Goal: Task Accomplishment & Management: Use online tool/utility

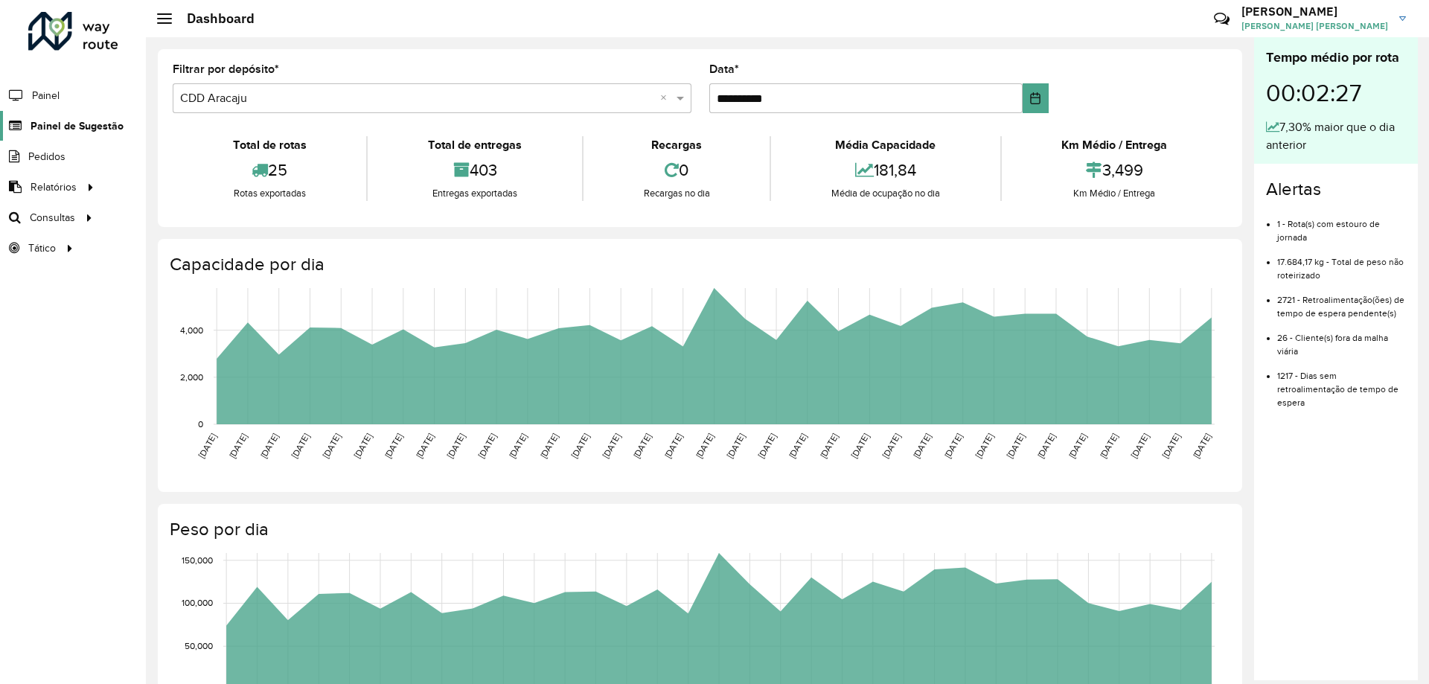
click at [93, 129] on span "Painel de Sugestão" at bounding box center [77, 126] width 93 height 16
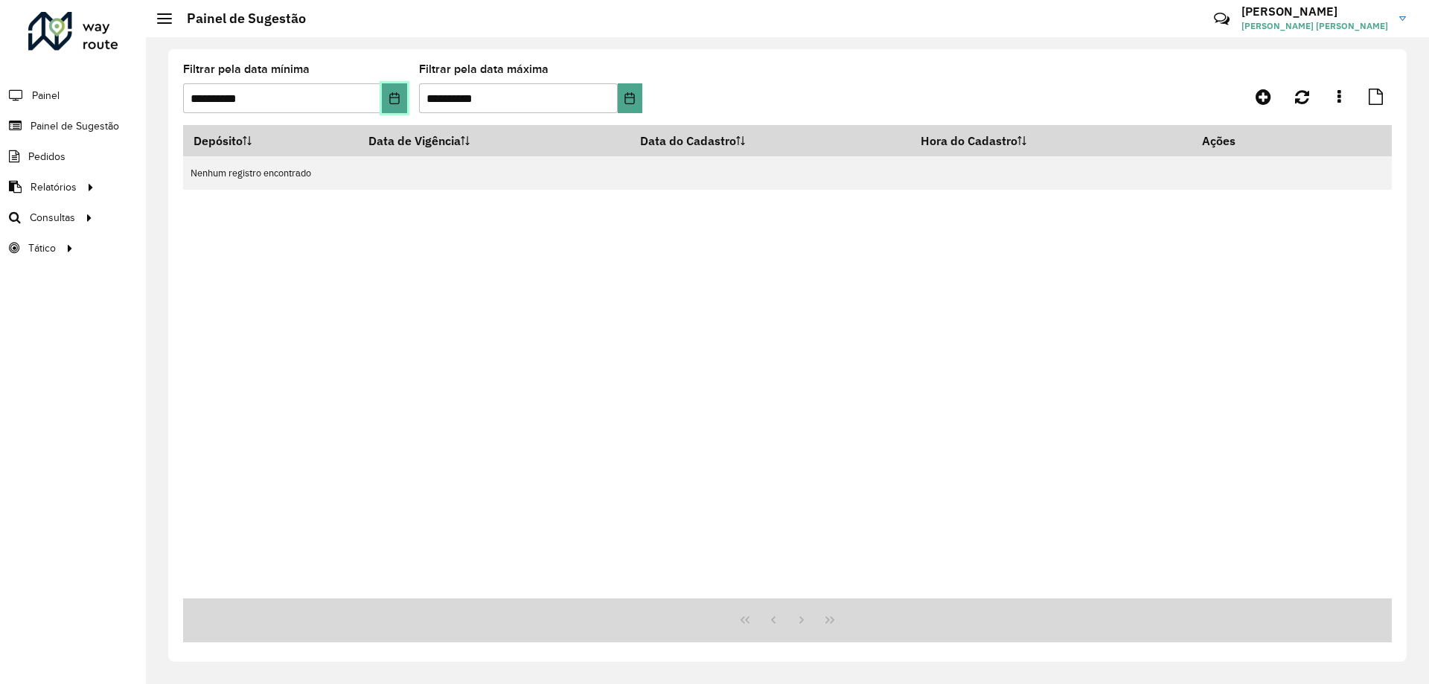
click at [391, 96] on icon "Choose Date" at bounding box center [395, 98] width 12 height 12
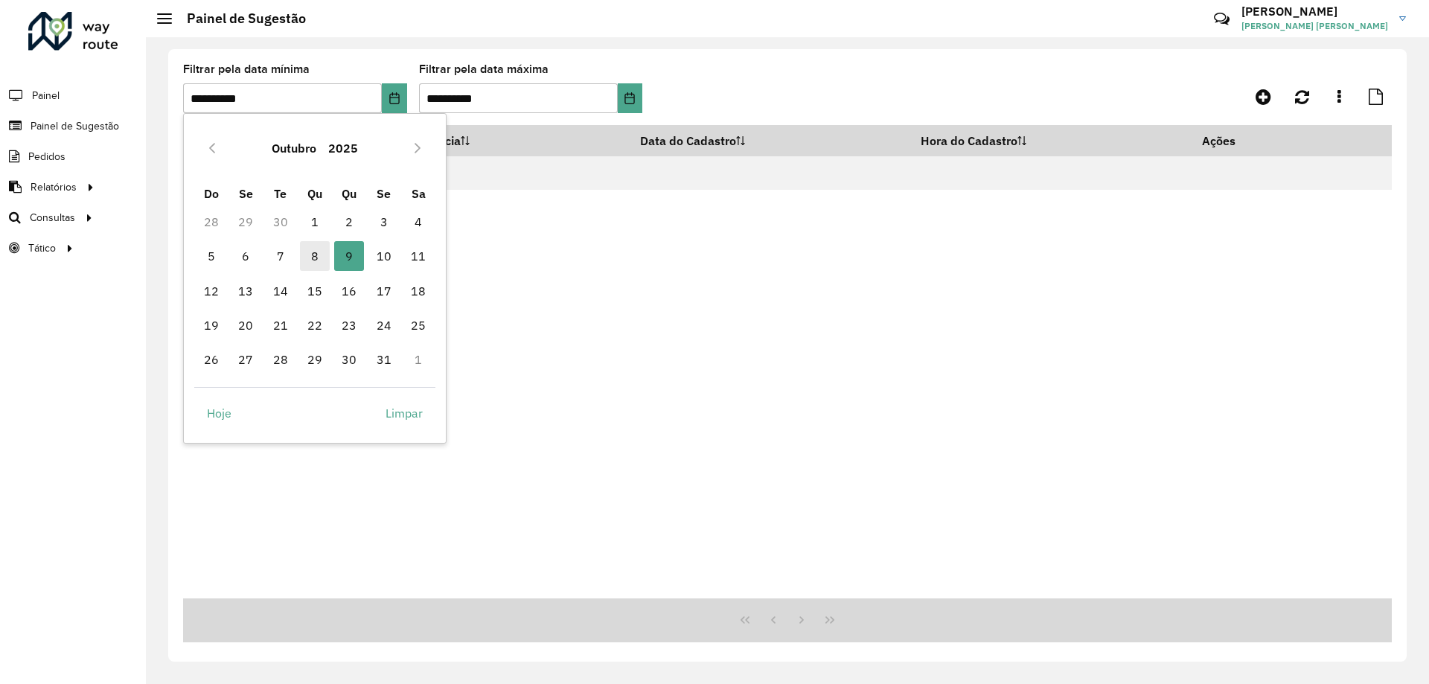
click at [319, 251] on span "8" at bounding box center [315, 256] width 30 height 30
type input "**********"
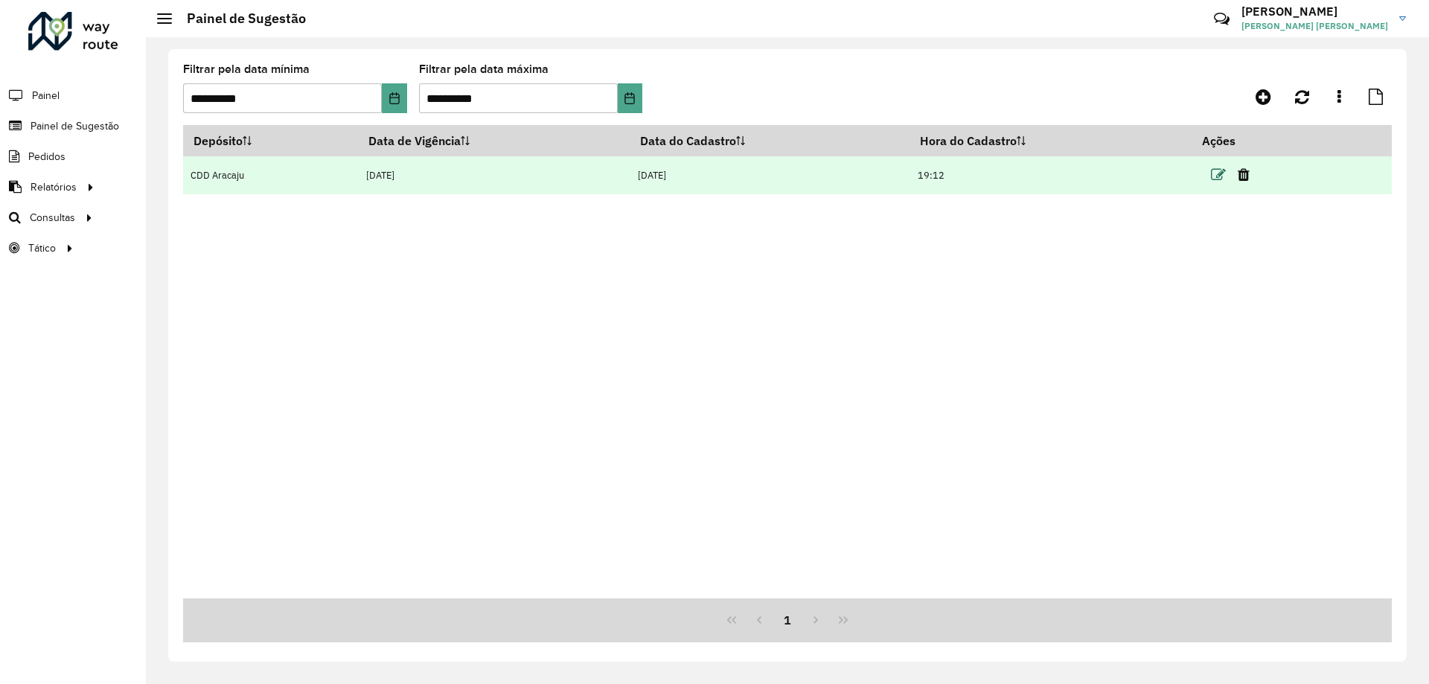
click at [1219, 176] on icon at bounding box center [1218, 174] width 15 height 15
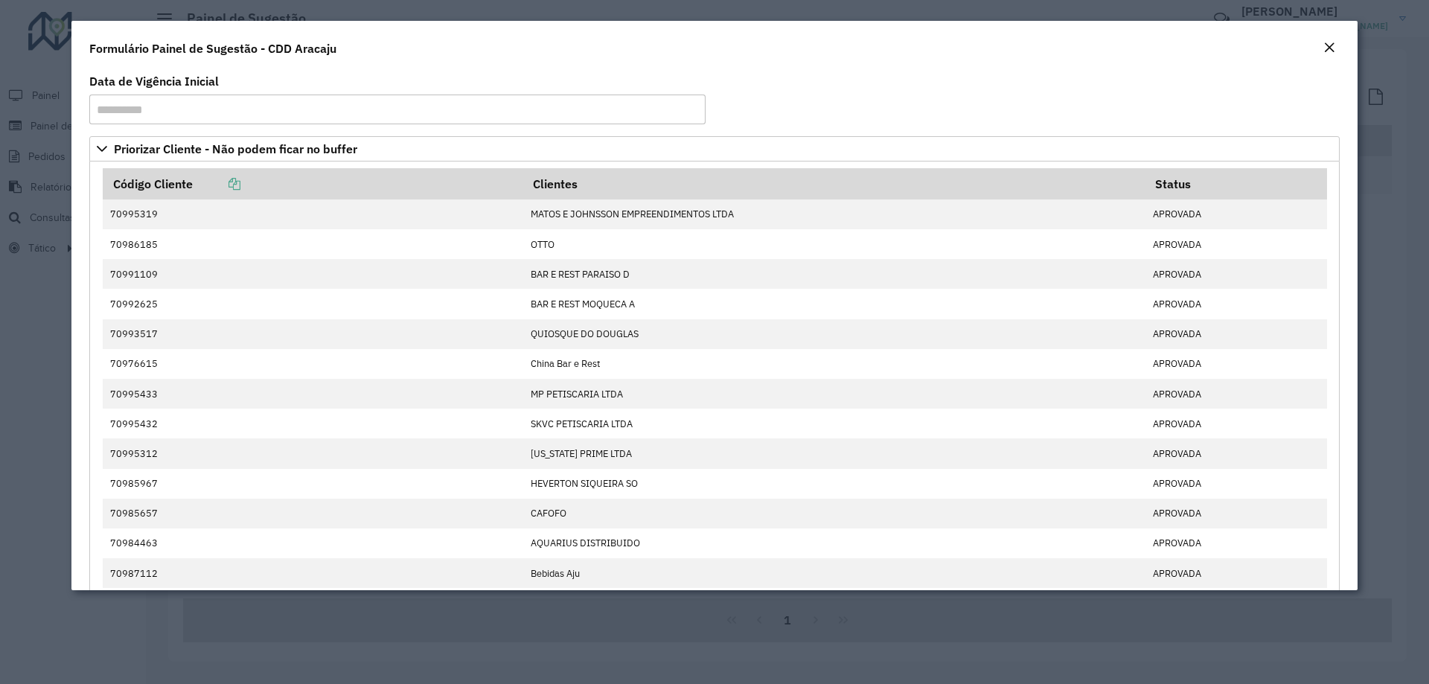
click at [1326, 45] on em "Close" at bounding box center [1329, 48] width 12 height 12
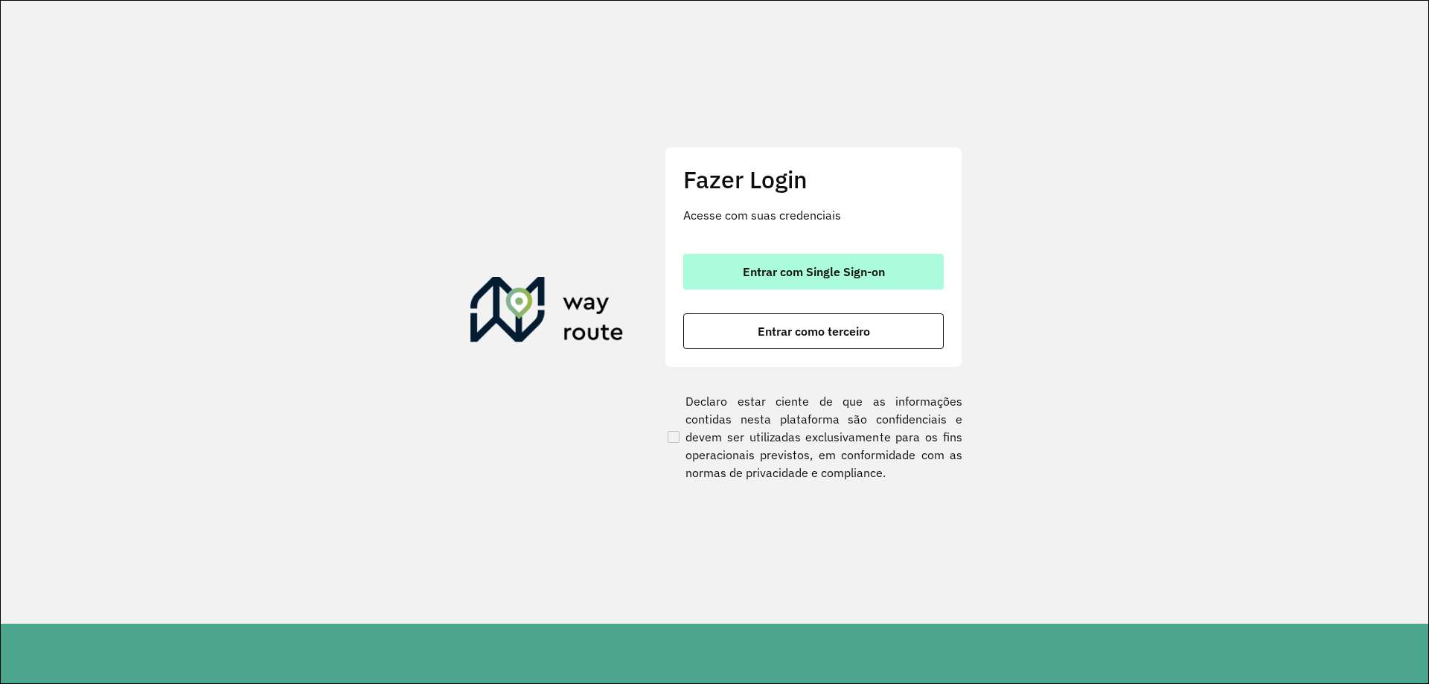
click at [772, 281] on button "Entrar com Single Sign-on" at bounding box center [813, 272] width 261 height 36
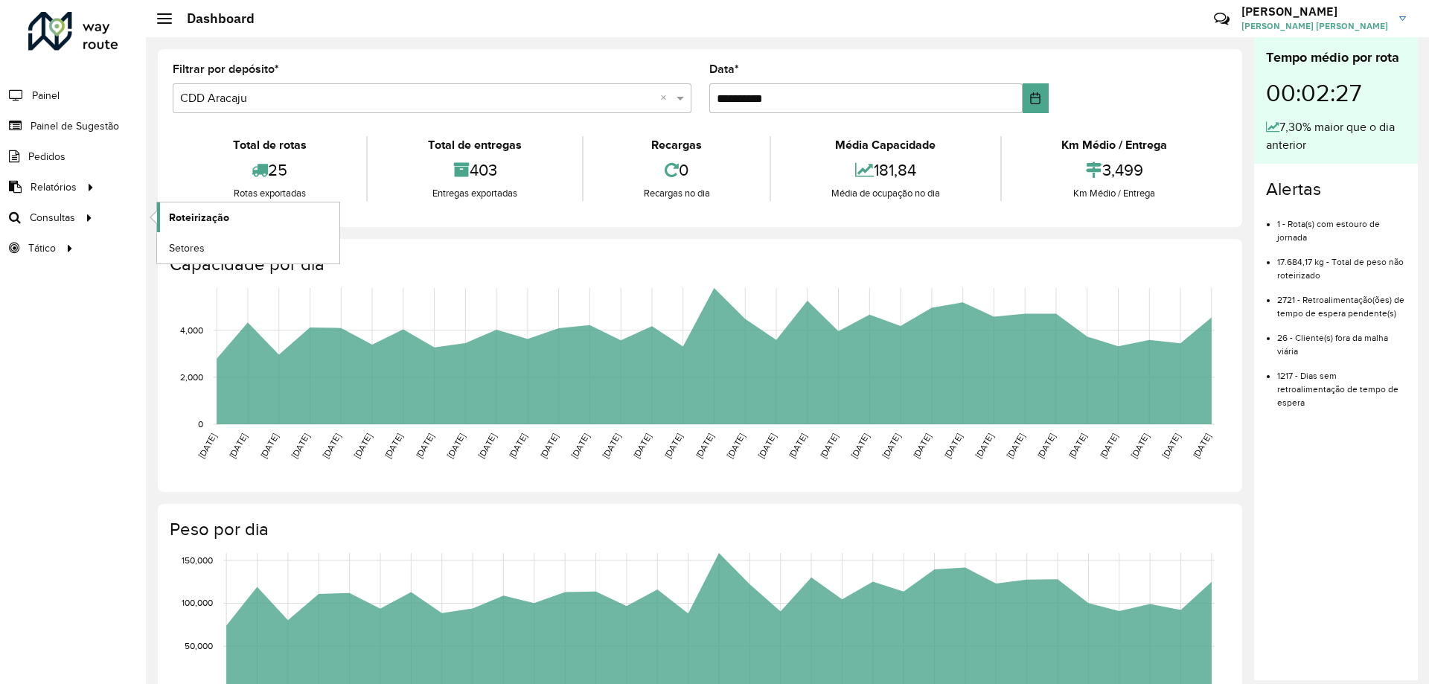
click at [194, 216] on span "Roteirização" at bounding box center [199, 218] width 60 height 16
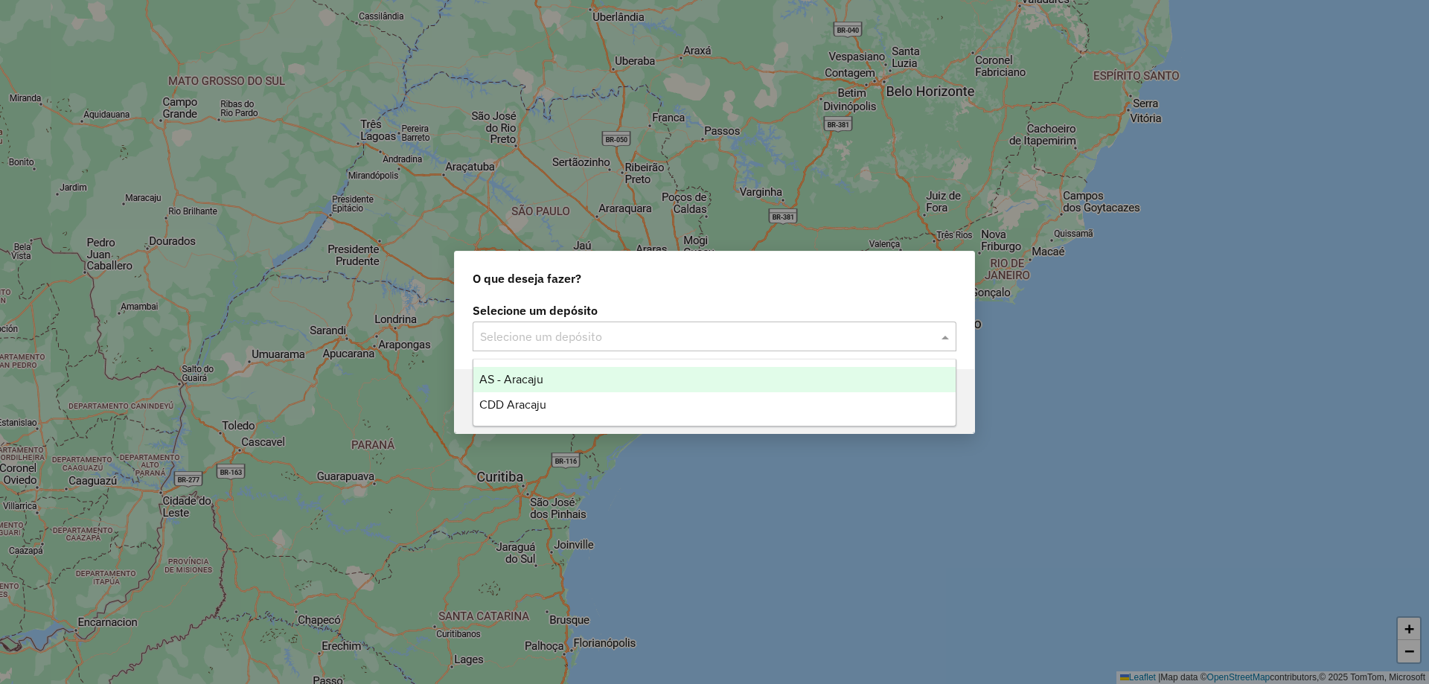
click at [669, 347] on div "Selecione um depósito" at bounding box center [715, 337] width 484 height 30
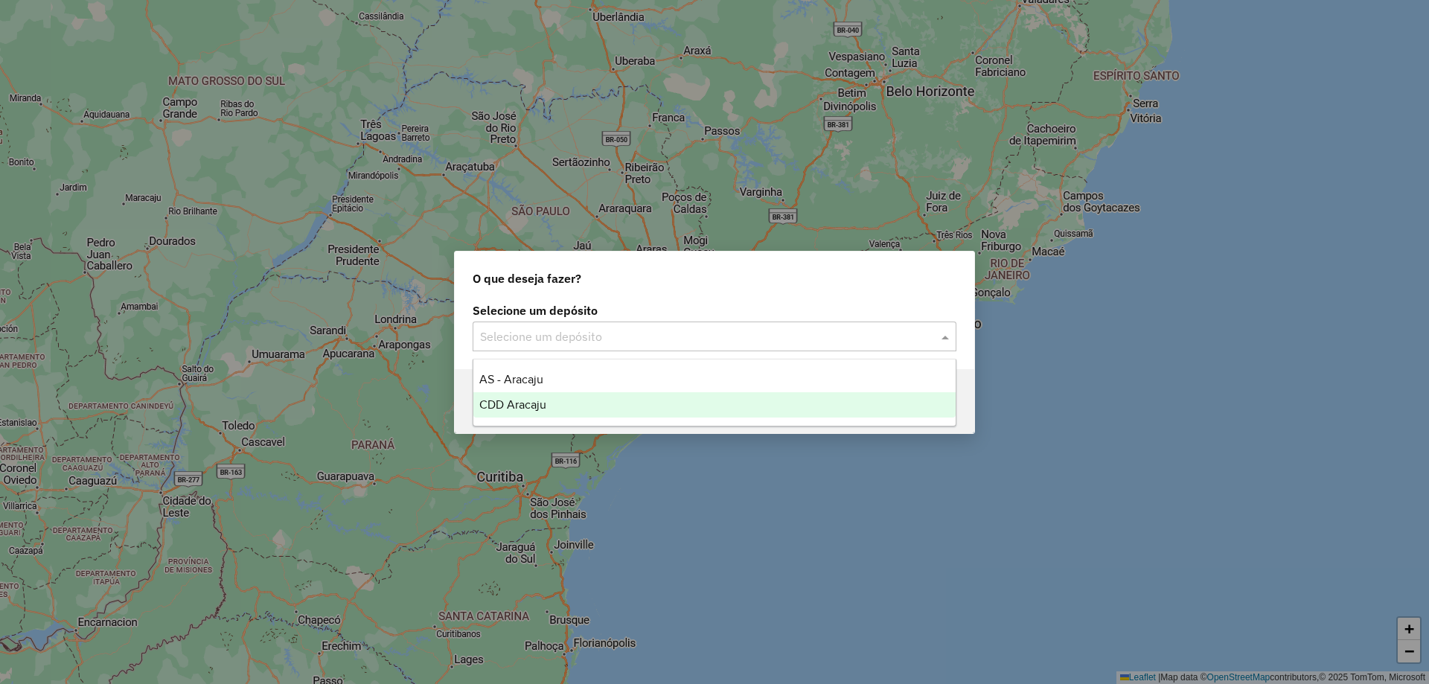
click at [535, 404] on span "CDD Aracaju" at bounding box center [512, 404] width 67 height 13
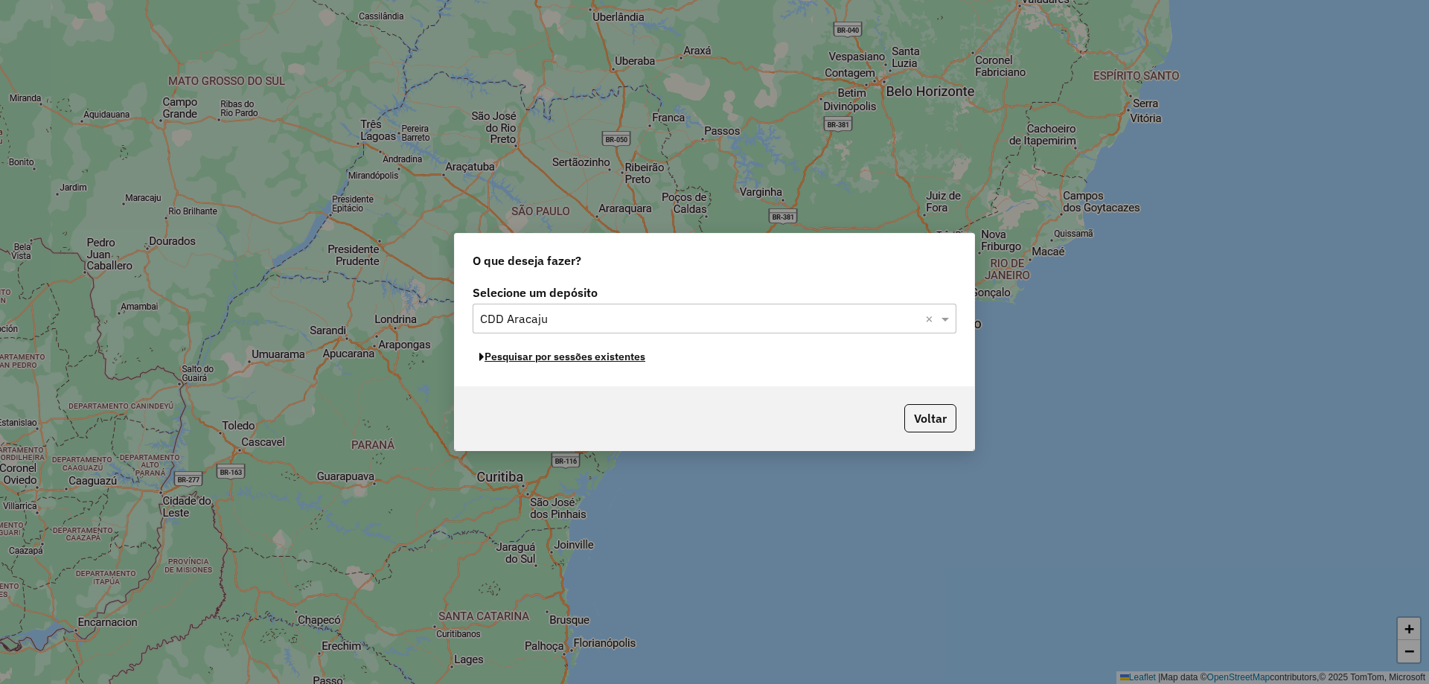
click at [565, 359] on button "Pesquisar por sessões existentes" at bounding box center [562, 356] width 179 height 23
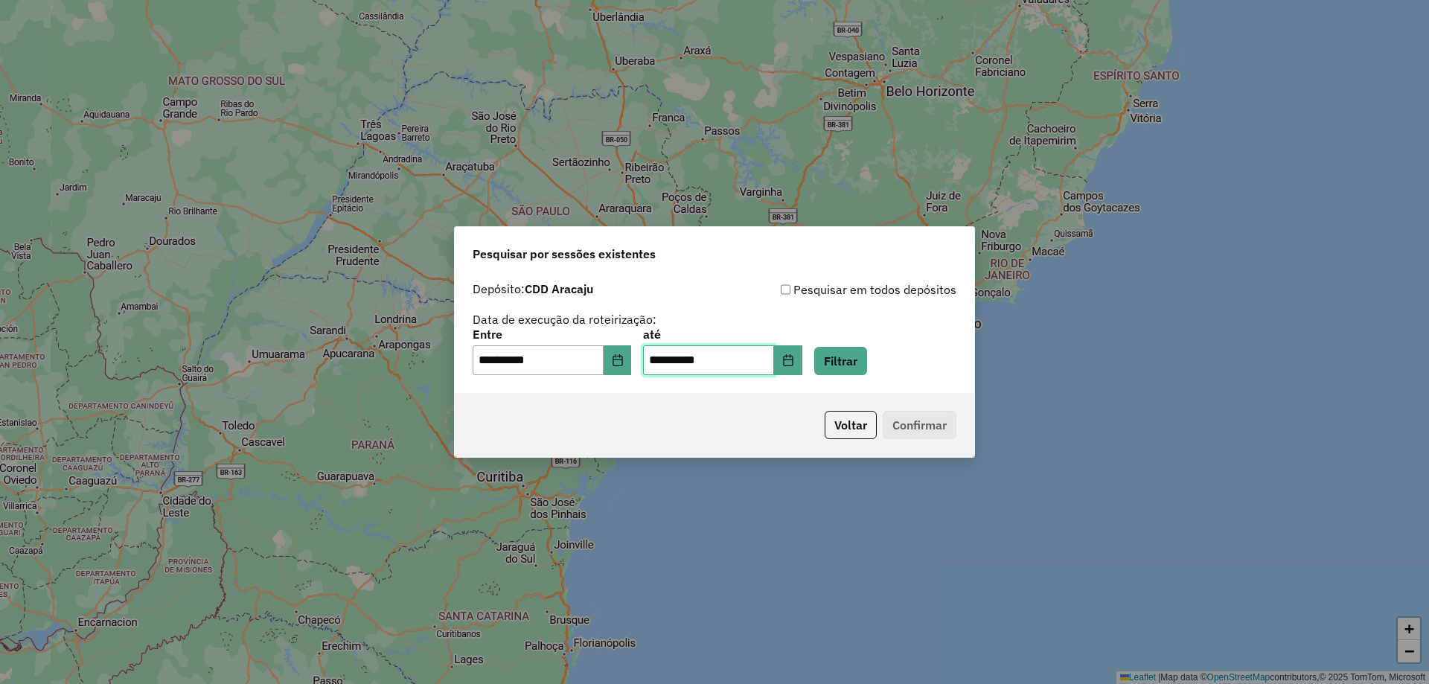
click at [671, 374] on input "**********" at bounding box center [708, 360] width 131 height 30
click at [618, 365] on button "Choose Date" at bounding box center [618, 360] width 28 height 30
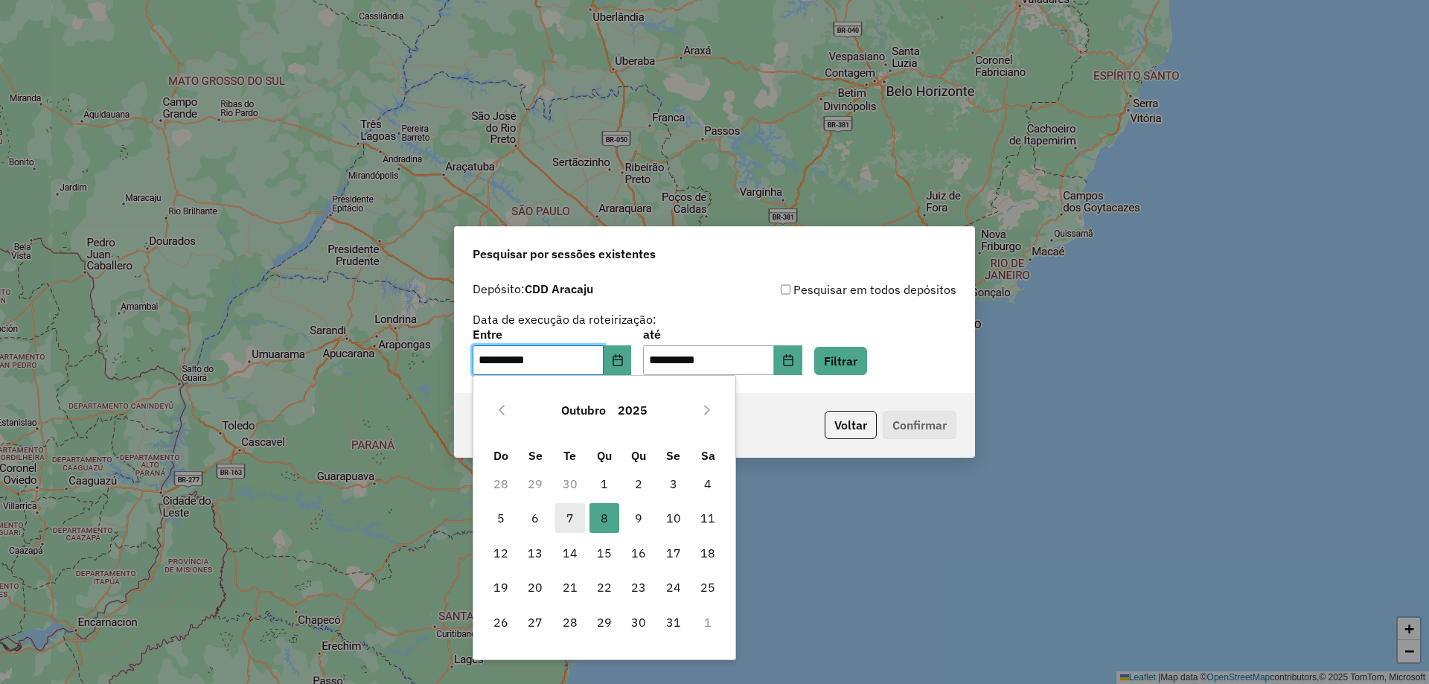
click at [572, 517] on span "7" at bounding box center [570, 518] width 30 height 30
type input "**********"
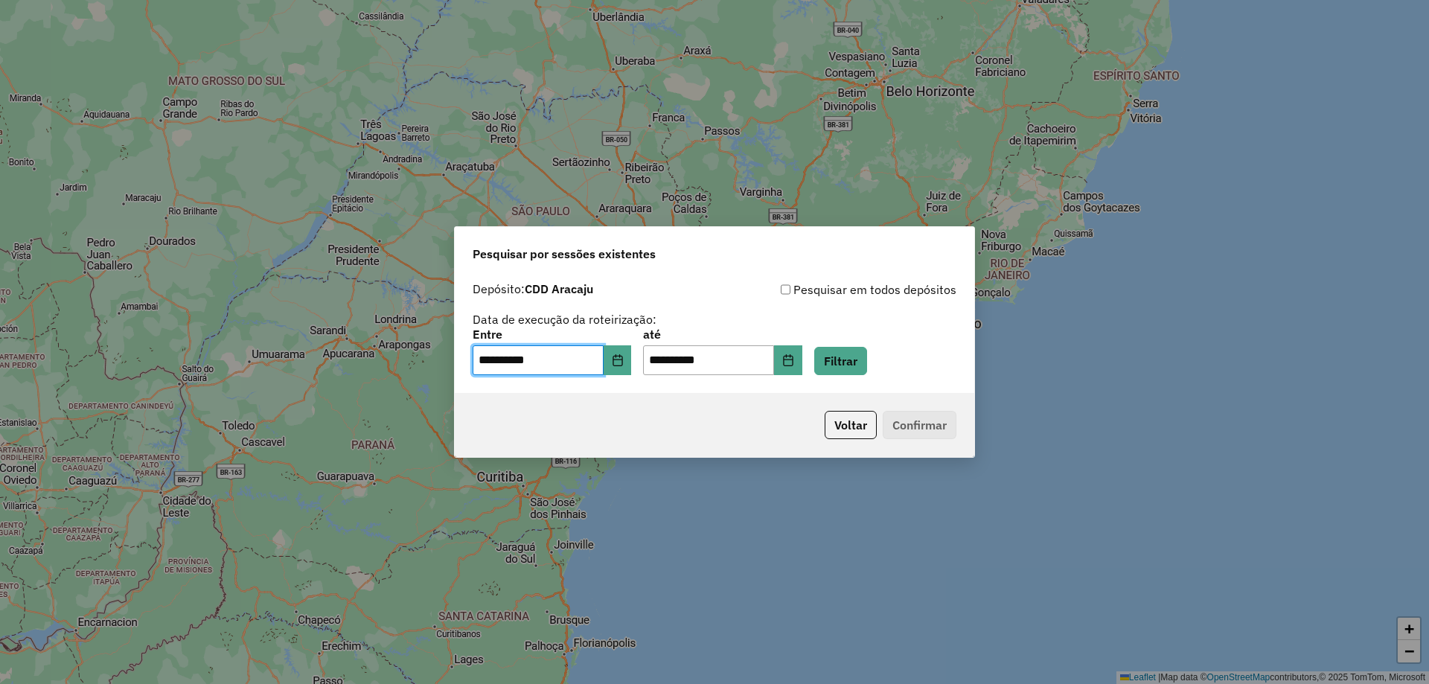
click at [937, 418] on p-footer "Voltar Confirmar" at bounding box center [888, 425] width 138 height 28
click at [867, 367] on button "Filtrar" at bounding box center [840, 361] width 53 height 28
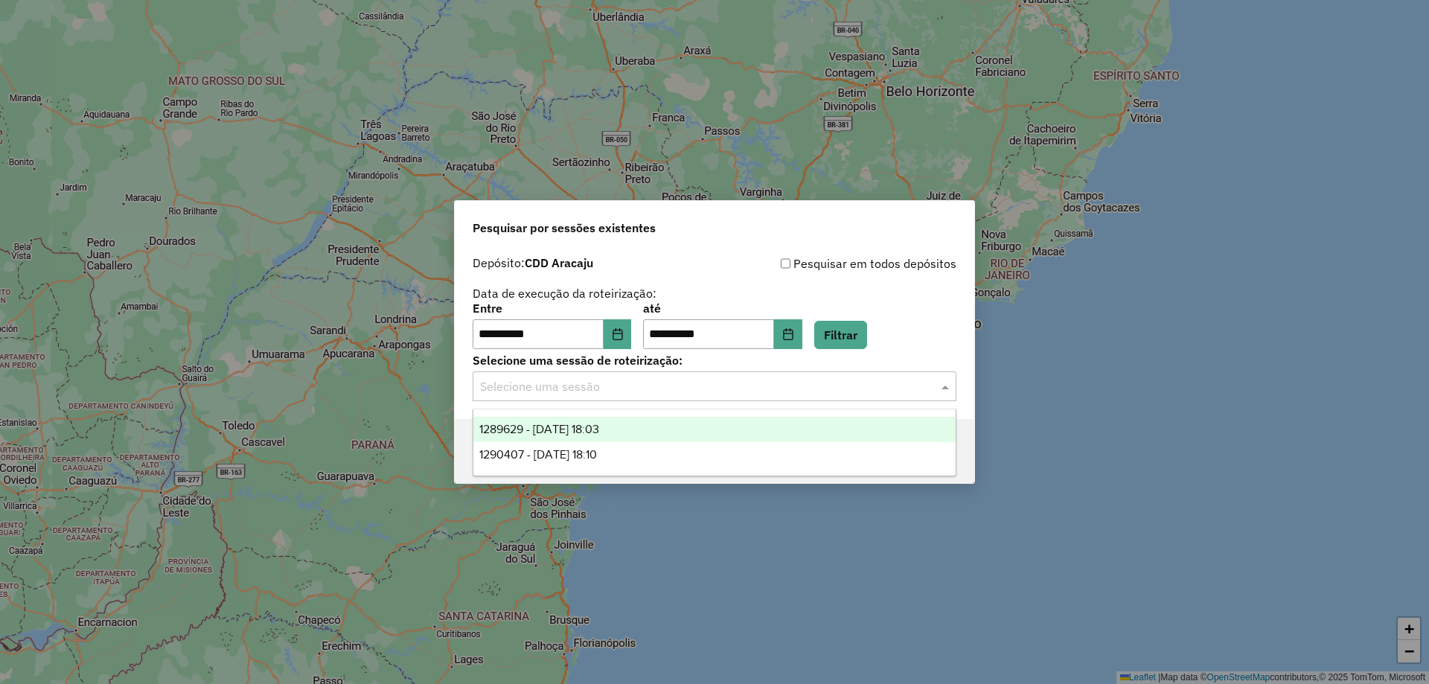
click at [593, 384] on input "text" at bounding box center [699, 387] width 439 height 18
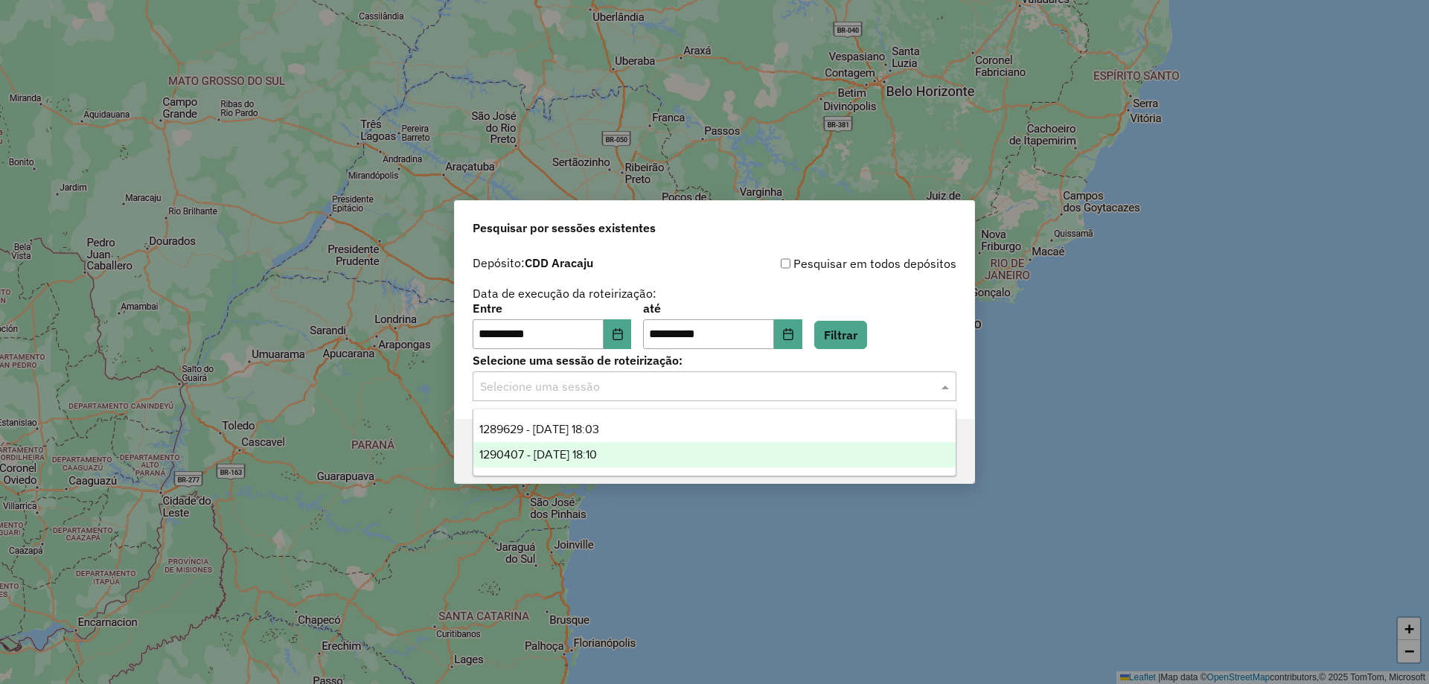
click at [597, 453] on span "1290407 - 08/10/2025 18:10" at bounding box center [538, 454] width 118 height 13
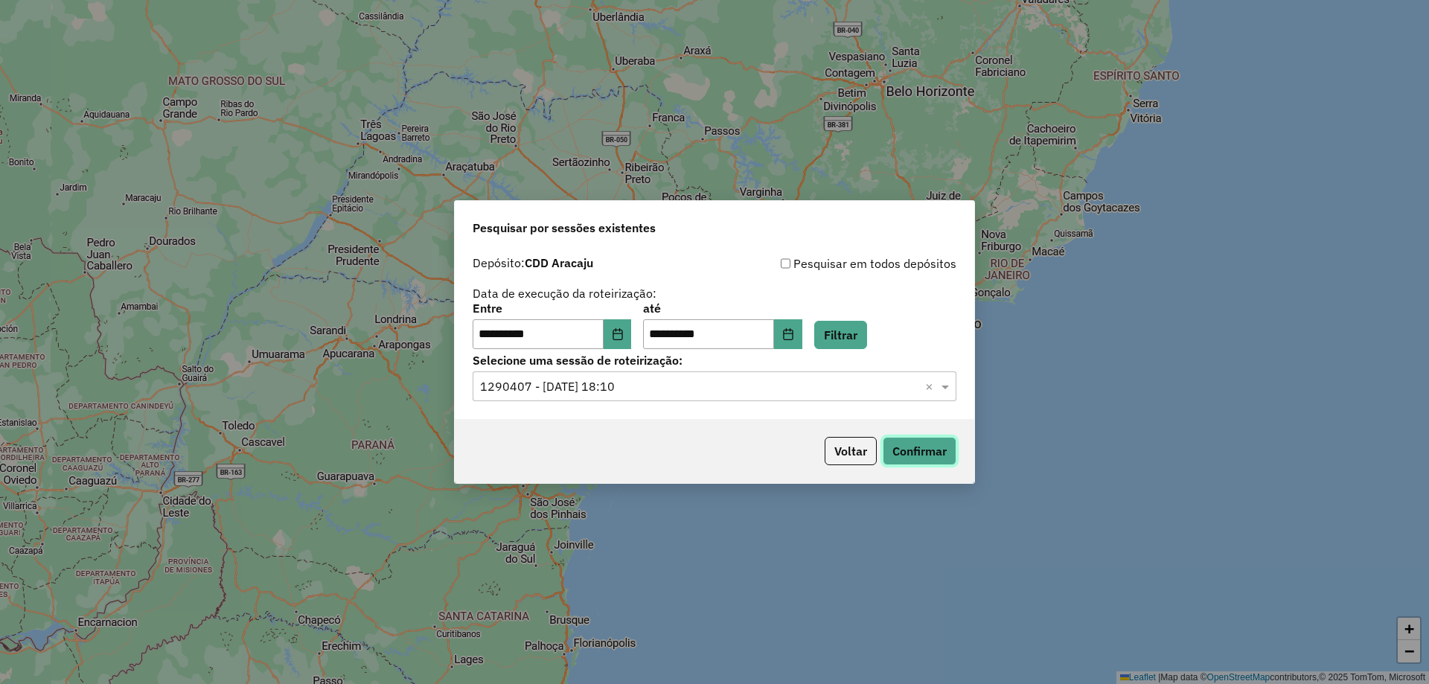
click at [913, 451] on button "Confirmar" at bounding box center [920, 451] width 74 height 28
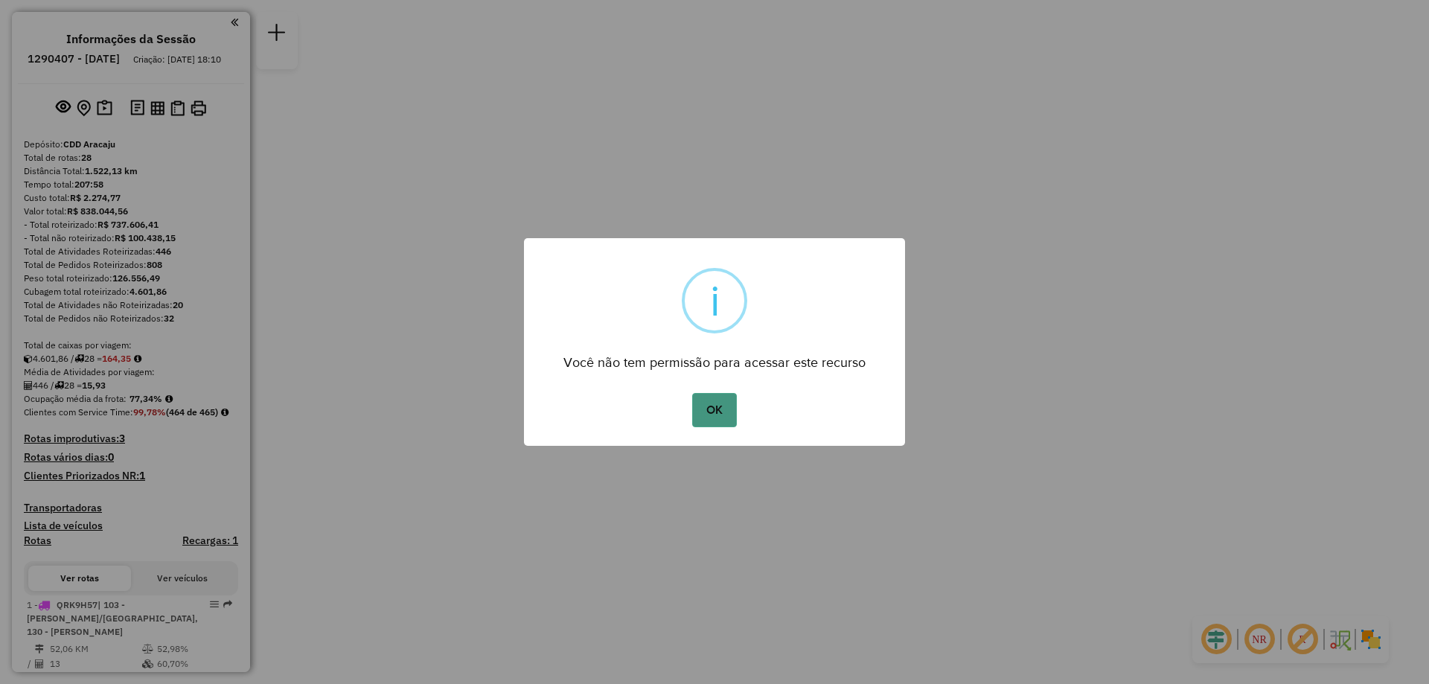
click at [716, 412] on button "OK" at bounding box center [714, 410] width 44 height 34
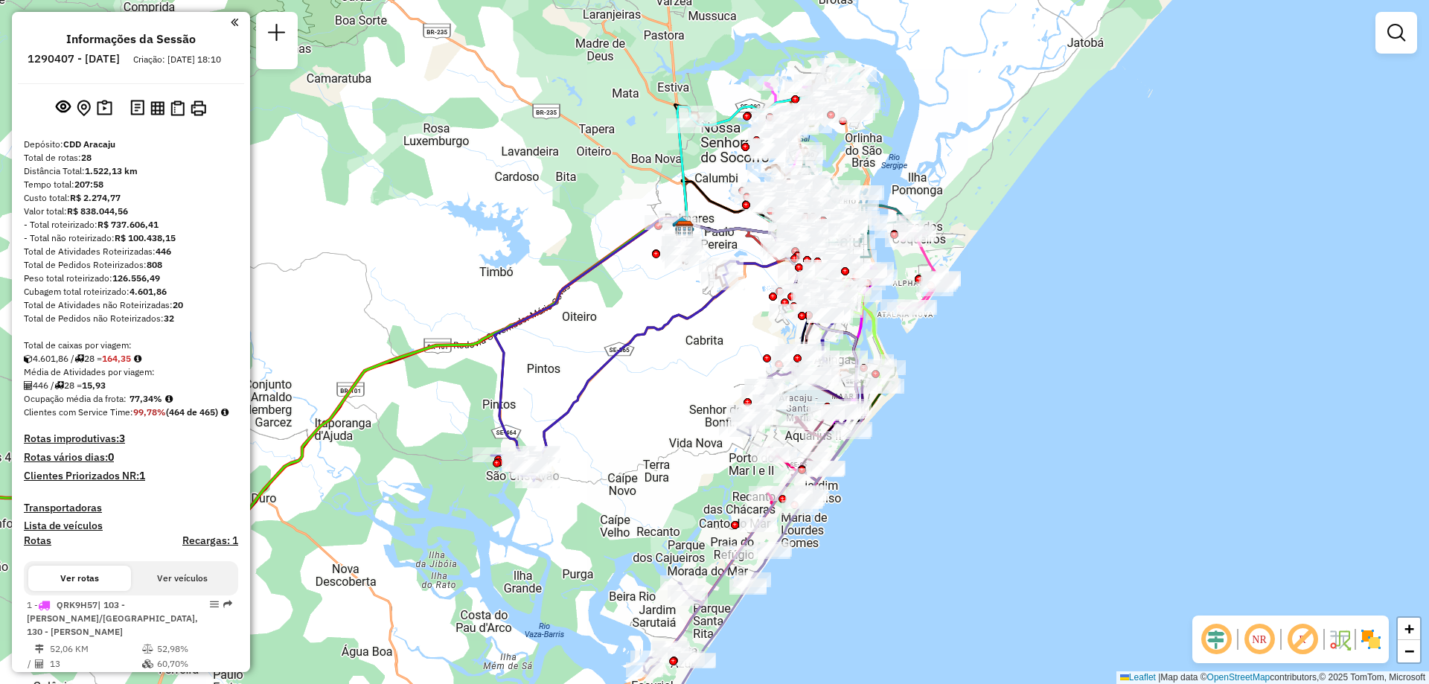
drag, startPoint x: 706, startPoint y: 301, endPoint x: 663, endPoint y: 407, distance: 114.6
click at [663, 407] on div "Janela de atendimento Grade de atendimento Capacidade Transportadoras Veículos …" at bounding box center [714, 342] width 1429 height 684
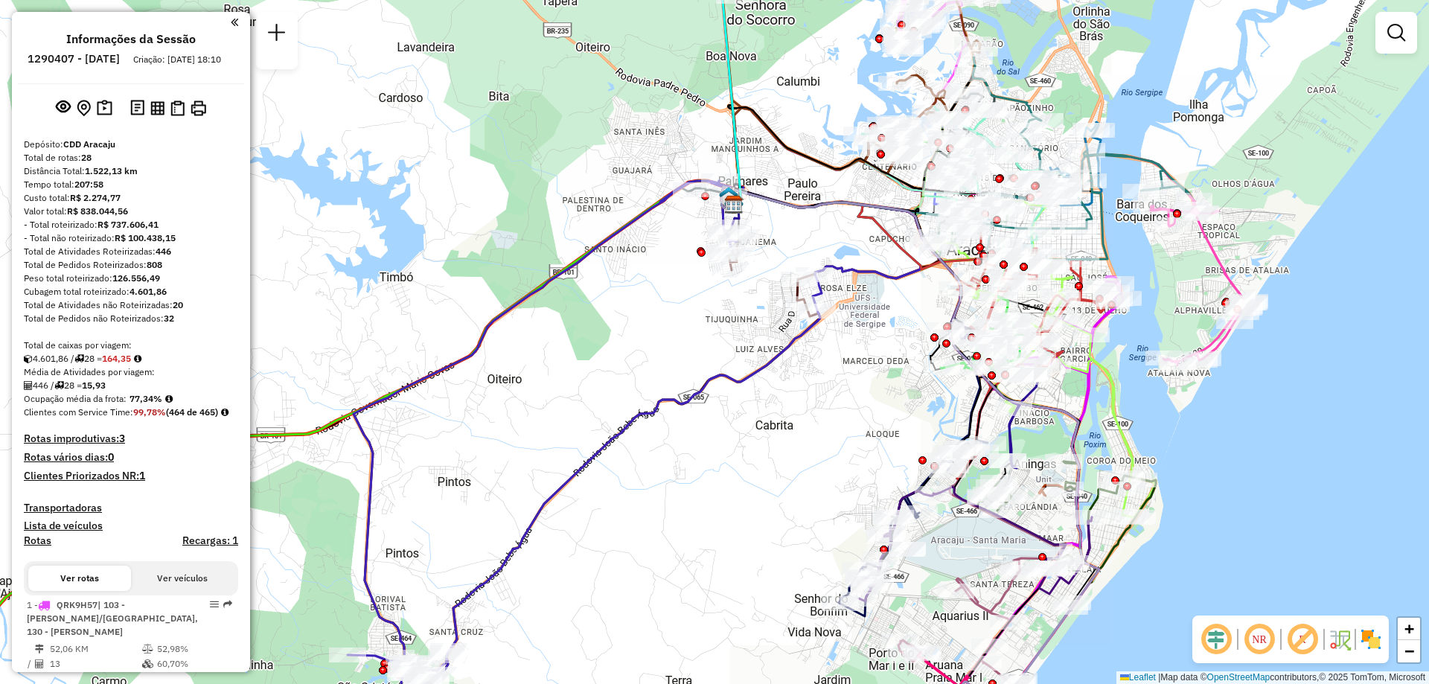
scroll to position [298, 0]
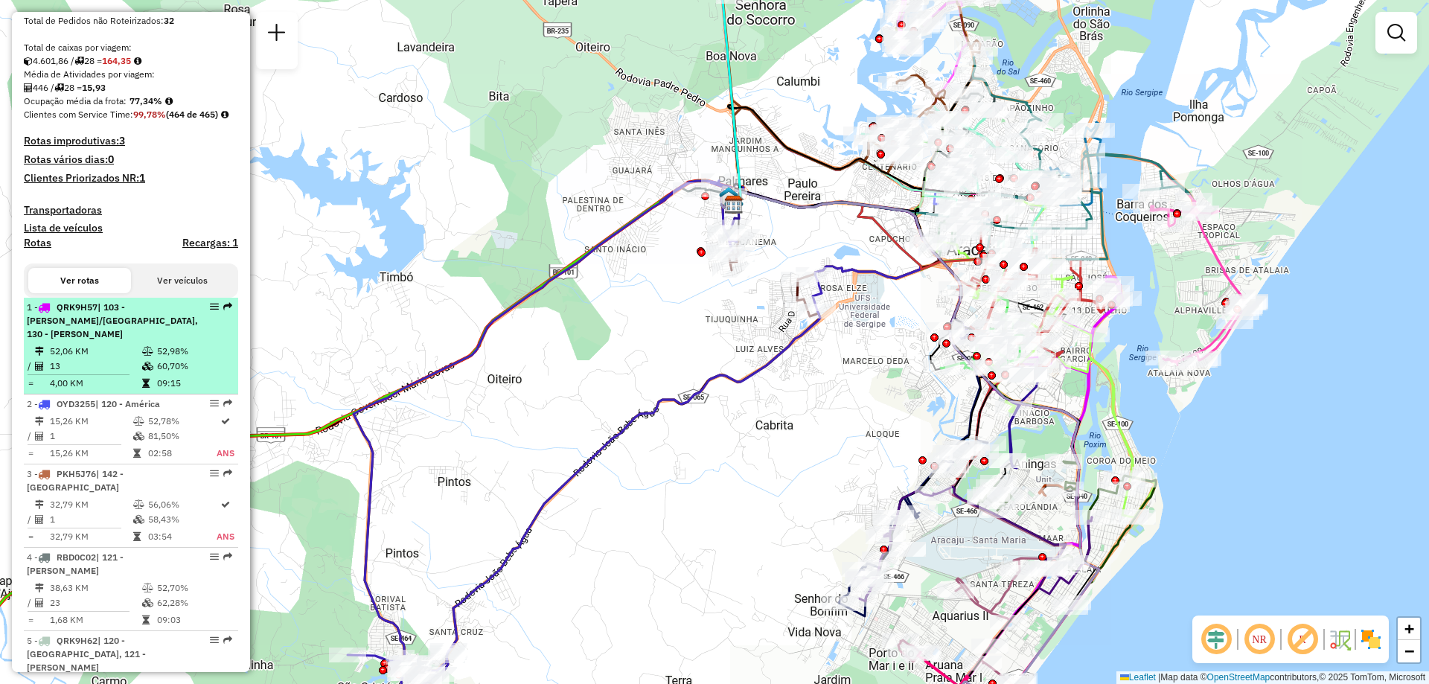
click at [141, 335] on span "| 103 - [PERSON_NAME]/[GEOGRAPHIC_DATA], 130 - [PERSON_NAME]" at bounding box center [112, 320] width 171 height 38
select select "**********"
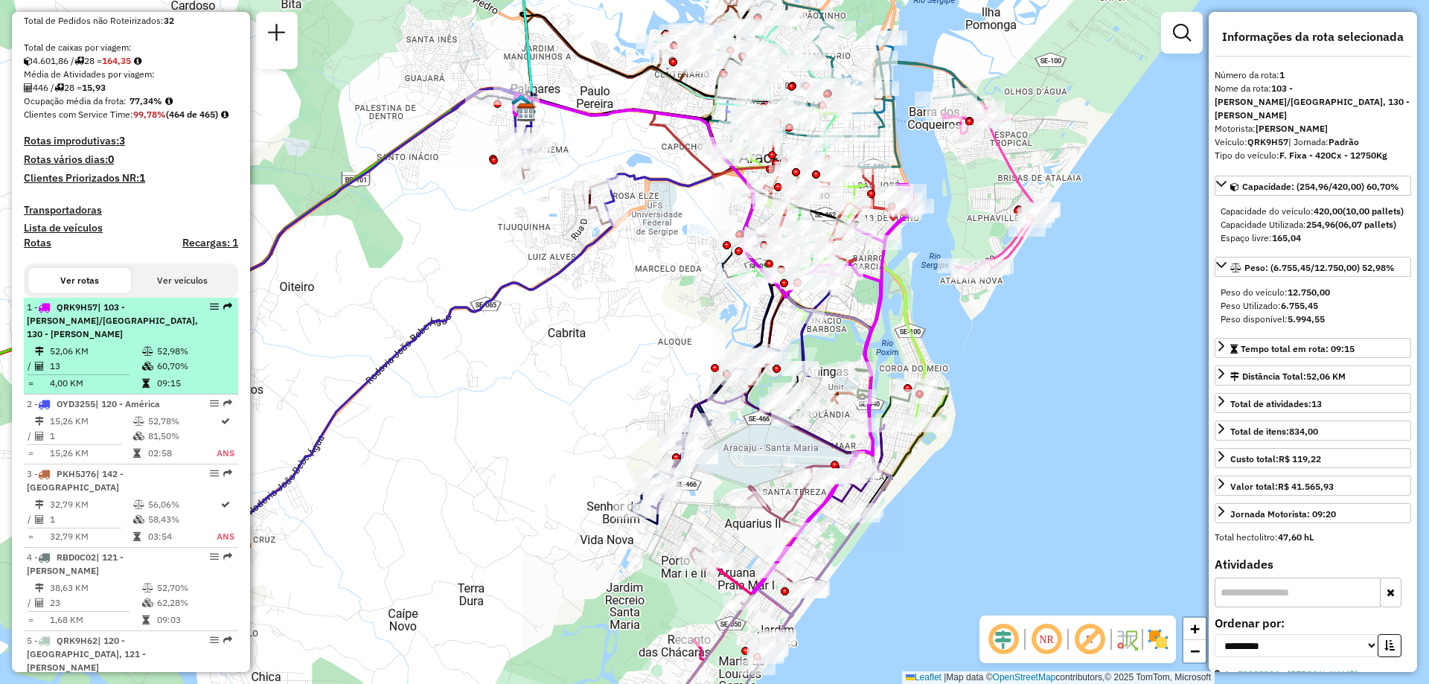
click at [210, 311] on em at bounding box center [214, 306] width 9 height 9
click at [213, 311] on em at bounding box center [214, 306] width 9 height 9
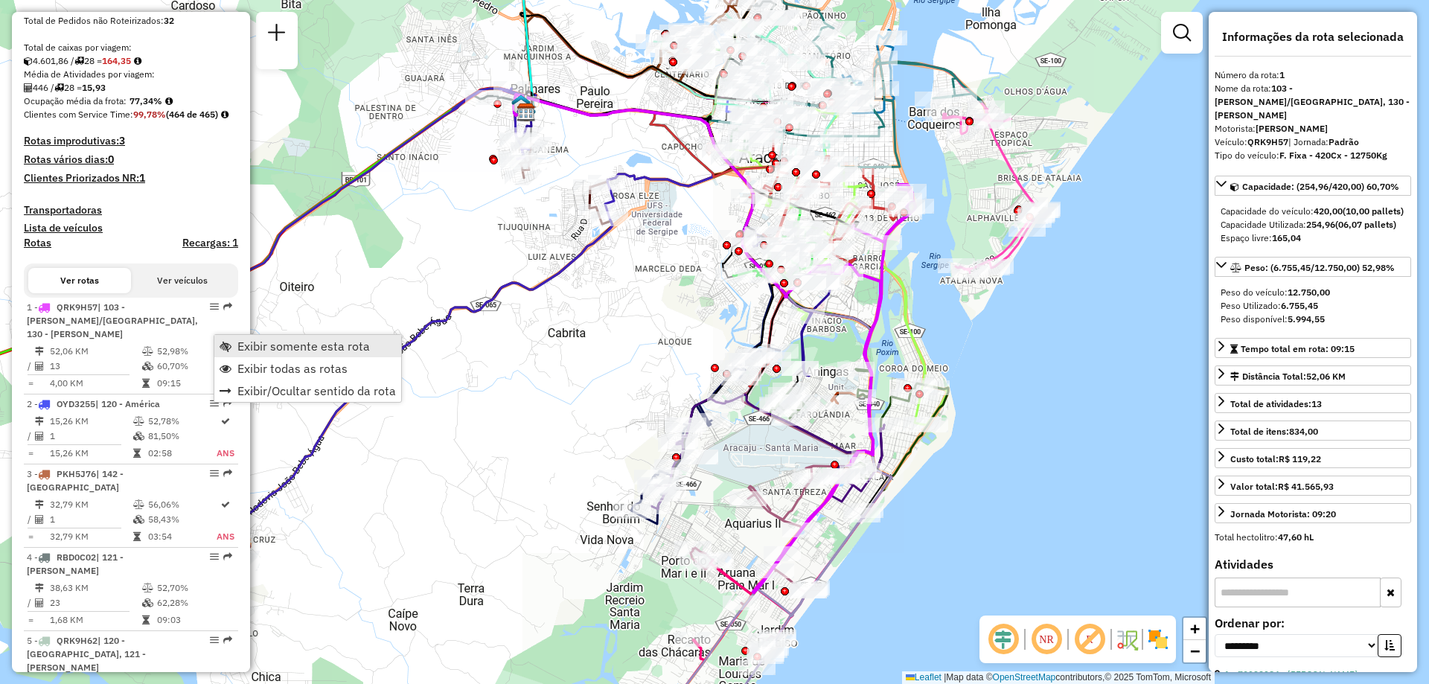
click at [258, 345] on span "Exibir somente esta rota" at bounding box center [303, 346] width 132 height 12
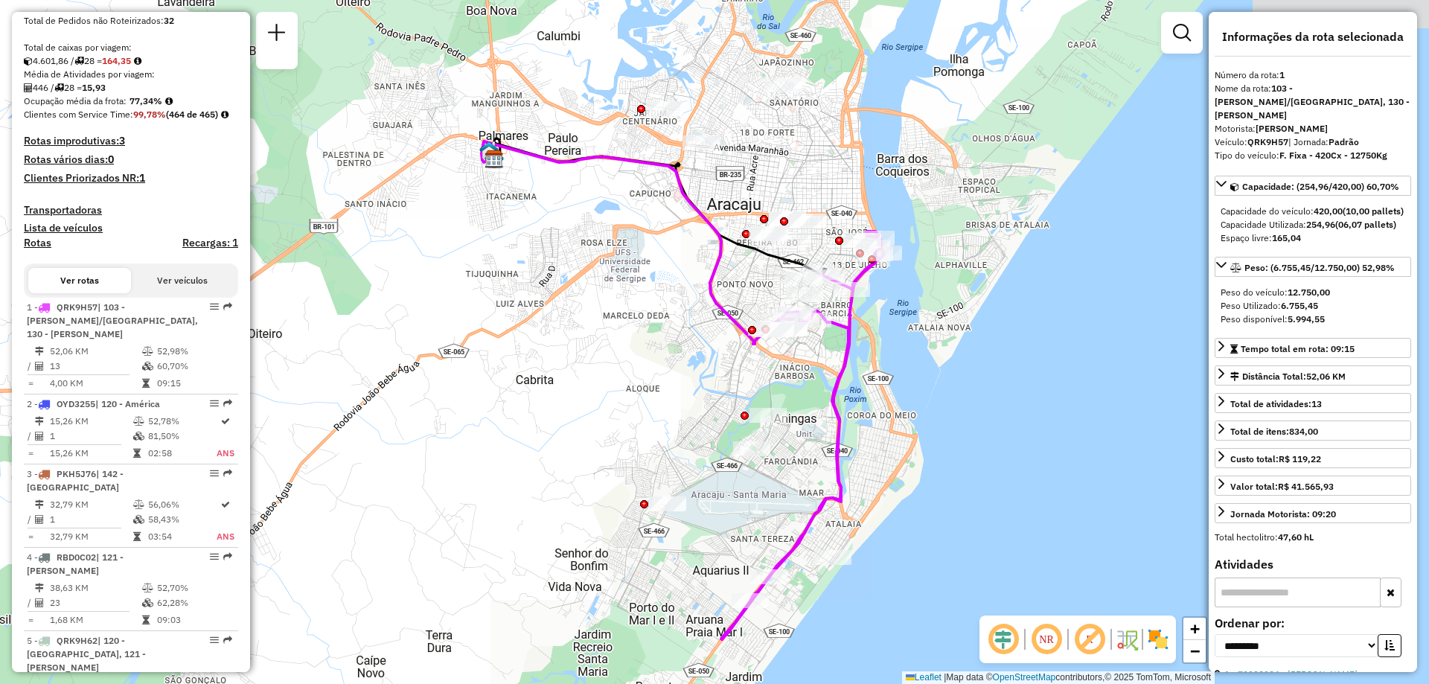
drag, startPoint x: 576, startPoint y: 266, endPoint x: 544, endPoint y: 313, distance: 56.8
click at [544, 313] on div "Janela de atendimento Grade de atendimento Capacidade Transportadoras Veículos …" at bounding box center [714, 342] width 1429 height 684
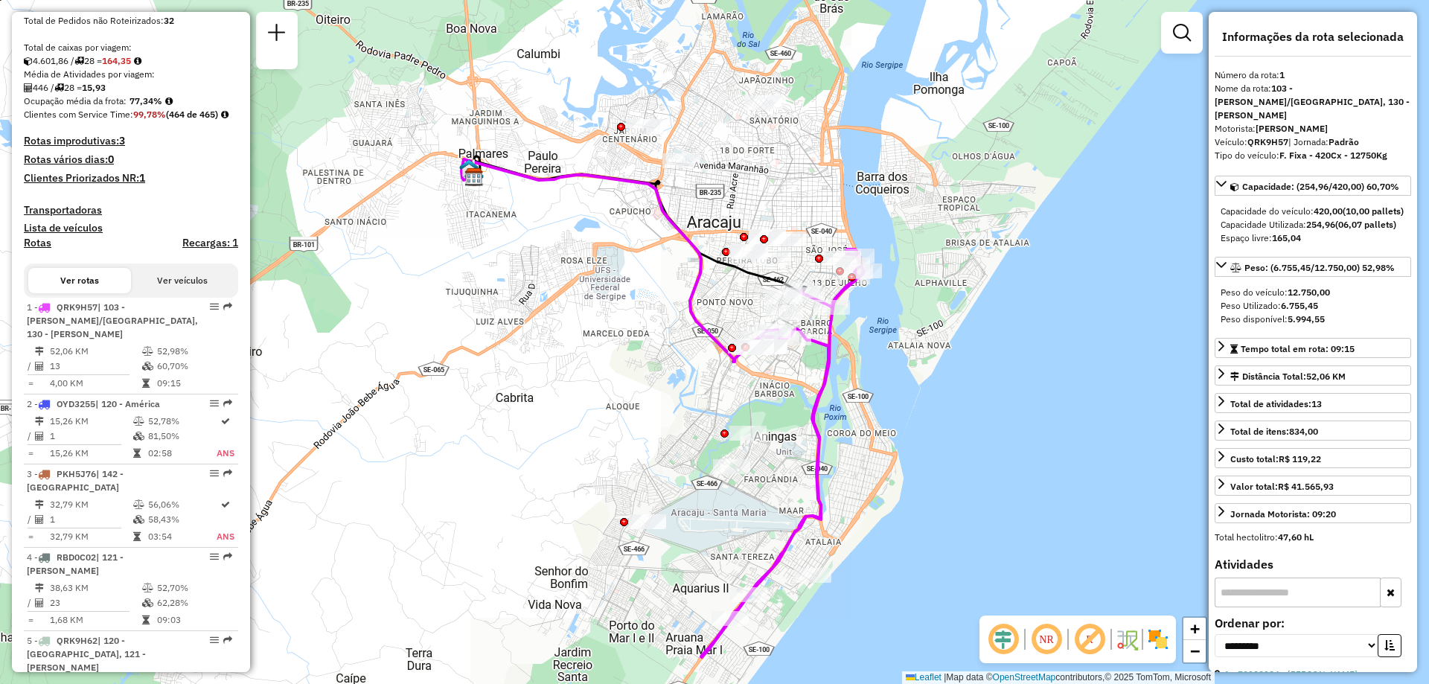
drag, startPoint x: 544, startPoint y: 313, endPoint x: 524, endPoint y: 330, distance: 26.4
click at [524, 330] on div "Janela de atendimento Grade de atendimento Capacidade Transportadoras Veículos …" at bounding box center [714, 342] width 1429 height 684
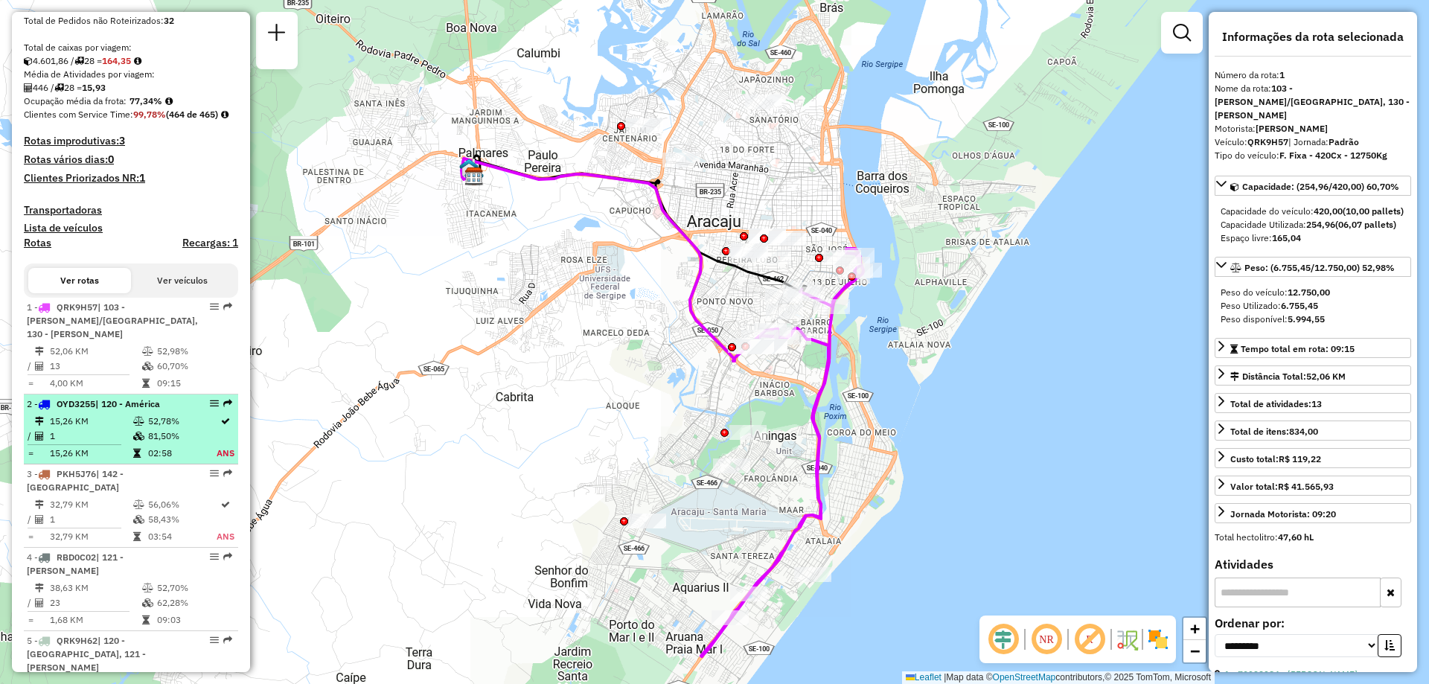
click at [133, 426] on icon at bounding box center [138, 421] width 11 height 9
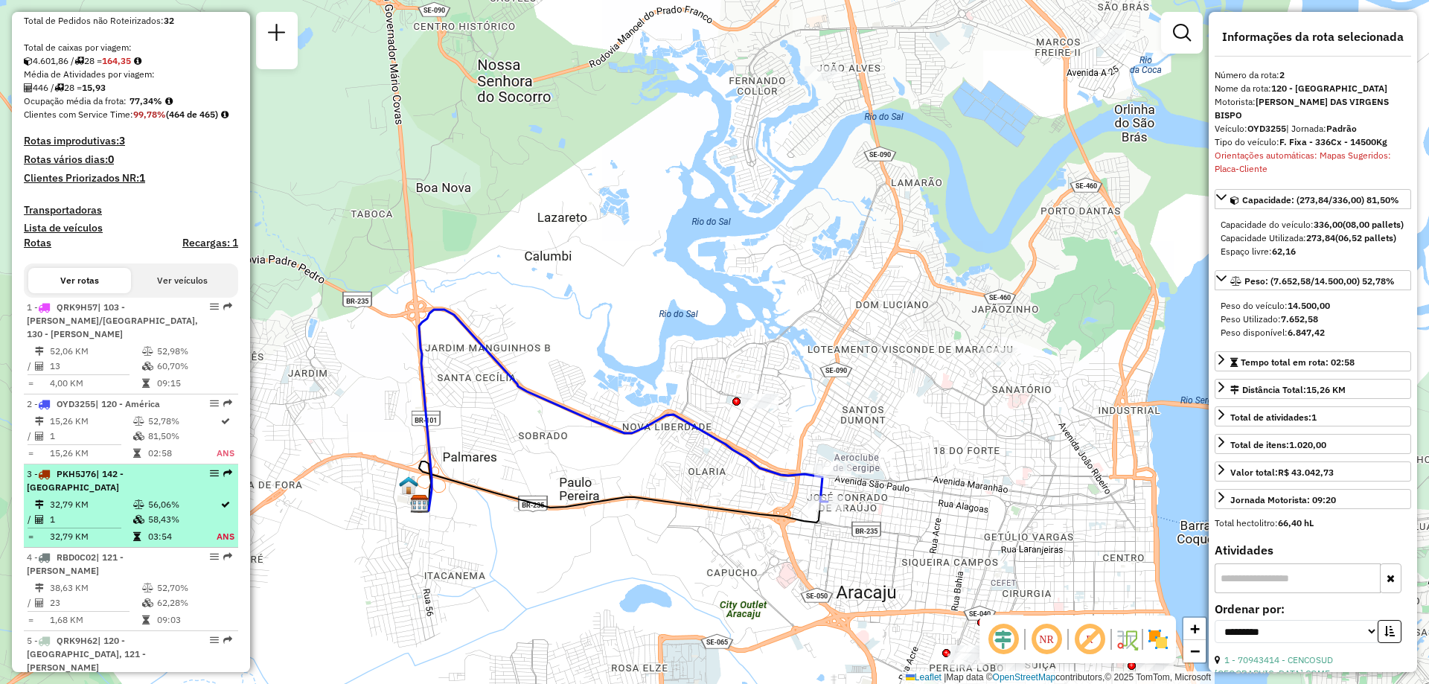
scroll to position [372, 0]
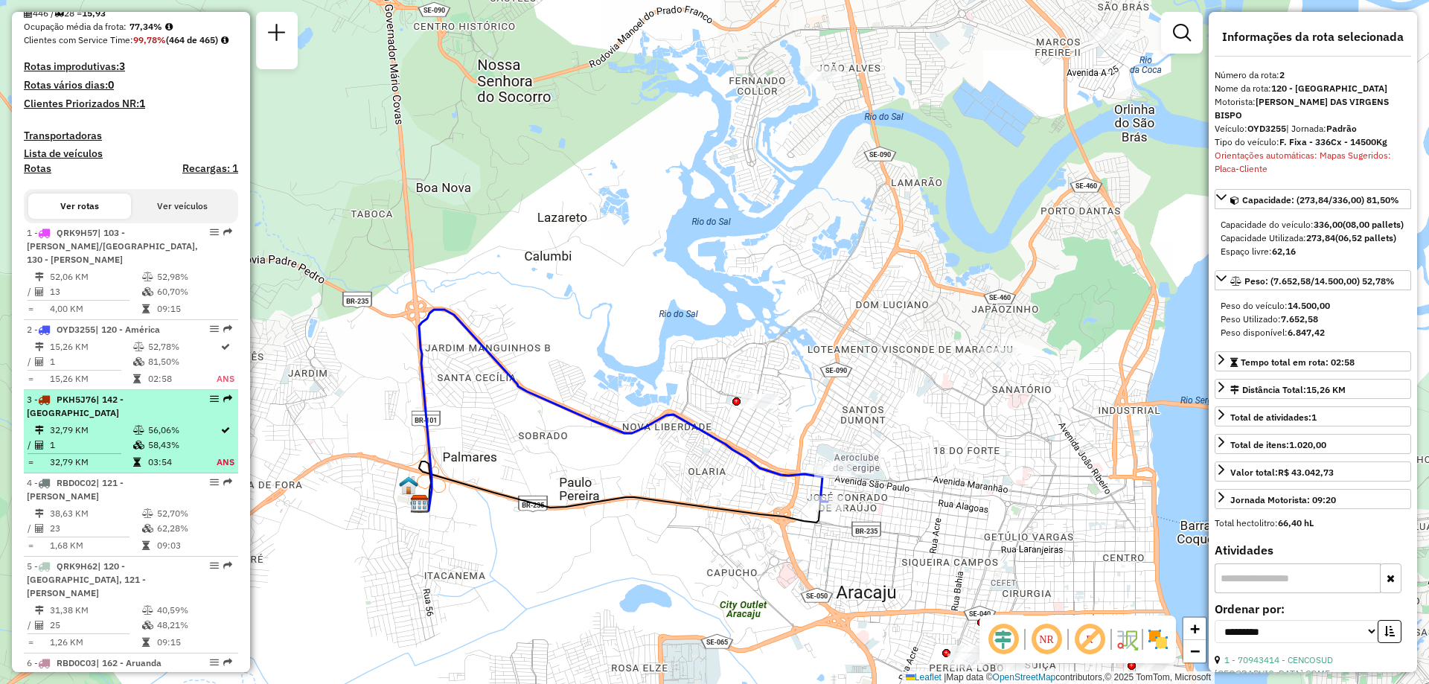
click at [163, 435] on td "56,06%" at bounding box center [181, 430] width 68 height 15
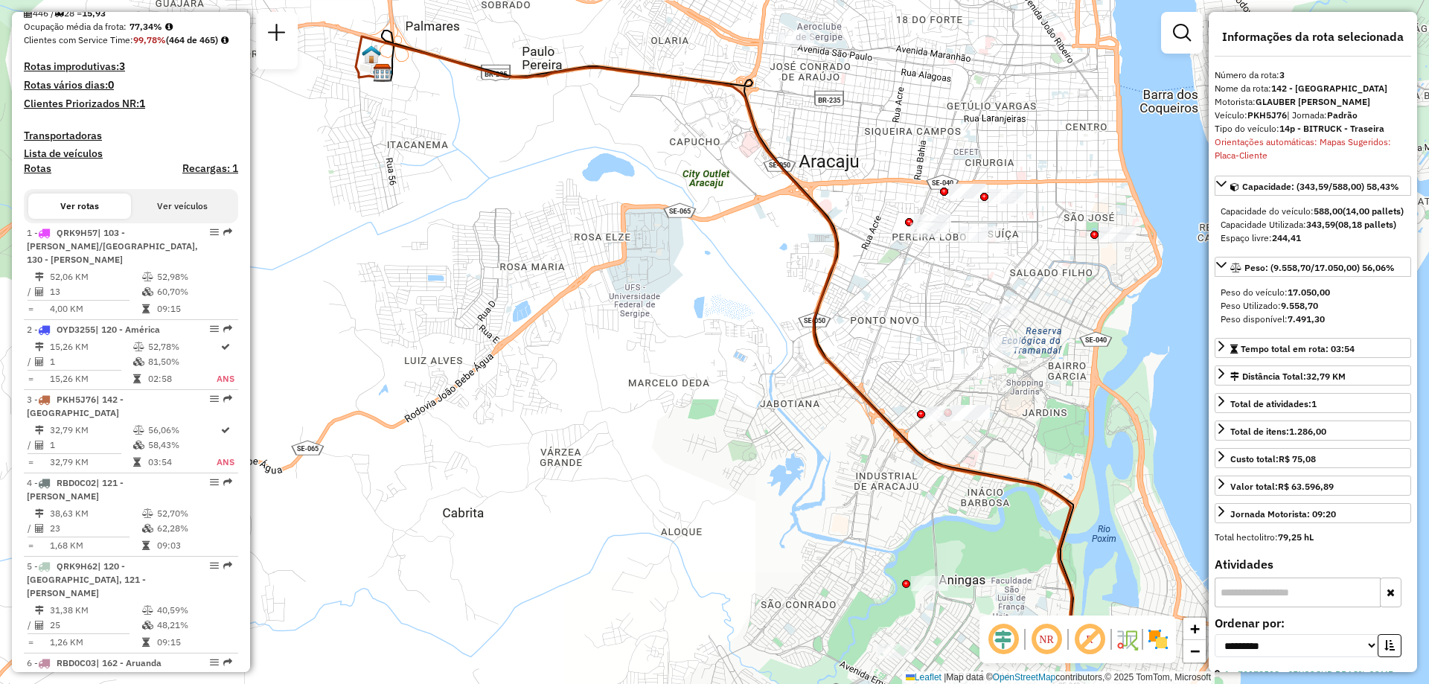
click at [596, 408] on div "Janela de atendimento Grade de atendimento Capacidade Transportadoras Veículos …" at bounding box center [714, 342] width 1429 height 684
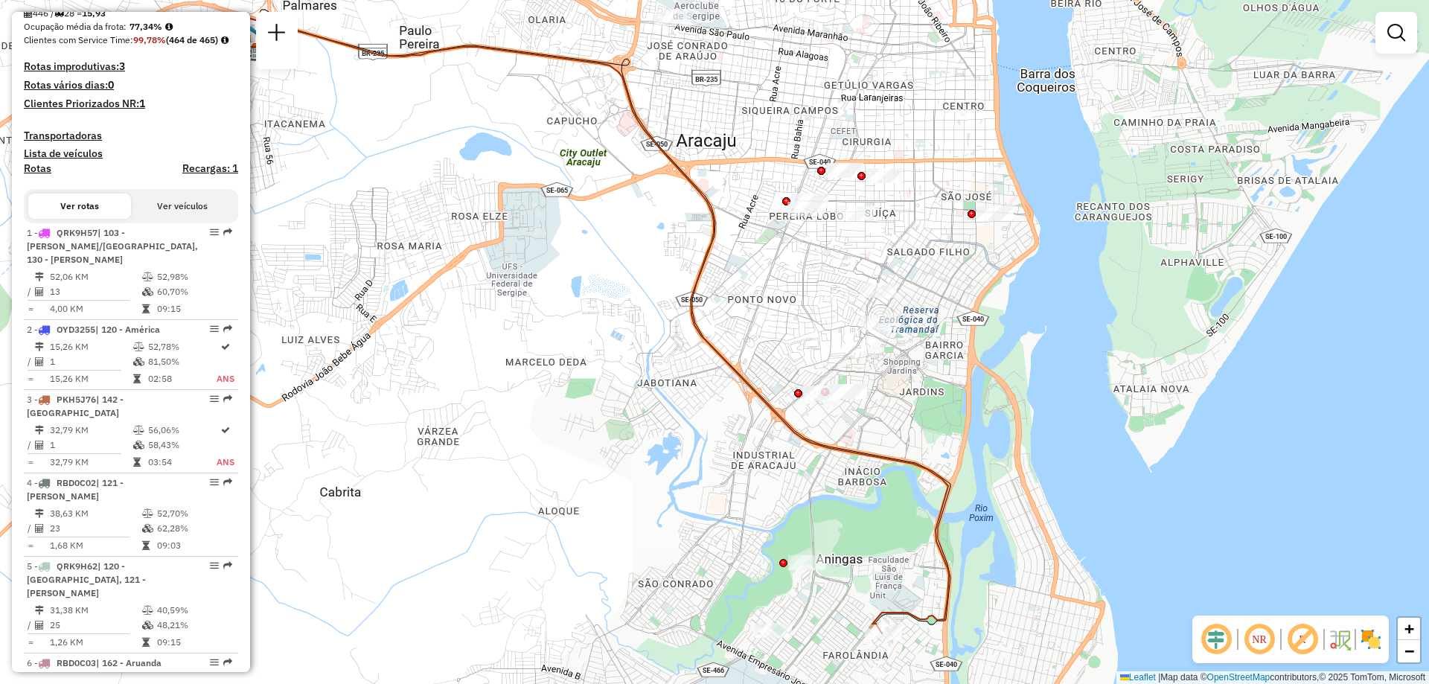
drag, startPoint x: 596, startPoint y: 408, endPoint x: 473, endPoint y: 387, distance: 124.6
click at [473, 387] on div "Janela de atendimento Grade de atendimento Capacidade Transportadoras Veículos …" at bounding box center [714, 342] width 1429 height 684
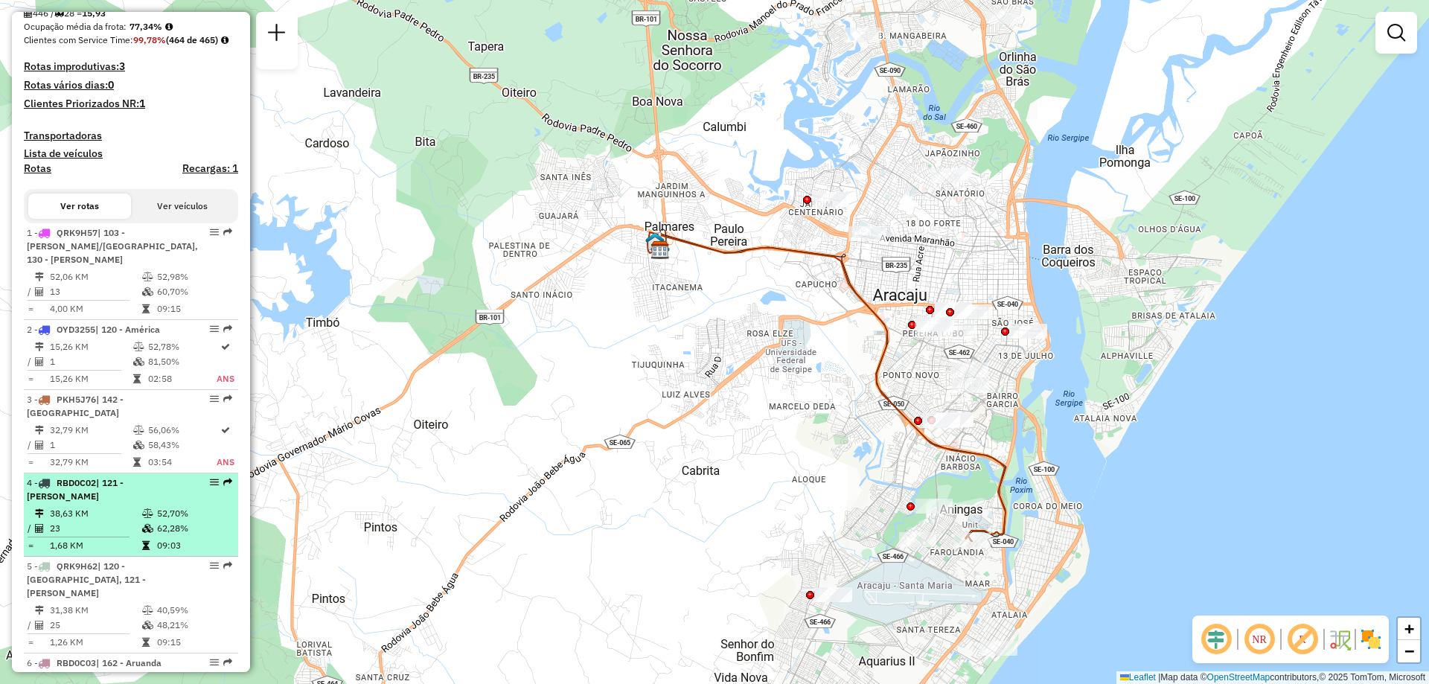
click at [94, 499] on div "4 - RBD0C02 | 121 - [PERSON_NAME]" at bounding box center [106, 489] width 158 height 27
select select "**********"
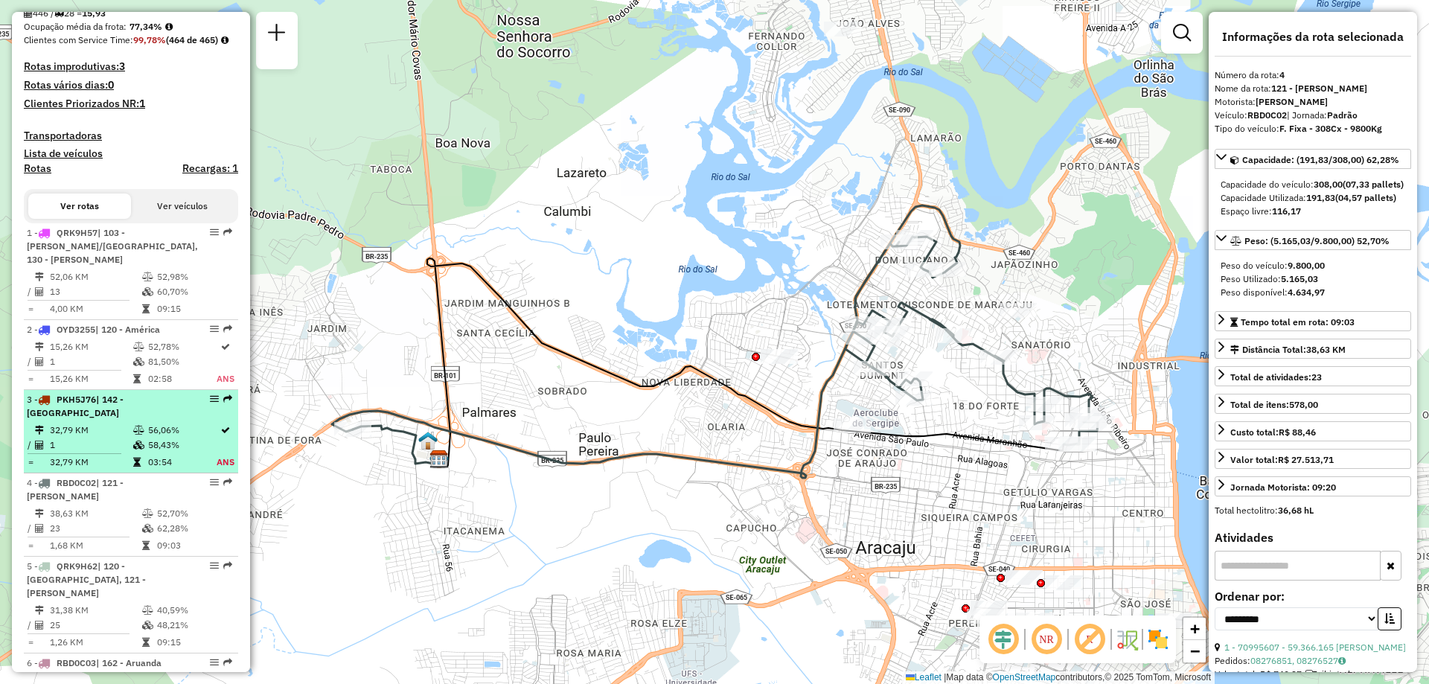
scroll to position [447, 0]
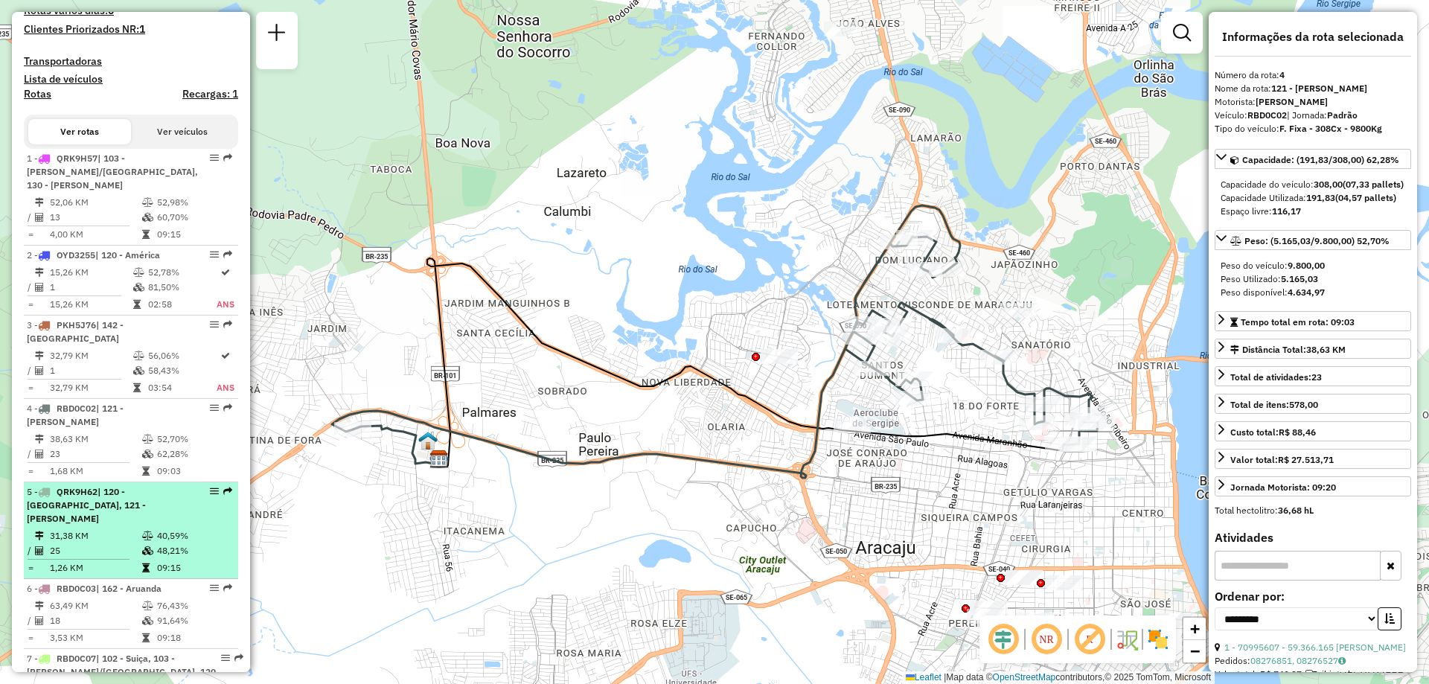
click at [156, 528] on td "40,59%" at bounding box center [193, 535] width 75 height 15
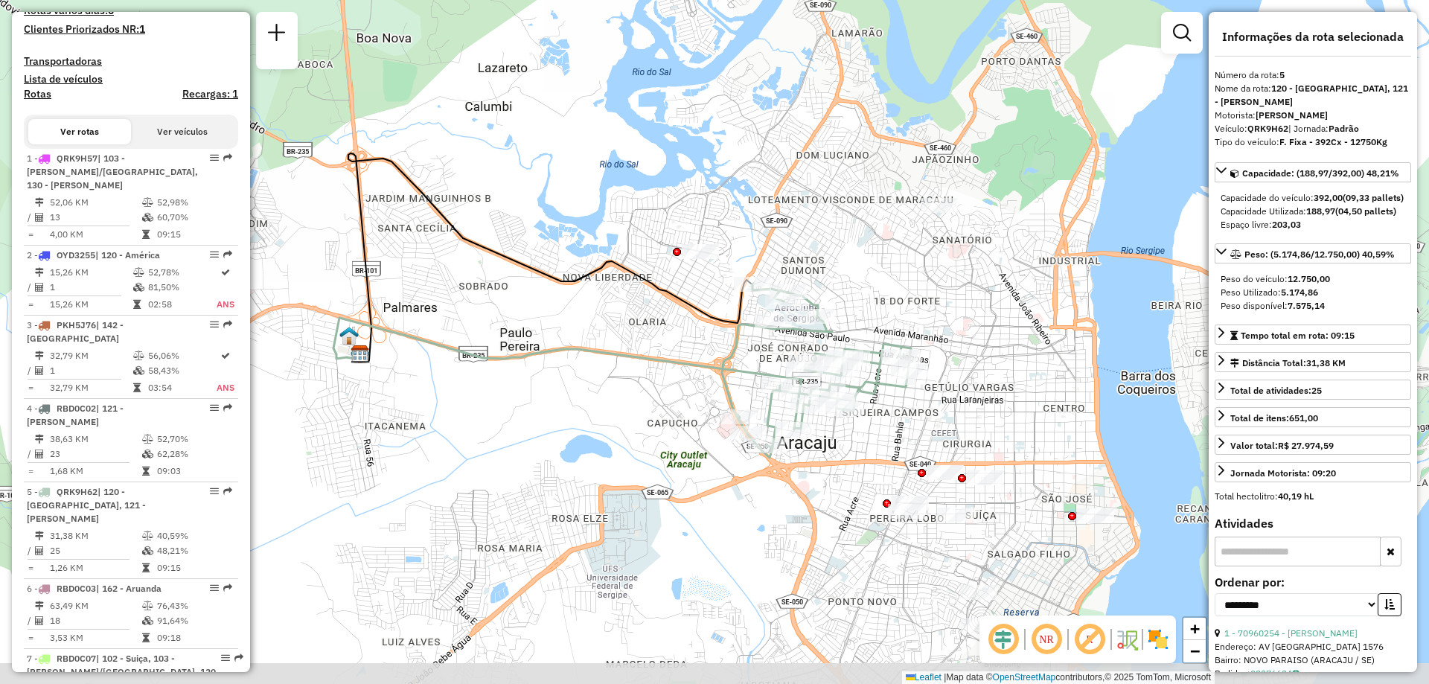
drag, startPoint x: 604, startPoint y: 473, endPoint x: 565, endPoint y: 387, distance: 93.9
click at [565, 387] on div "Janela de atendimento Grade de atendimento Capacidade Transportadoras Veículos …" at bounding box center [714, 342] width 1429 height 684
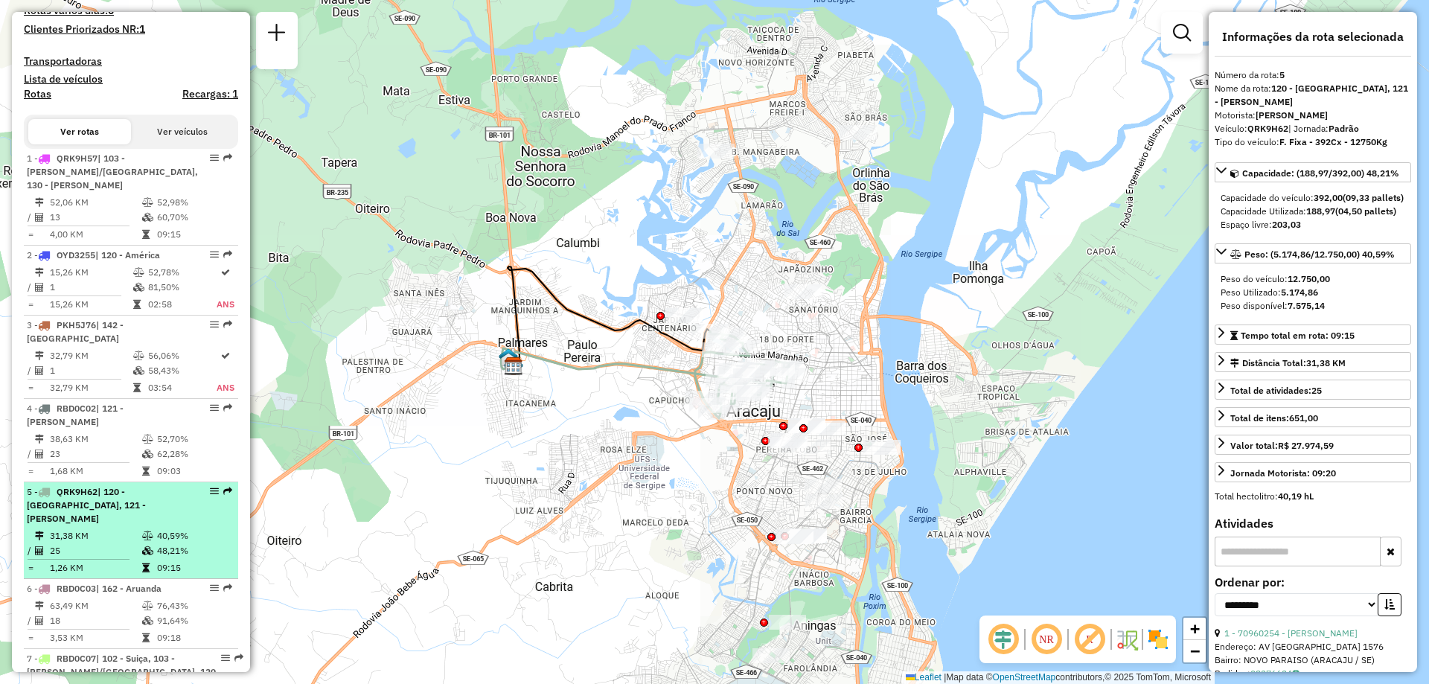
click at [162, 528] on td "40,59%" at bounding box center [193, 535] width 75 height 15
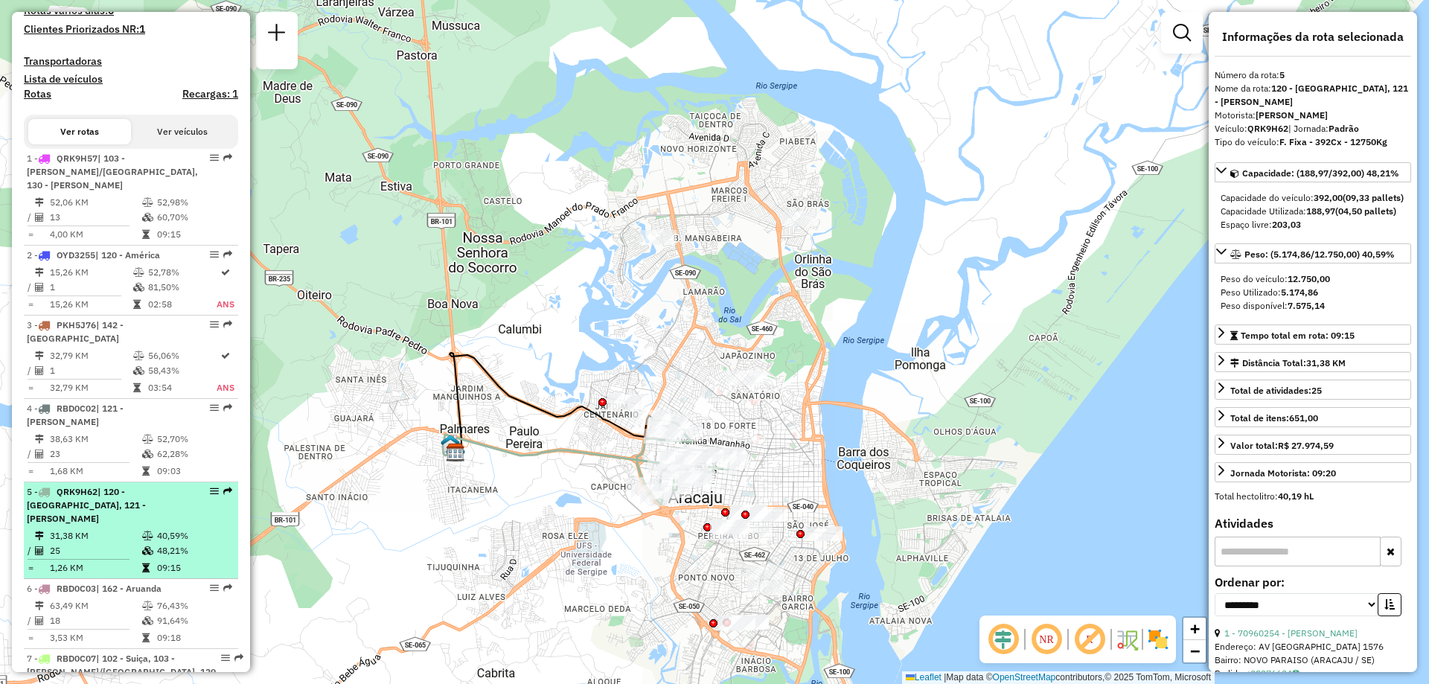
scroll to position [521, 0]
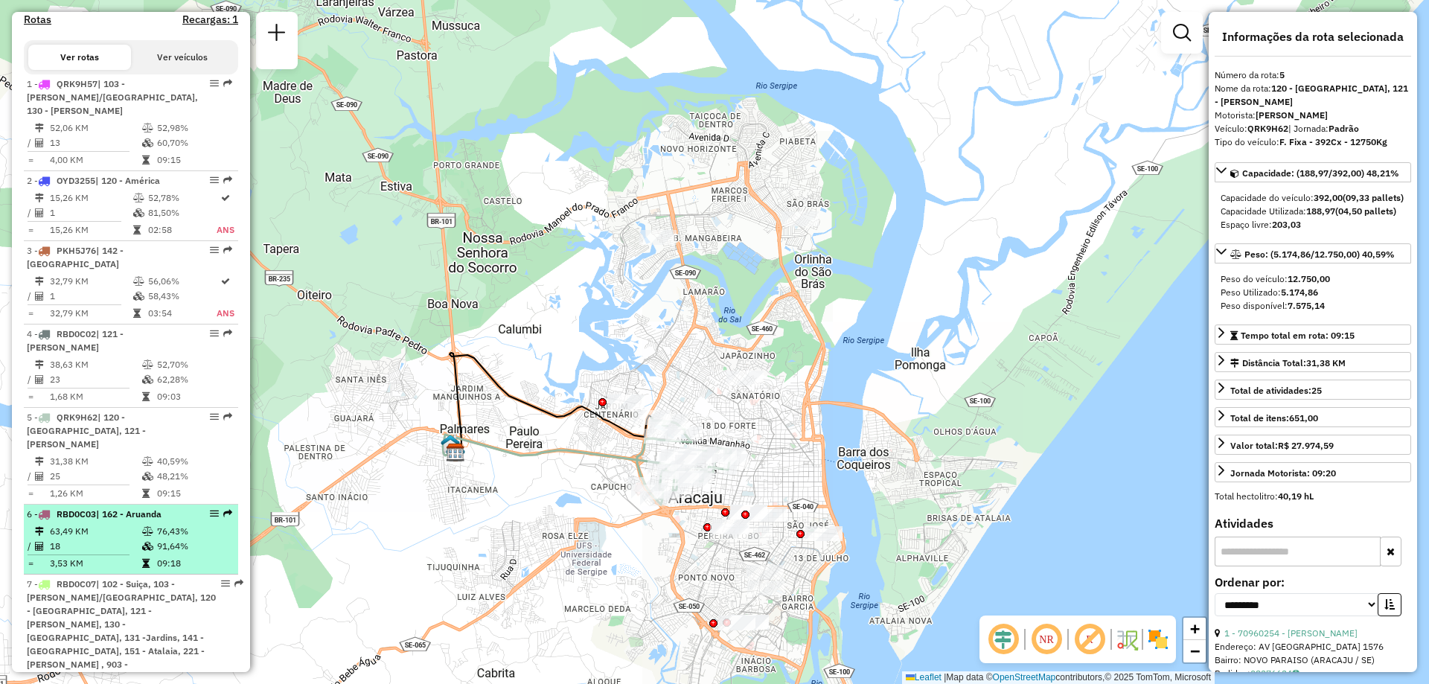
click at [162, 524] on td "76,43%" at bounding box center [193, 531] width 75 height 15
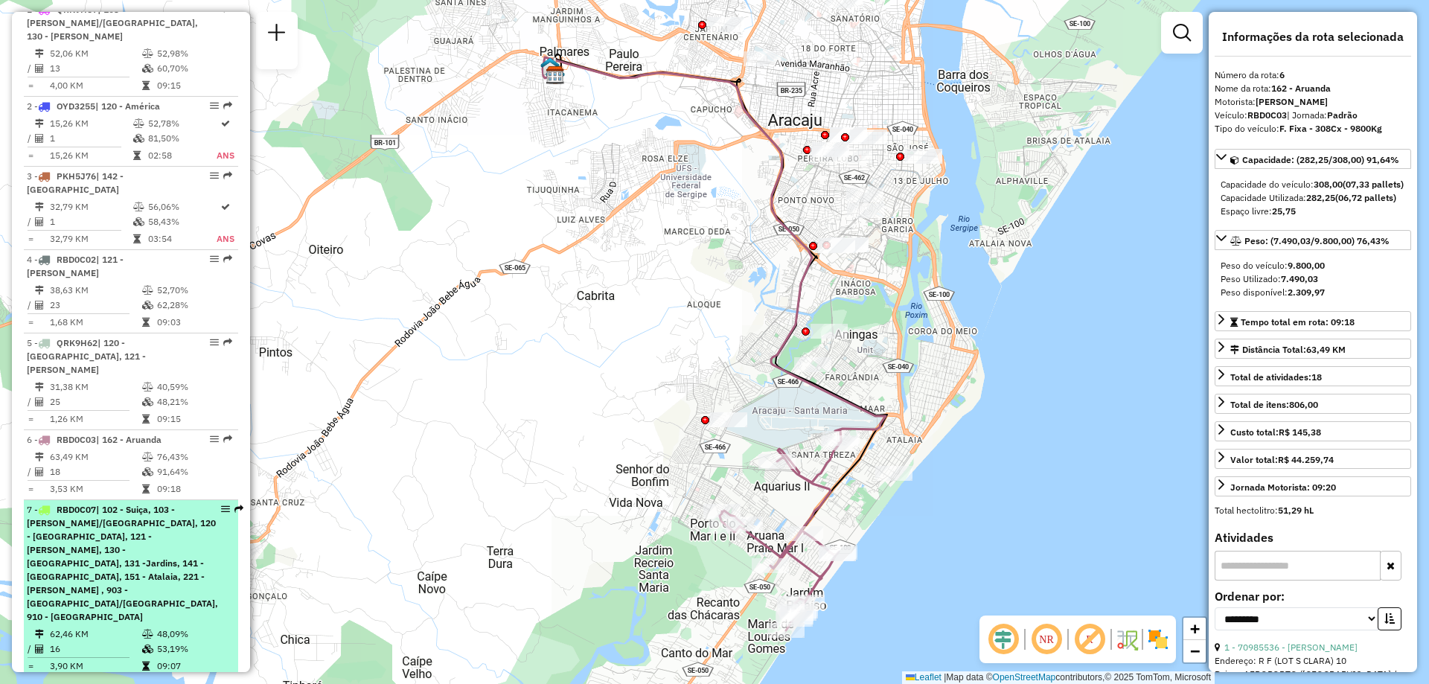
scroll to position [670, 0]
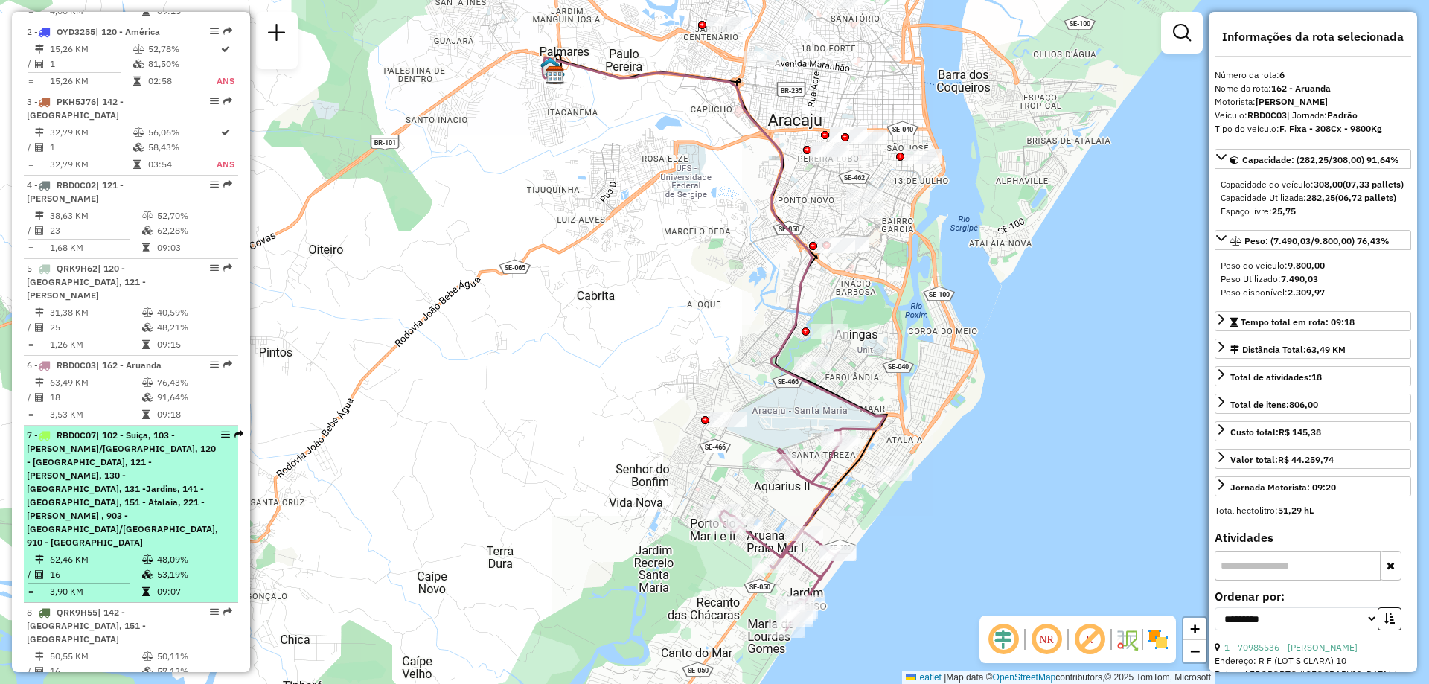
click at [174, 453] on span "| 102 - Suiça, 103 - [PERSON_NAME]/[GEOGRAPHIC_DATA], 120 - [GEOGRAPHIC_DATA], …" at bounding box center [122, 488] width 191 height 118
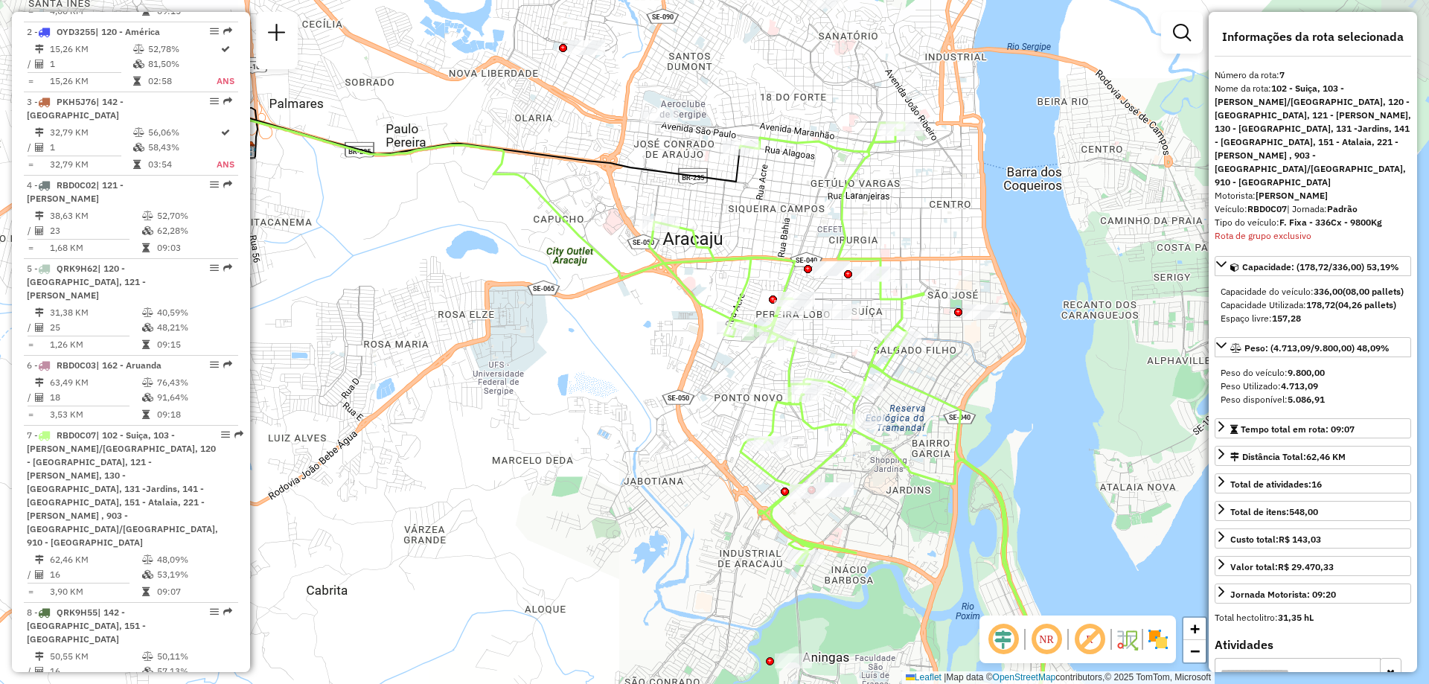
drag, startPoint x: 755, startPoint y: 299, endPoint x: 694, endPoint y: 400, distance: 117.6
click at [694, 400] on div "Janela de atendimento Grade de atendimento Capacidade Transportadoras Veículos …" at bounding box center [714, 342] width 1429 height 684
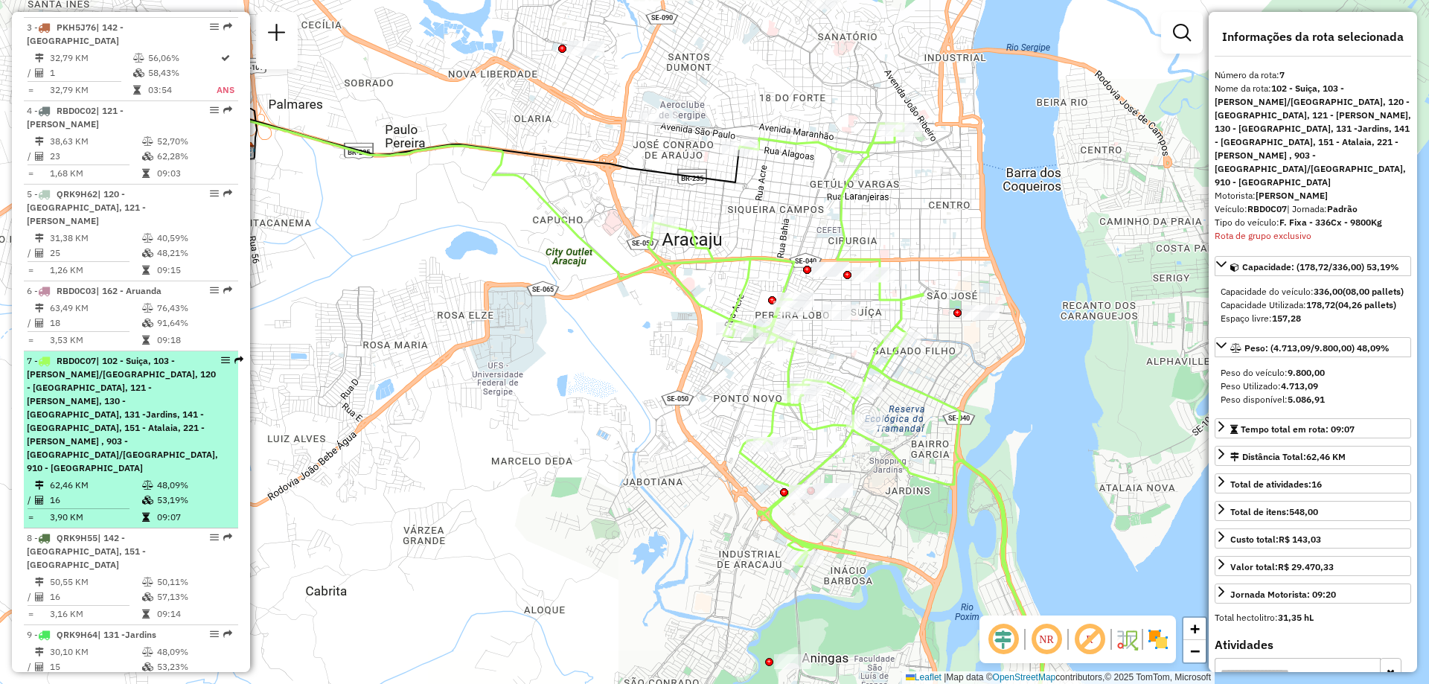
scroll to position [819, 0]
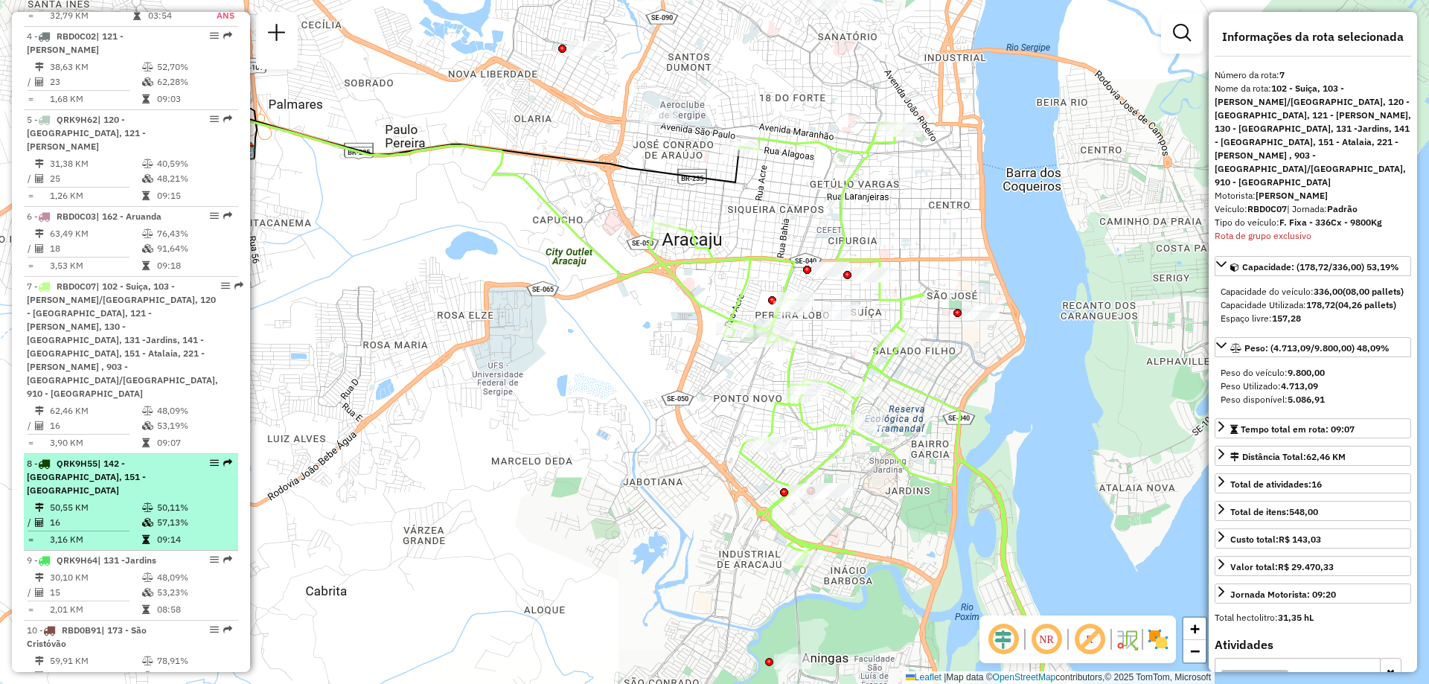
click at [160, 457] on div "8 - QRK9H55 | 142 - [GEOGRAPHIC_DATA], 151 - [GEOGRAPHIC_DATA]" at bounding box center [106, 477] width 158 height 40
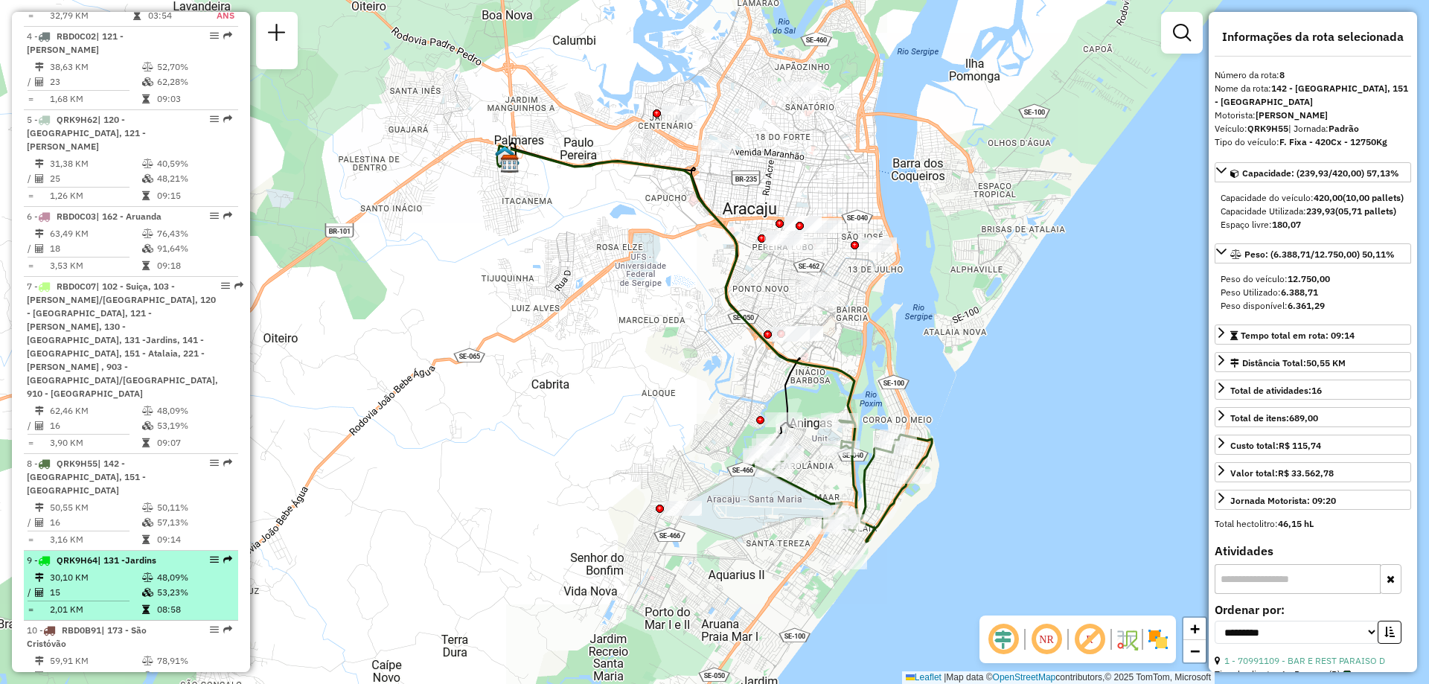
click at [159, 585] on td "53,23%" at bounding box center [193, 592] width 75 height 15
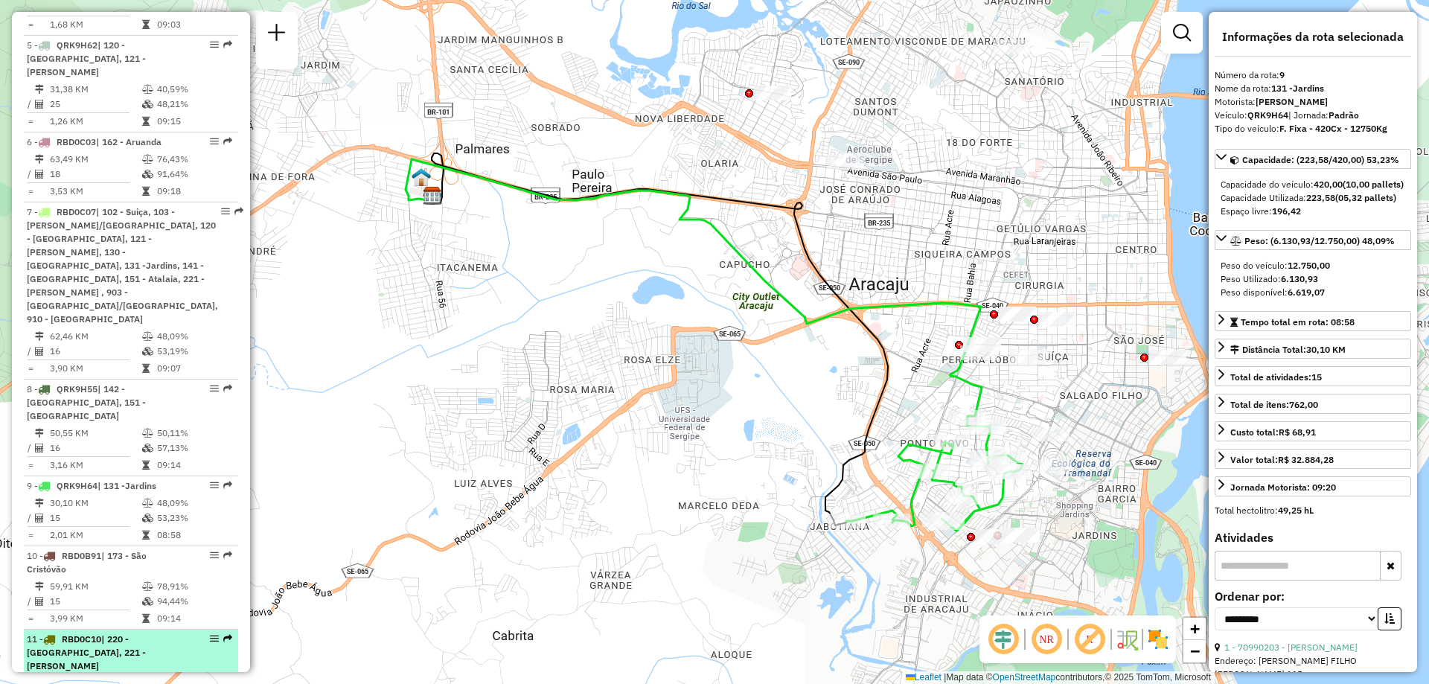
scroll to position [968, 0]
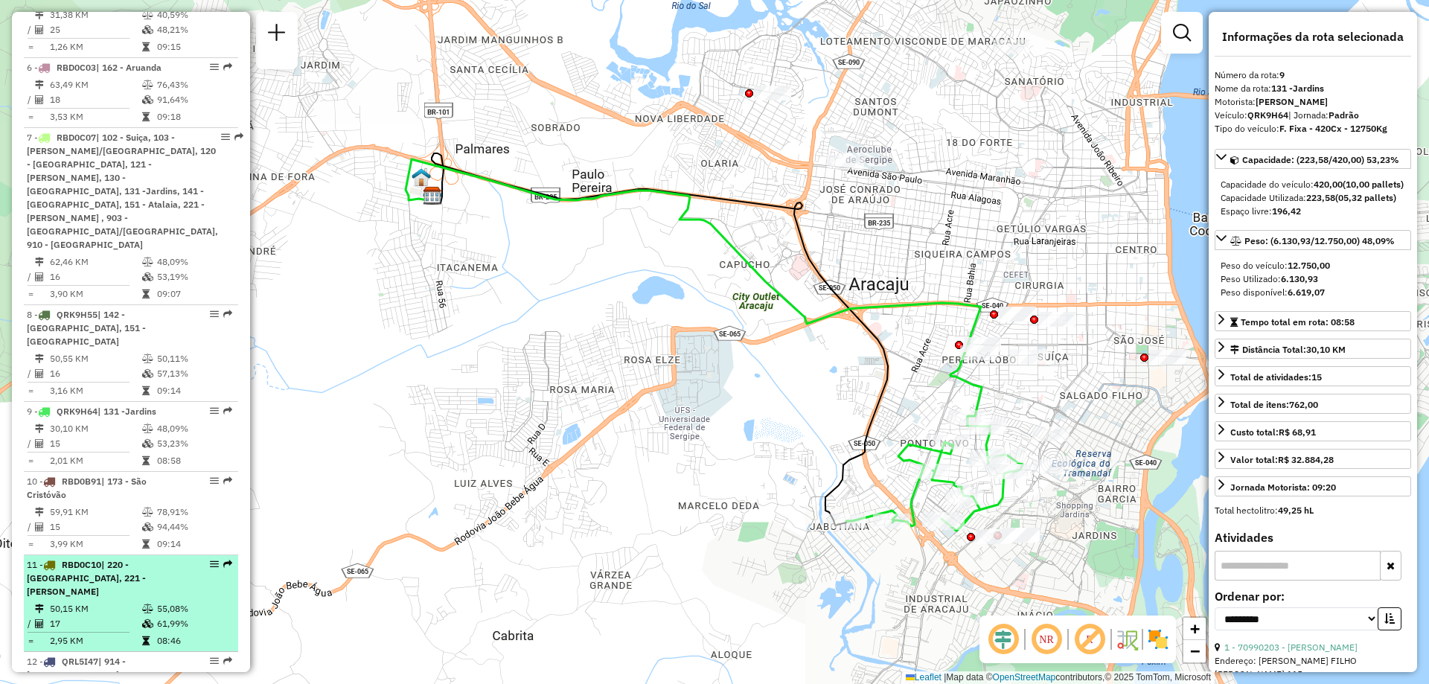
click at [118, 601] on td "50,15 KM" at bounding box center [95, 608] width 92 height 15
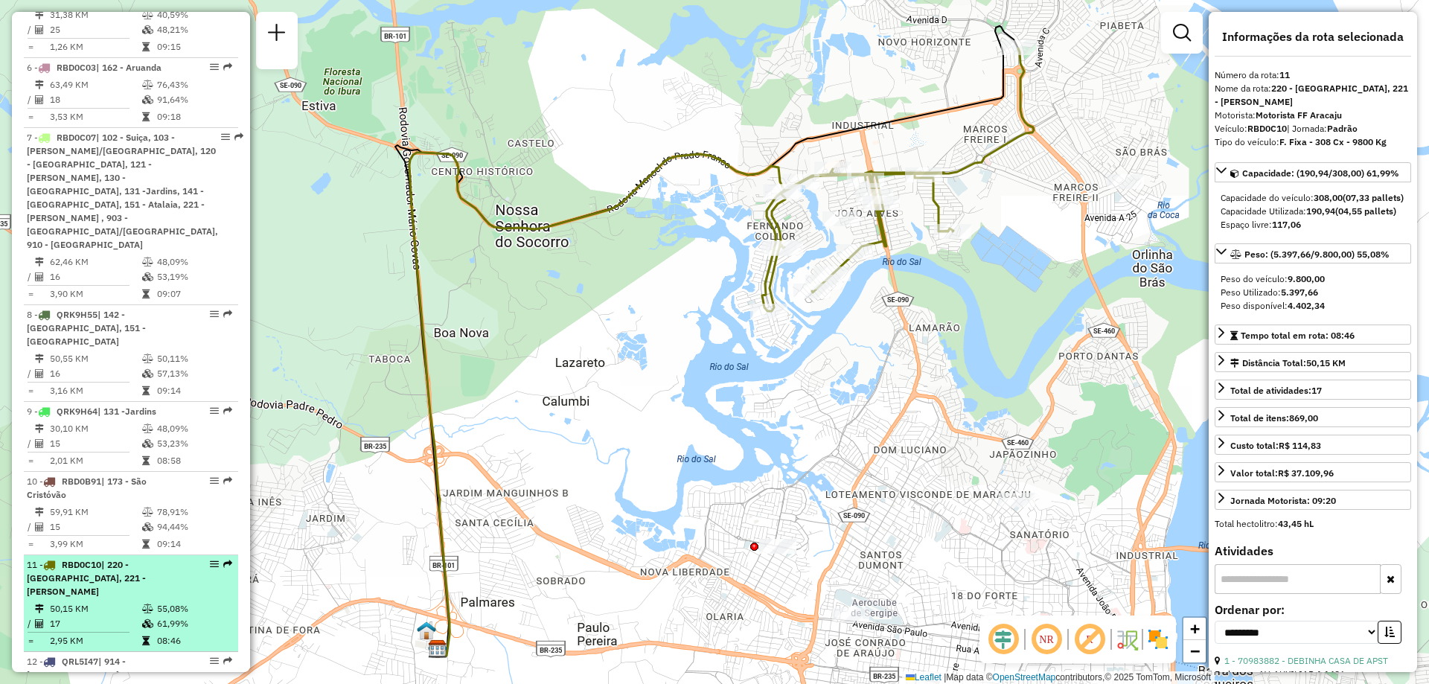
scroll to position [1042, 0]
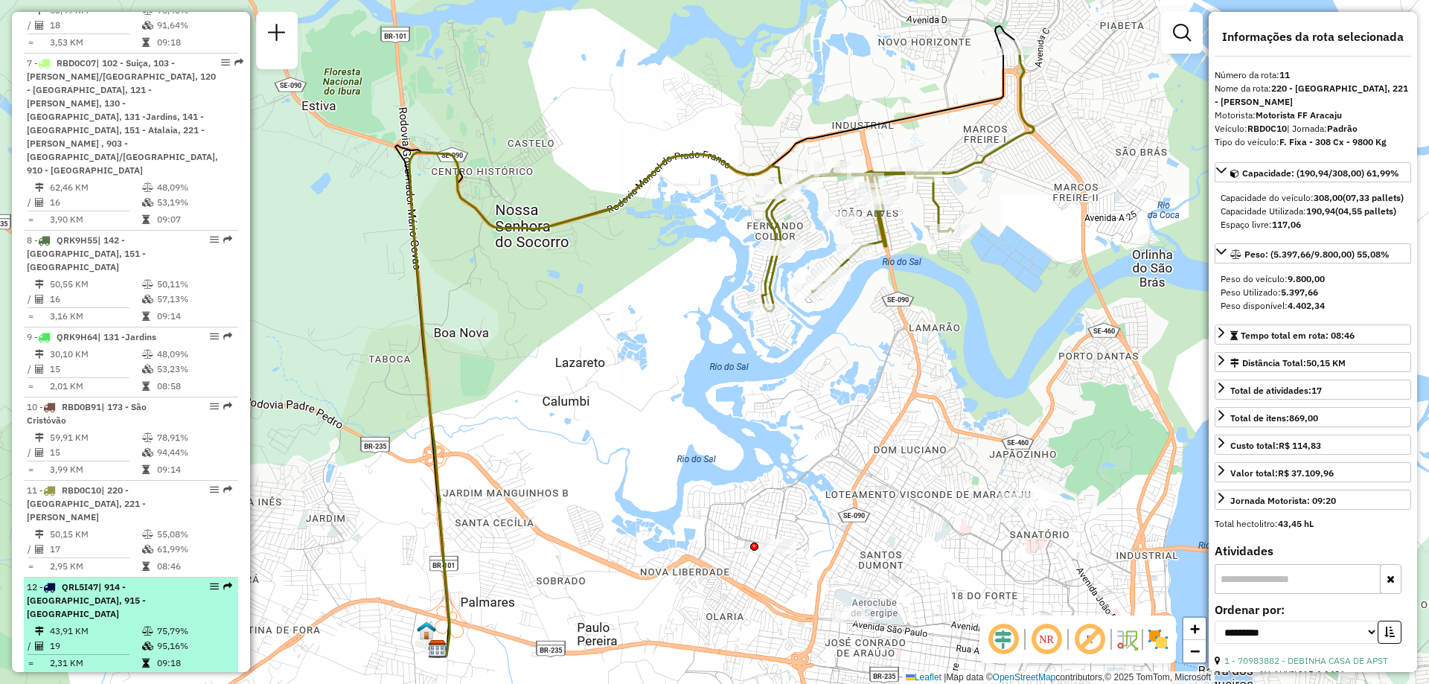
click at [126, 581] on span "| 914 - [GEOGRAPHIC_DATA], 915 - [GEOGRAPHIC_DATA]" at bounding box center [86, 600] width 119 height 38
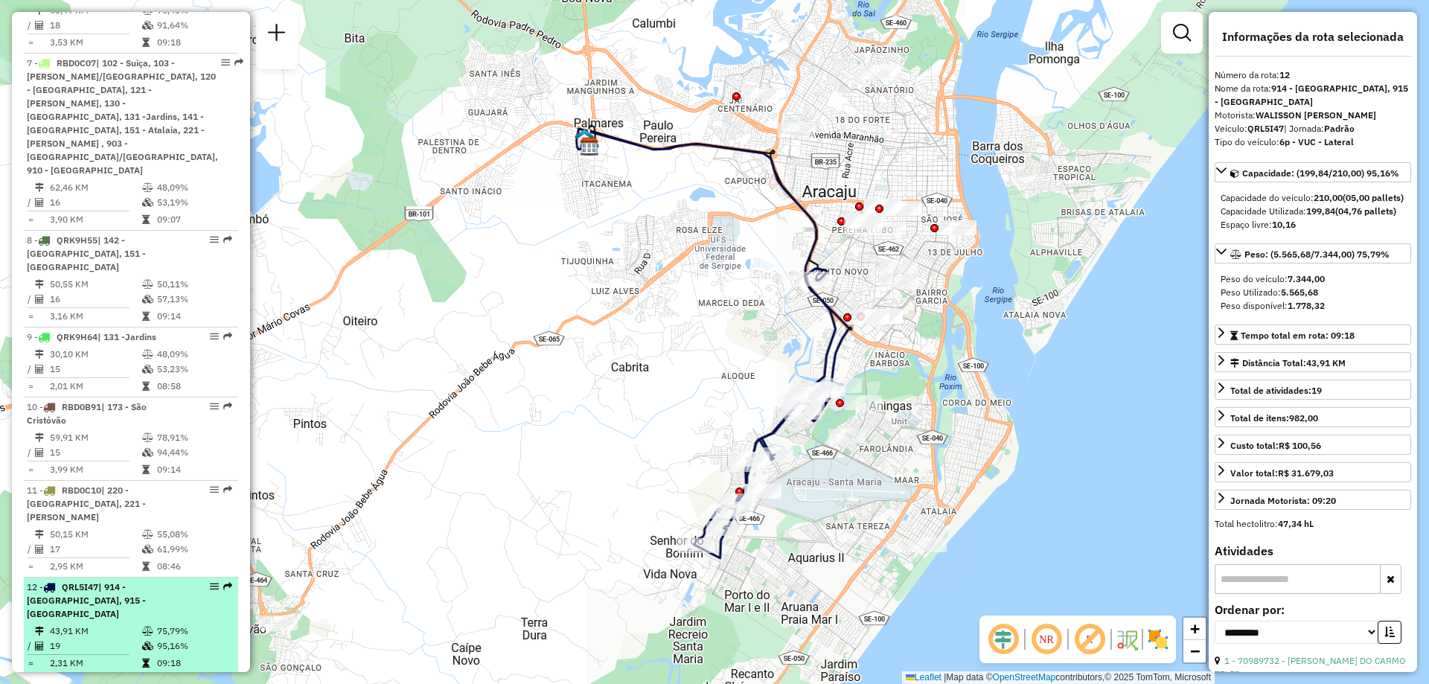
scroll to position [1116, 0]
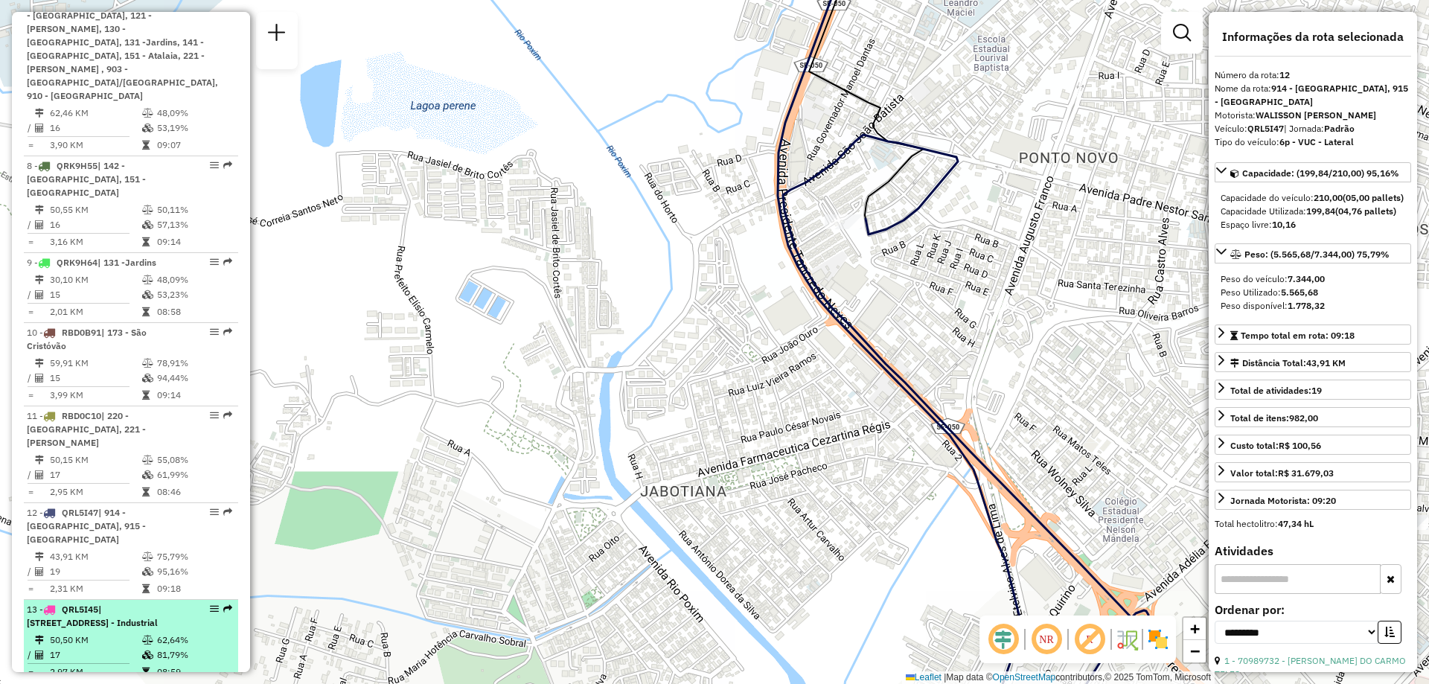
click at [119, 600] on li "13 - QRL5I45 | 900 - Centro, 902 - [GEOGRAPHIC_DATA], 905 - Industrial 50,50 KM…" at bounding box center [131, 641] width 214 height 83
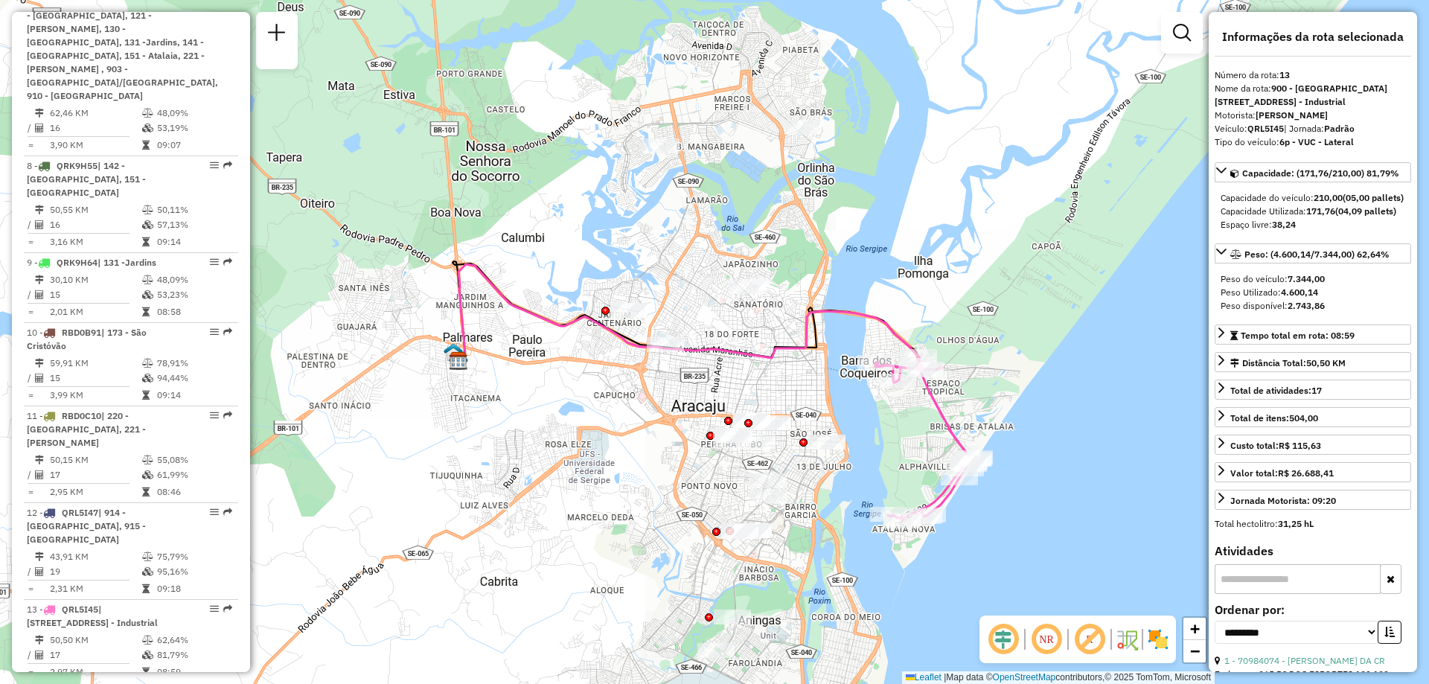
scroll to position [1265, 0]
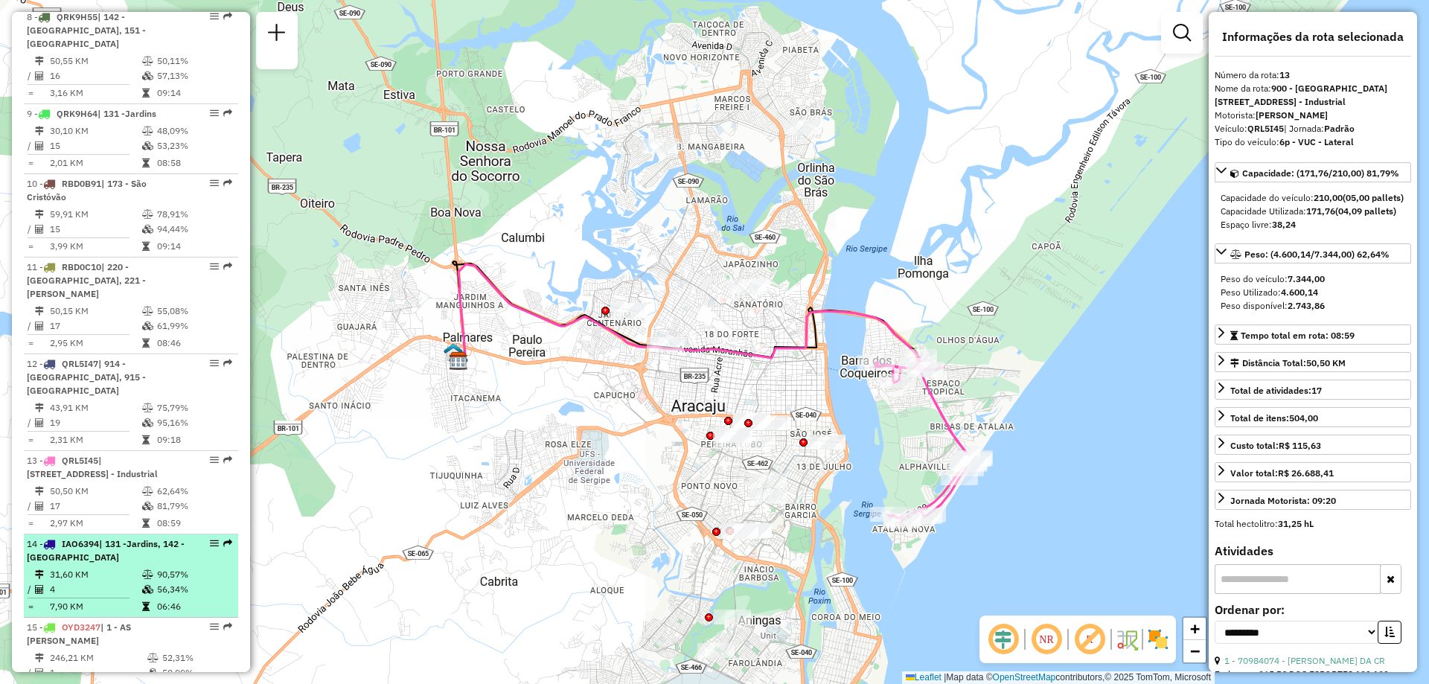
click at [149, 534] on li "14 - IAO6394 | 131 -Jardins, 142 - [GEOGRAPHIC_DATA] 31,60 KM 90,57% / 4 56,34%…" at bounding box center [131, 575] width 214 height 83
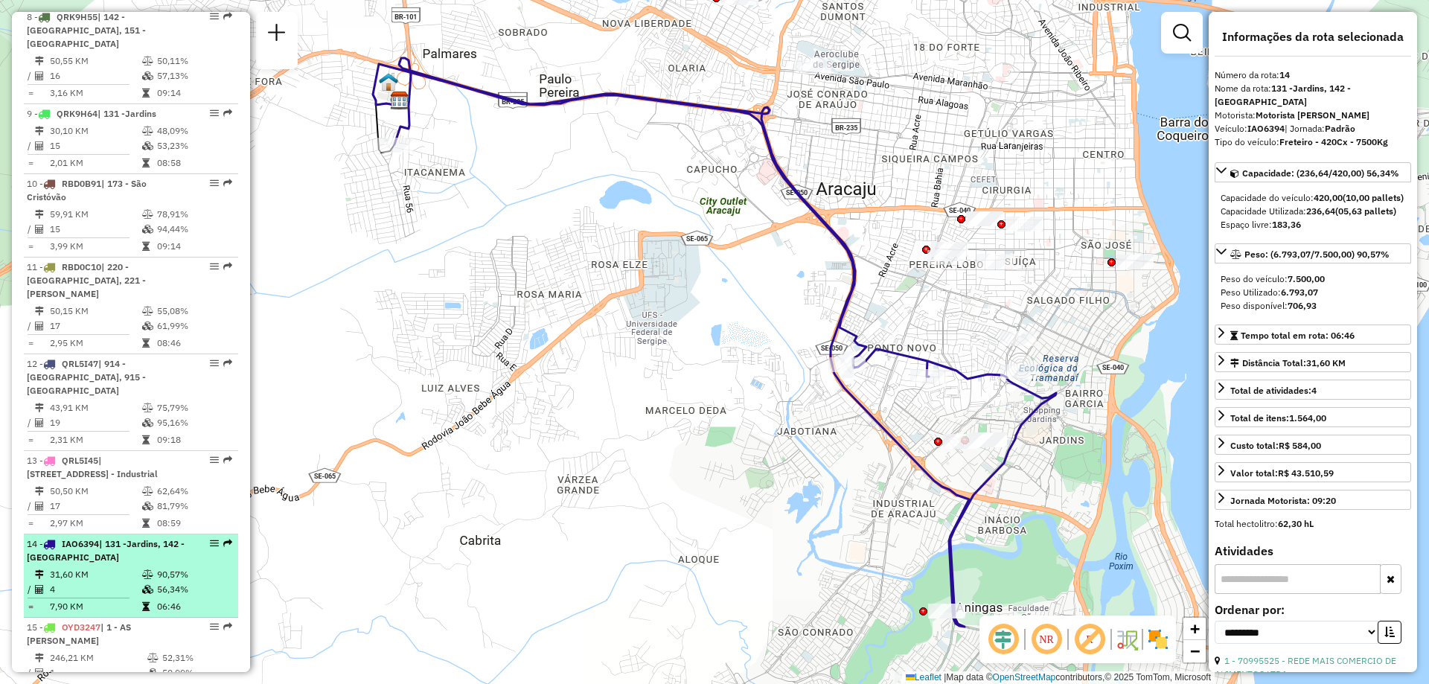
scroll to position [1414, 0]
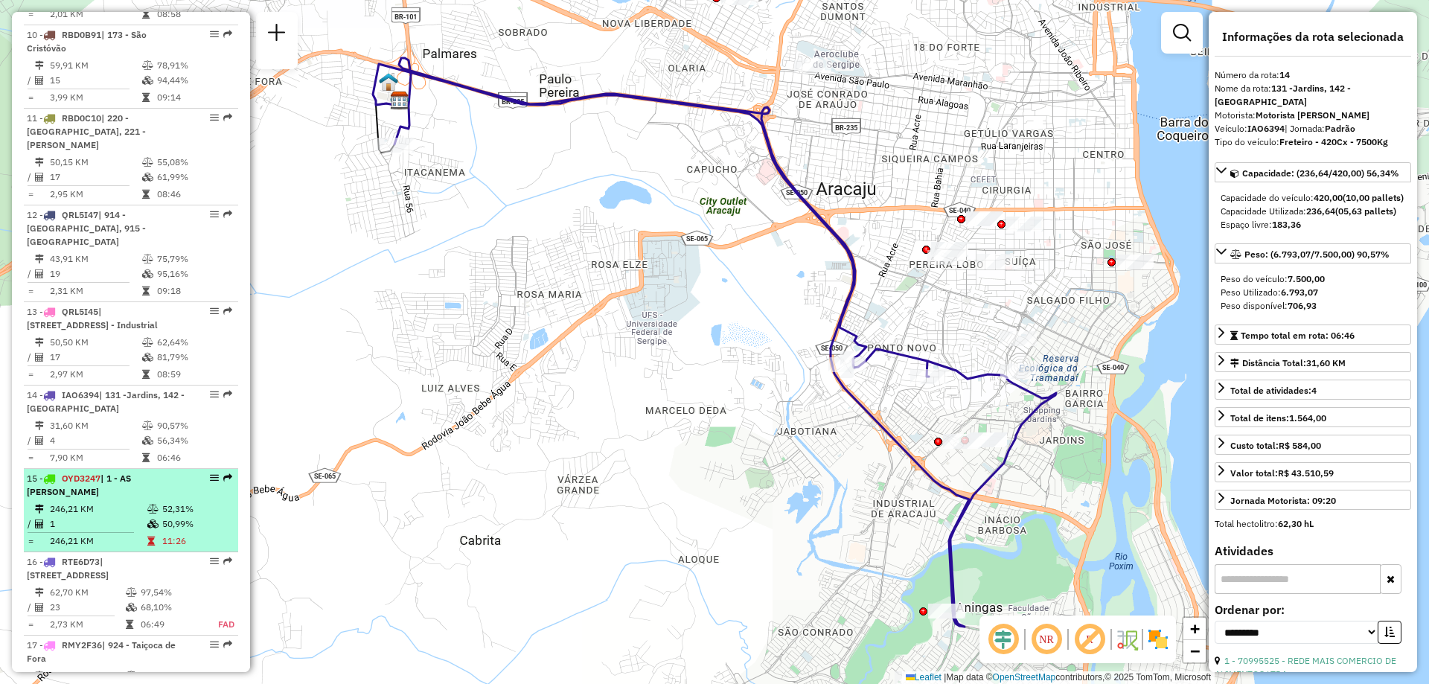
click at [137, 472] on div "15 - OYD3247 | 1 - AS [PERSON_NAME]" at bounding box center [106, 485] width 158 height 27
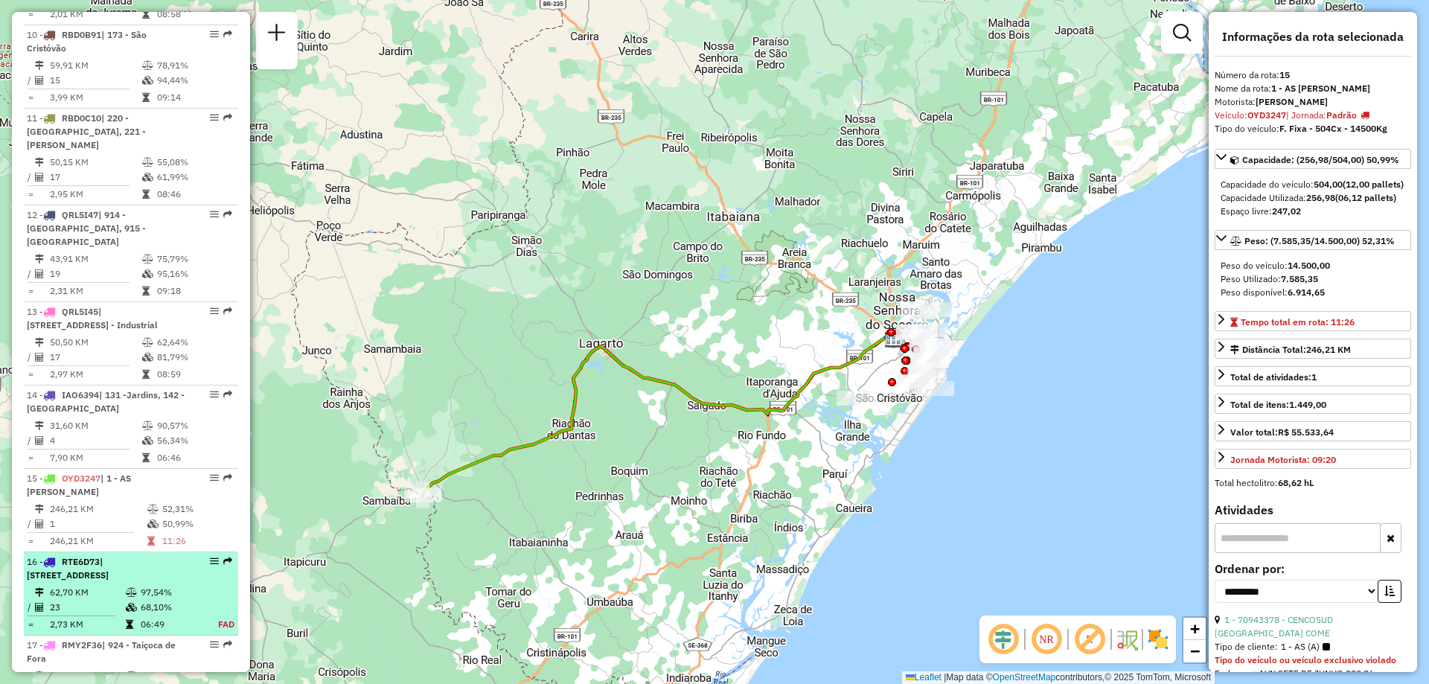
click at [109, 552] on li "16 - RTE6D73 | 173 - [GEOGRAPHIC_DATA], 912 - [GEOGRAPHIC_DATA] 62,70 KM 97,54%…" at bounding box center [131, 593] width 214 height 83
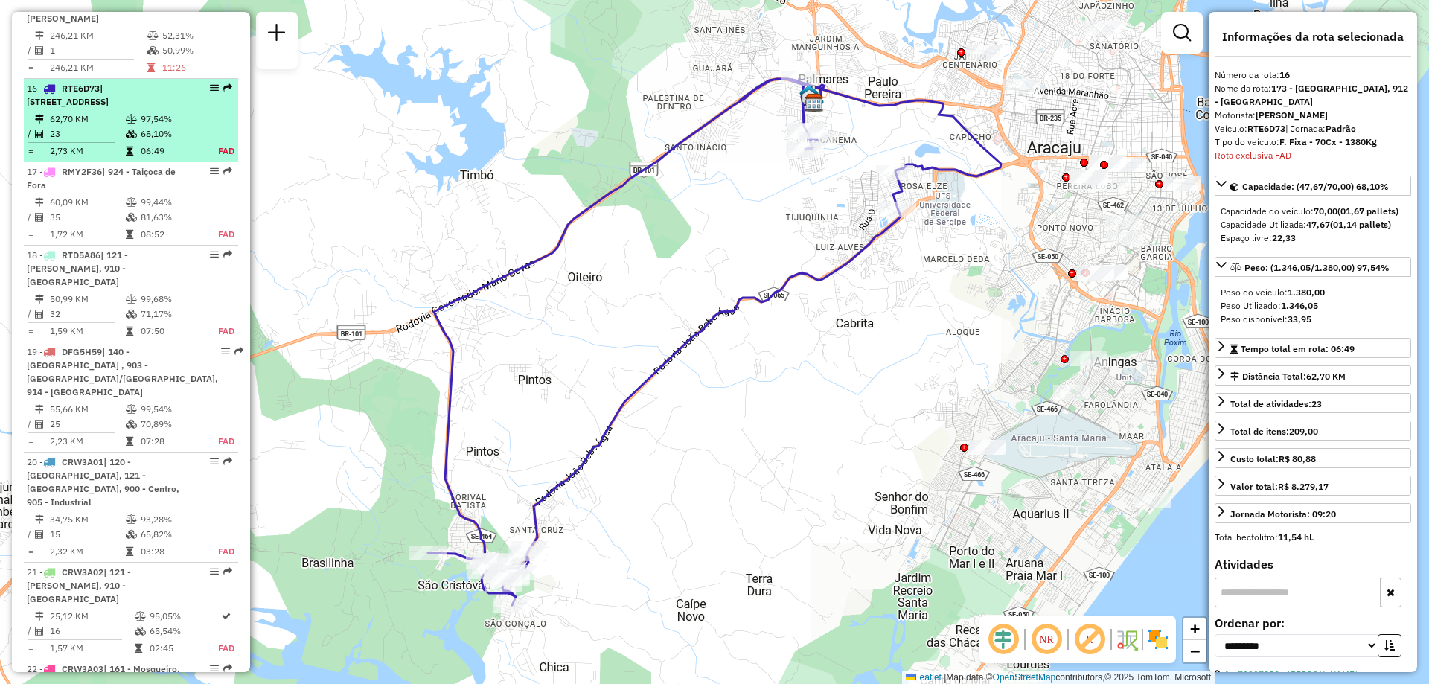
scroll to position [1962, 0]
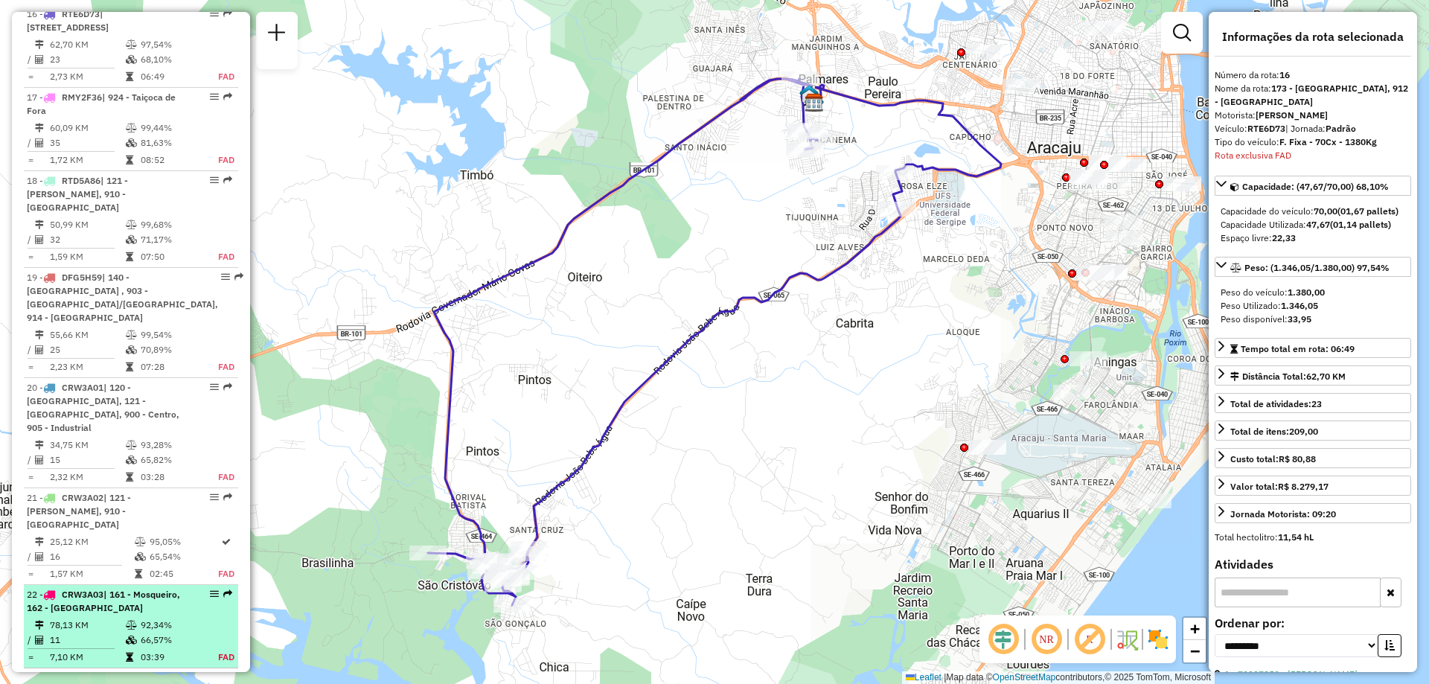
click at [109, 618] on td "78,13 KM" at bounding box center [87, 625] width 76 height 15
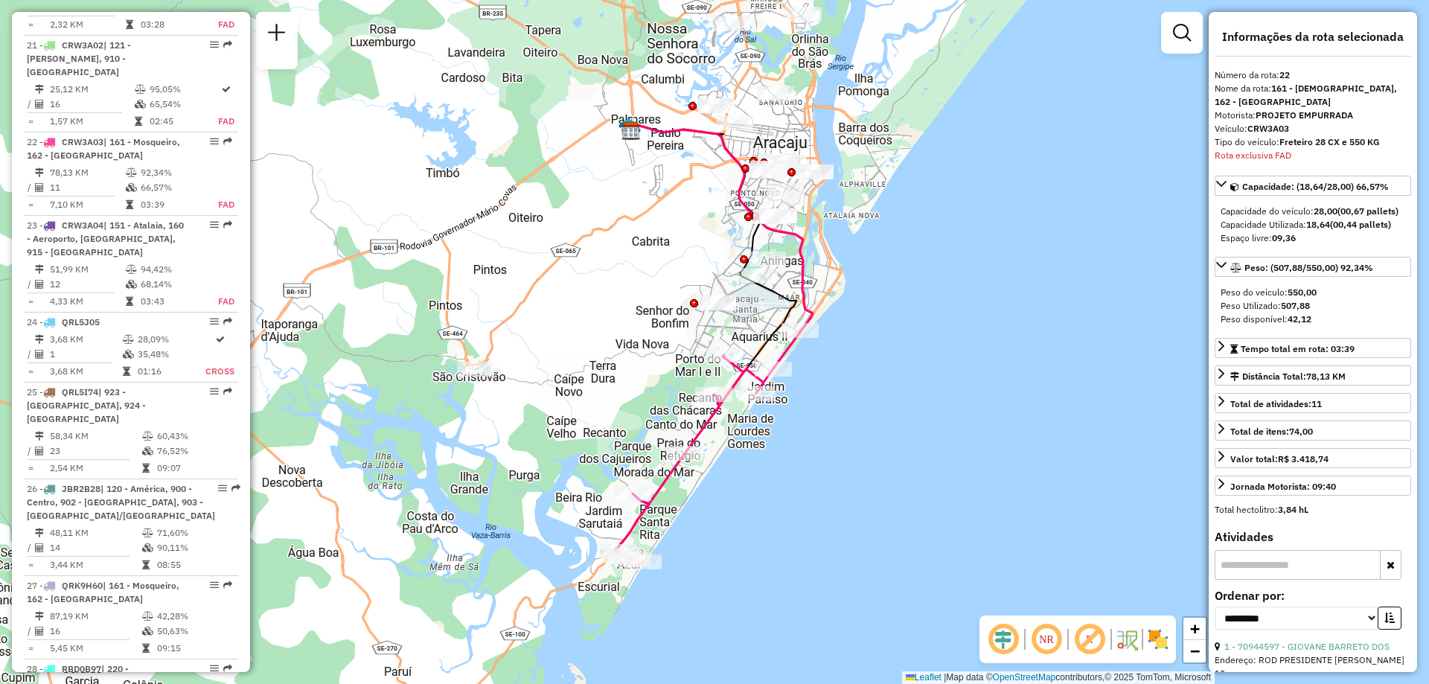
scroll to position [2489, 0]
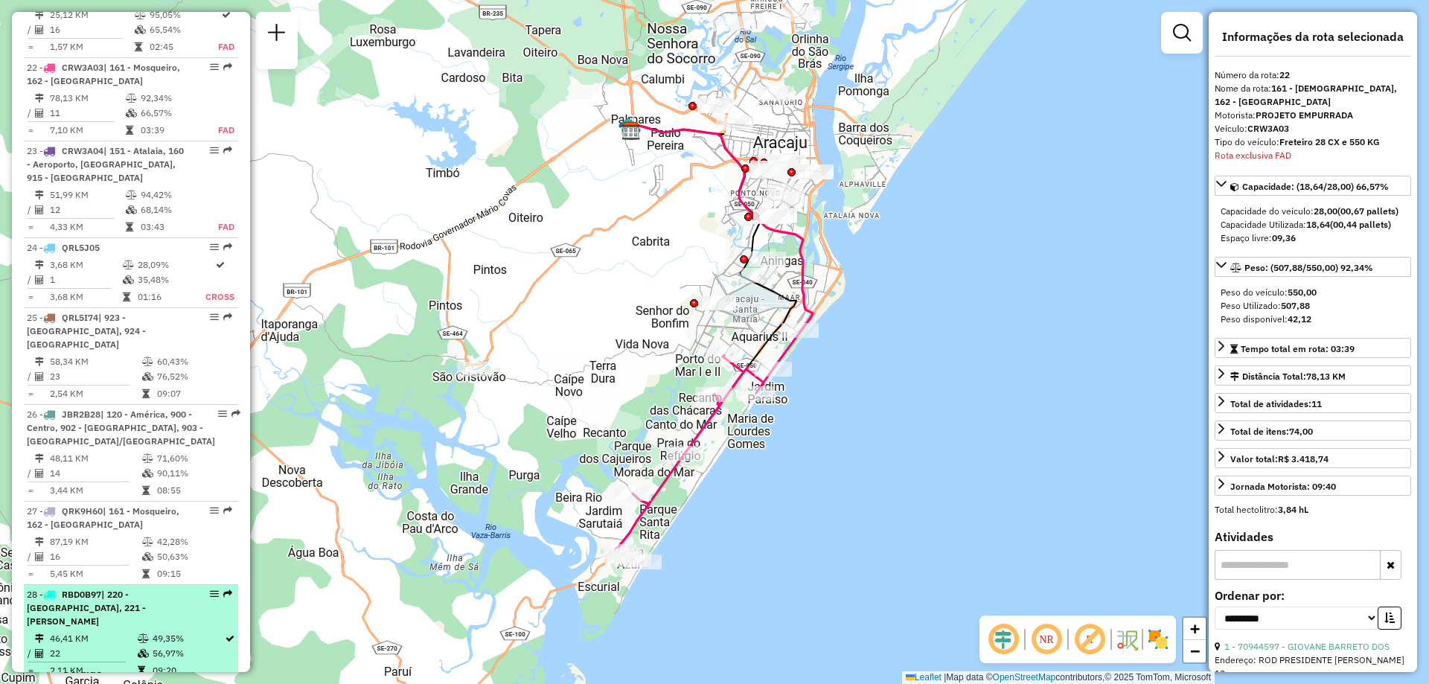
click at [106, 631] on td "46,41 KM" at bounding box center [93, 638] width 88 height 15
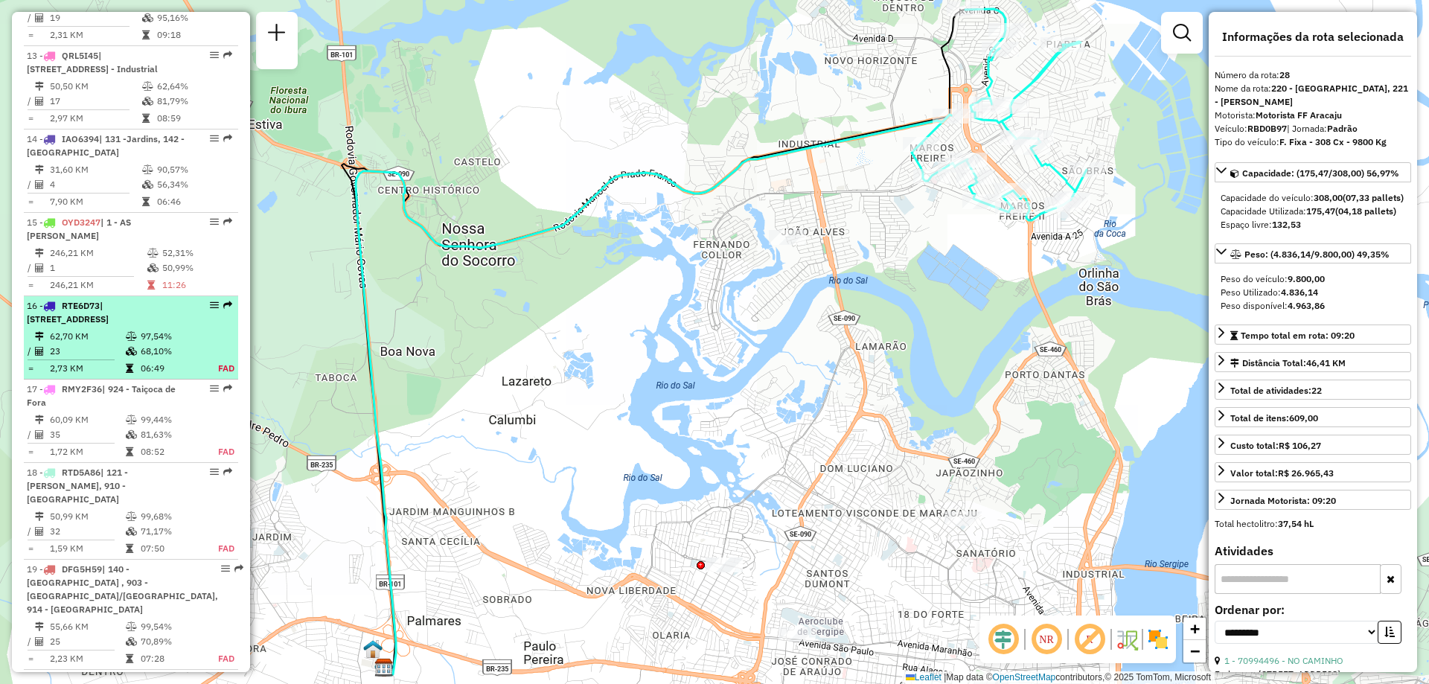
scroll to position [1521, 0]
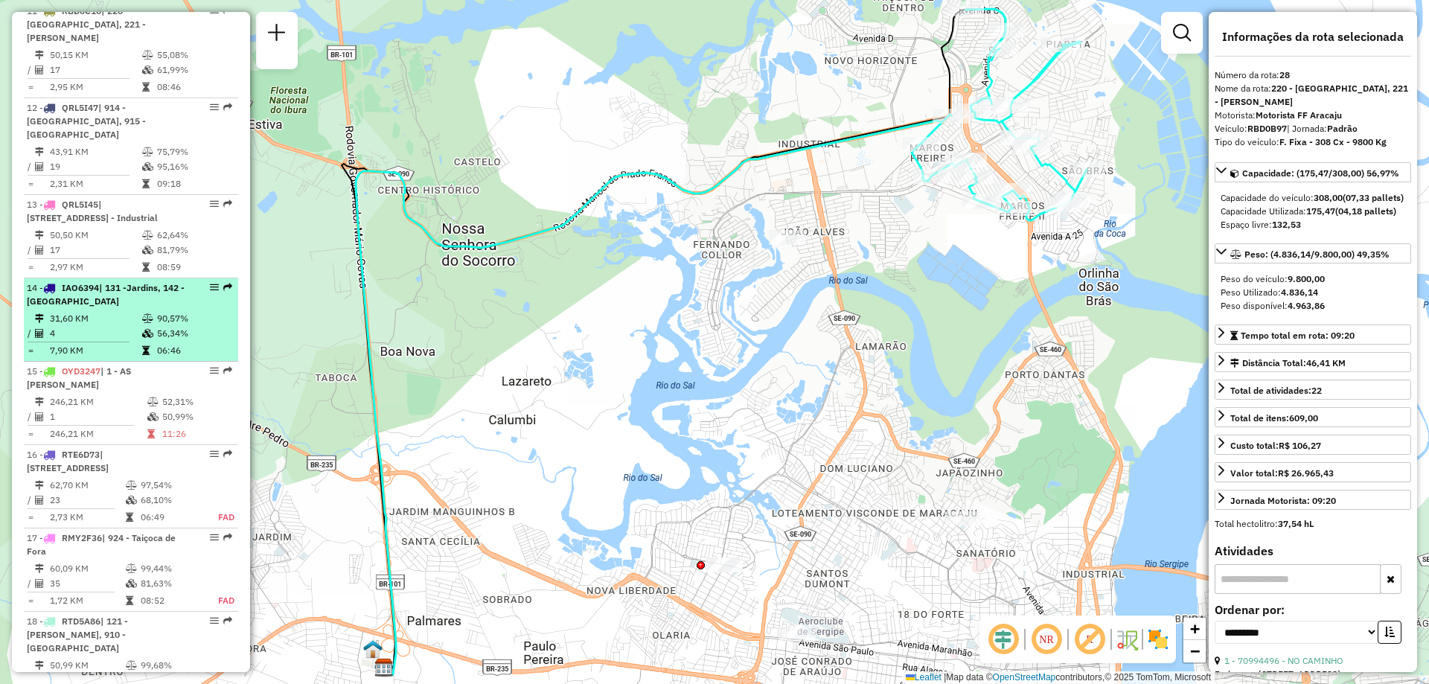
click at [124, 341] on td at bounding box center [84, 342] width 115 height 2
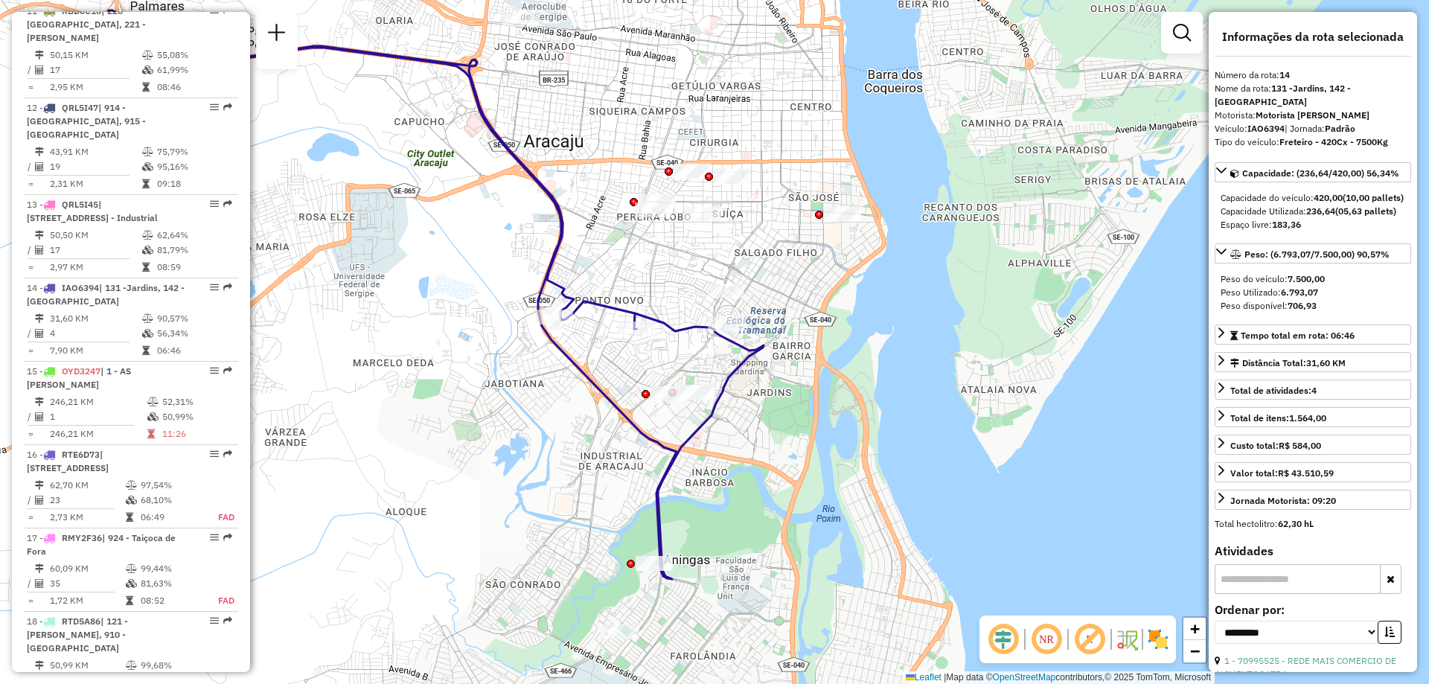
drag, startPoint x: 773, startPoint y: 424, endPoint x: 455, endPoint y: 376, distance: 321.4
click at [455, 376] on div "Janela de atendimento Grade de atendimento Capacidade Transportadoras Veículos …" at bounding box center [714, 342] width 1429 height 684
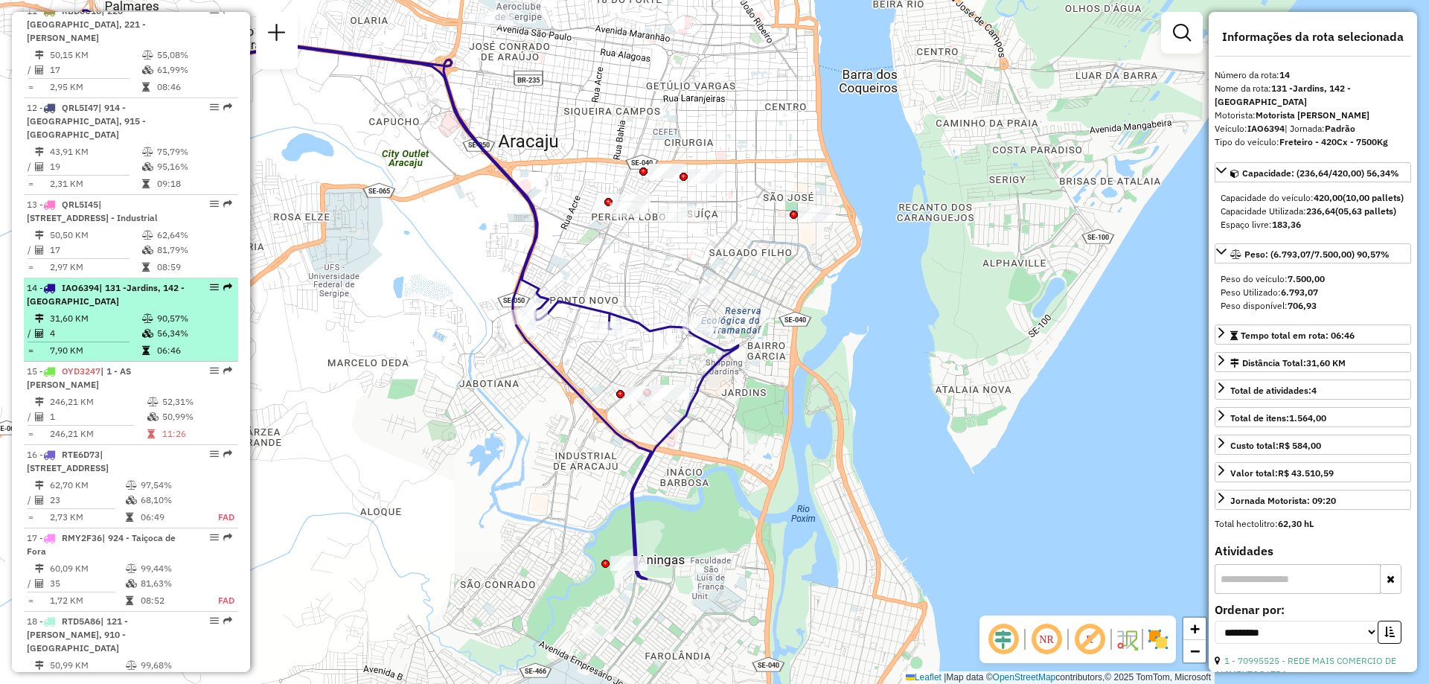
scroll to position [1447, 0]
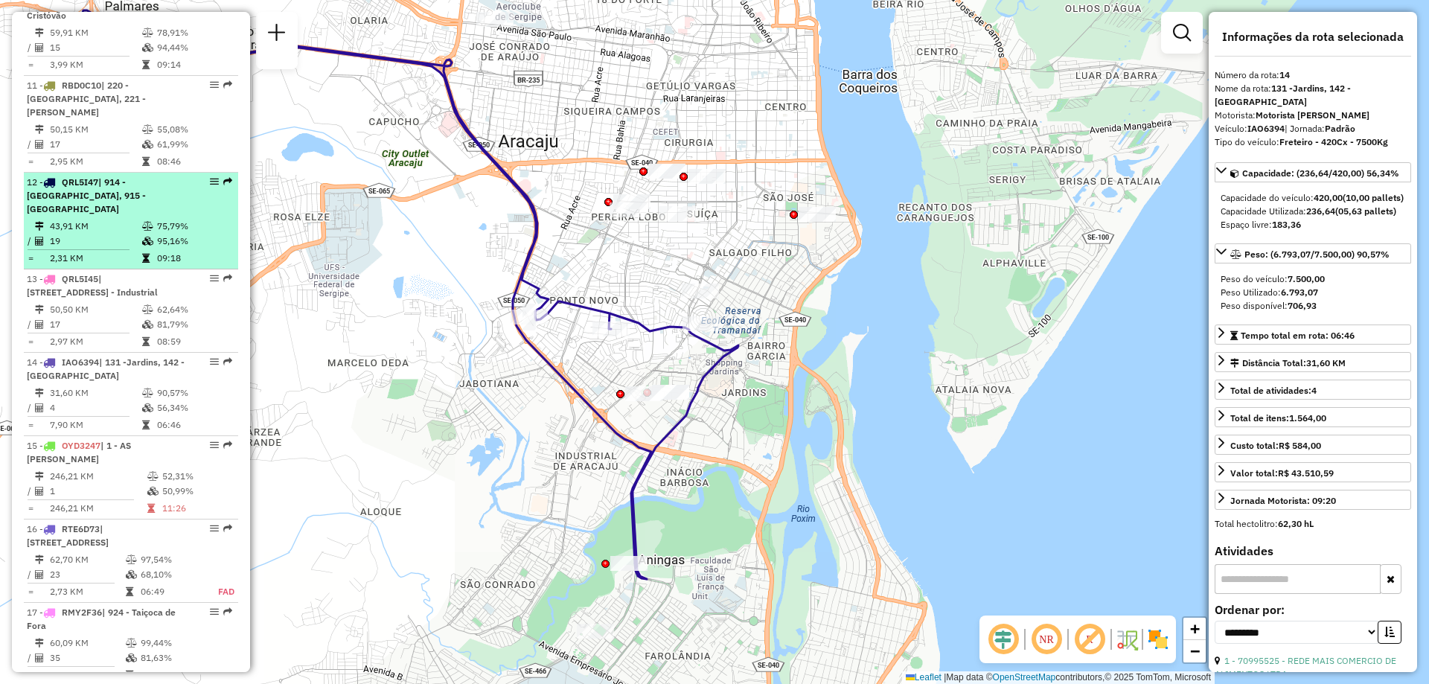
click at [132, 234] on td "19" at bounding box center [95, 241] width 92 height 15
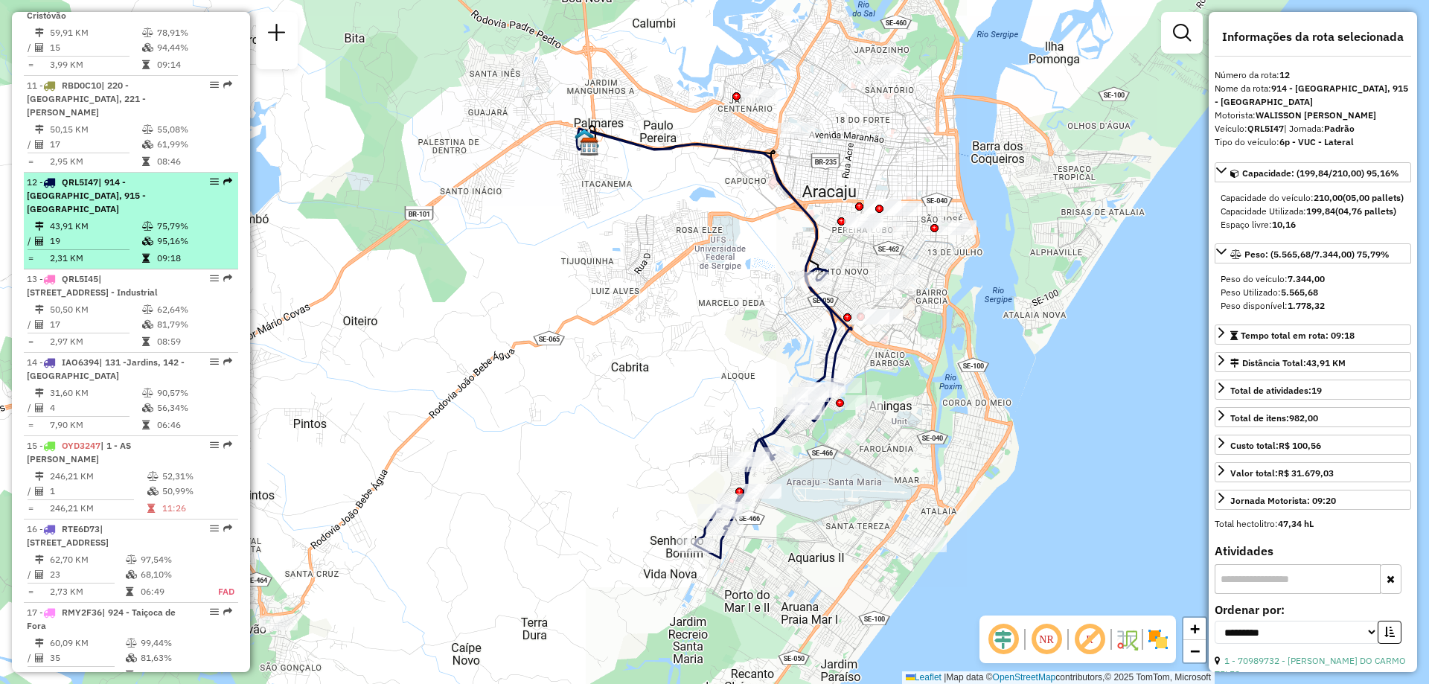
click at [144, 176] on span "| 914 - [GEOGRAPHIC_DATA], 915 - [GEOGRAPHIC_DATA]" at bounding box center [86, 195] width 119 height 38
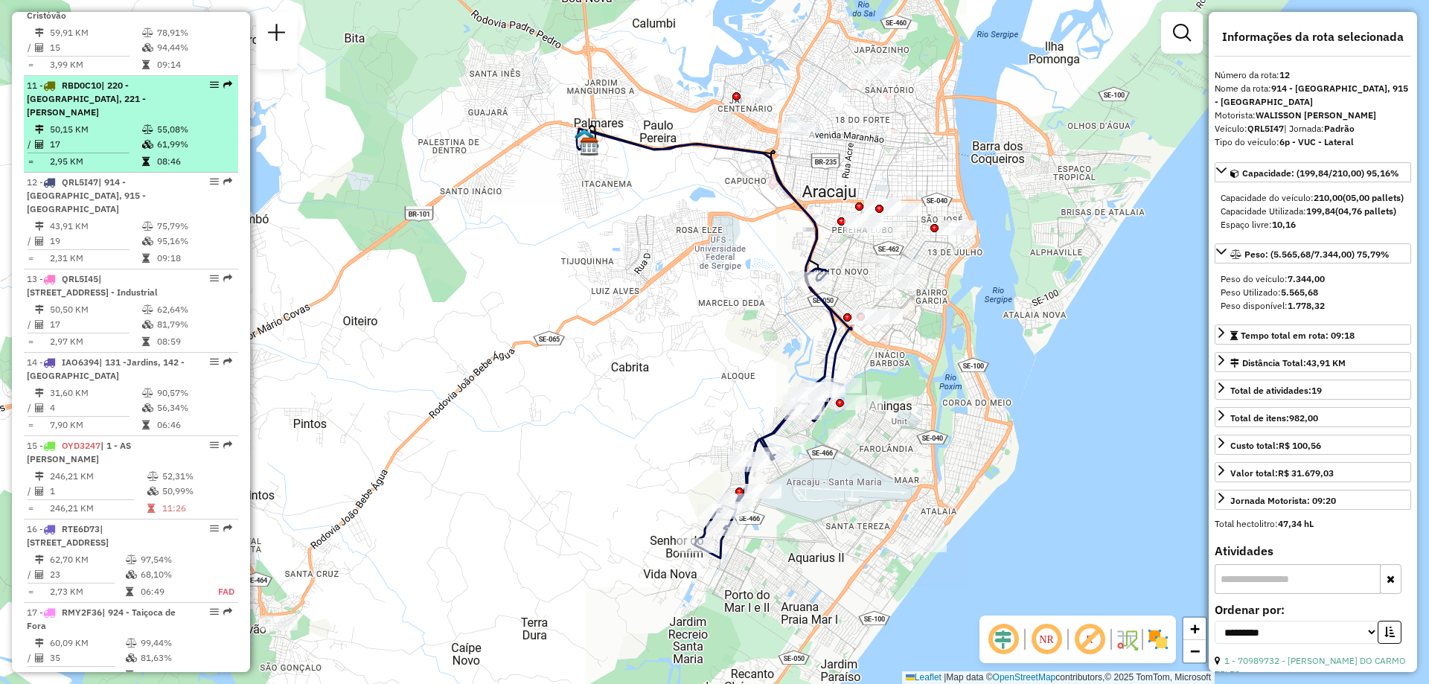
scroll to position [1298, 0]
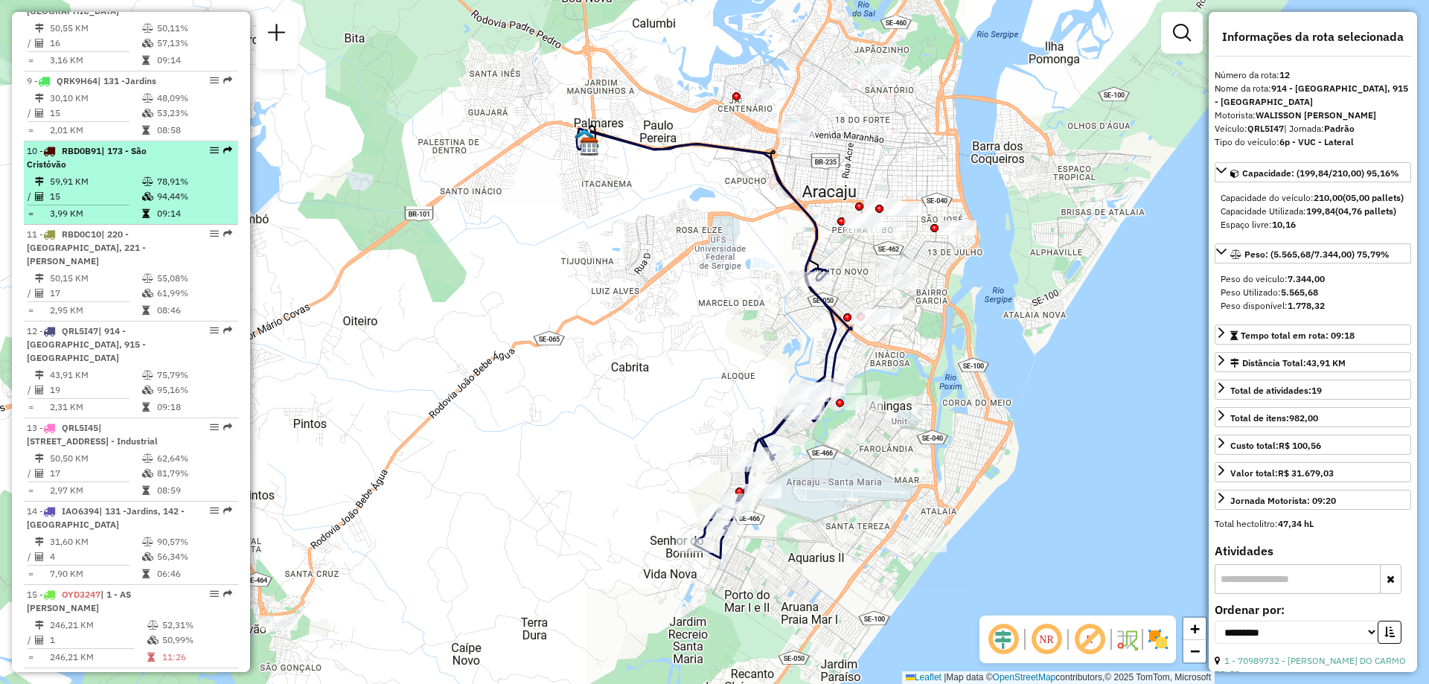
click at [130, 144] on div "10 - RBD0B91 | 173 - [GEOGRAPHIC_DATA]" at bounding box center [106, 157] width 158 height 27
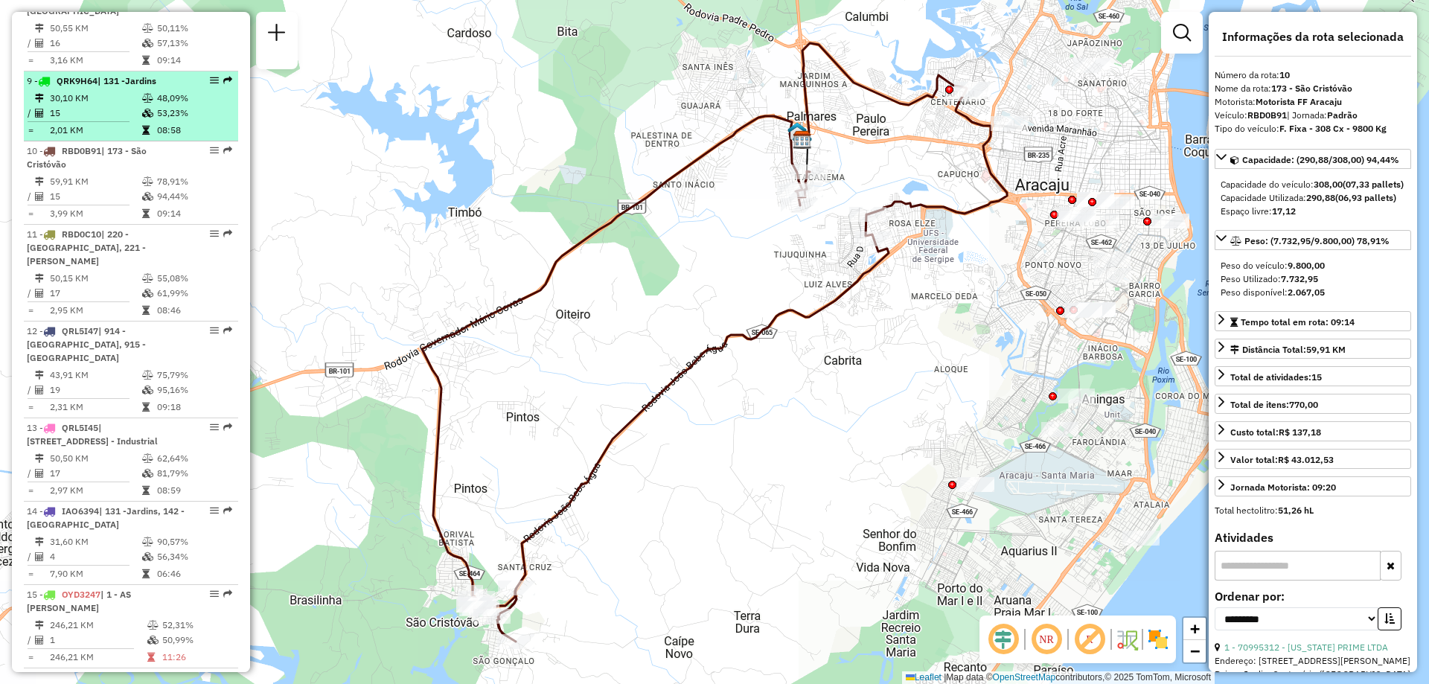
click at [113, 106] on td "15" at bounding box center [95, 113] width 92 height 15
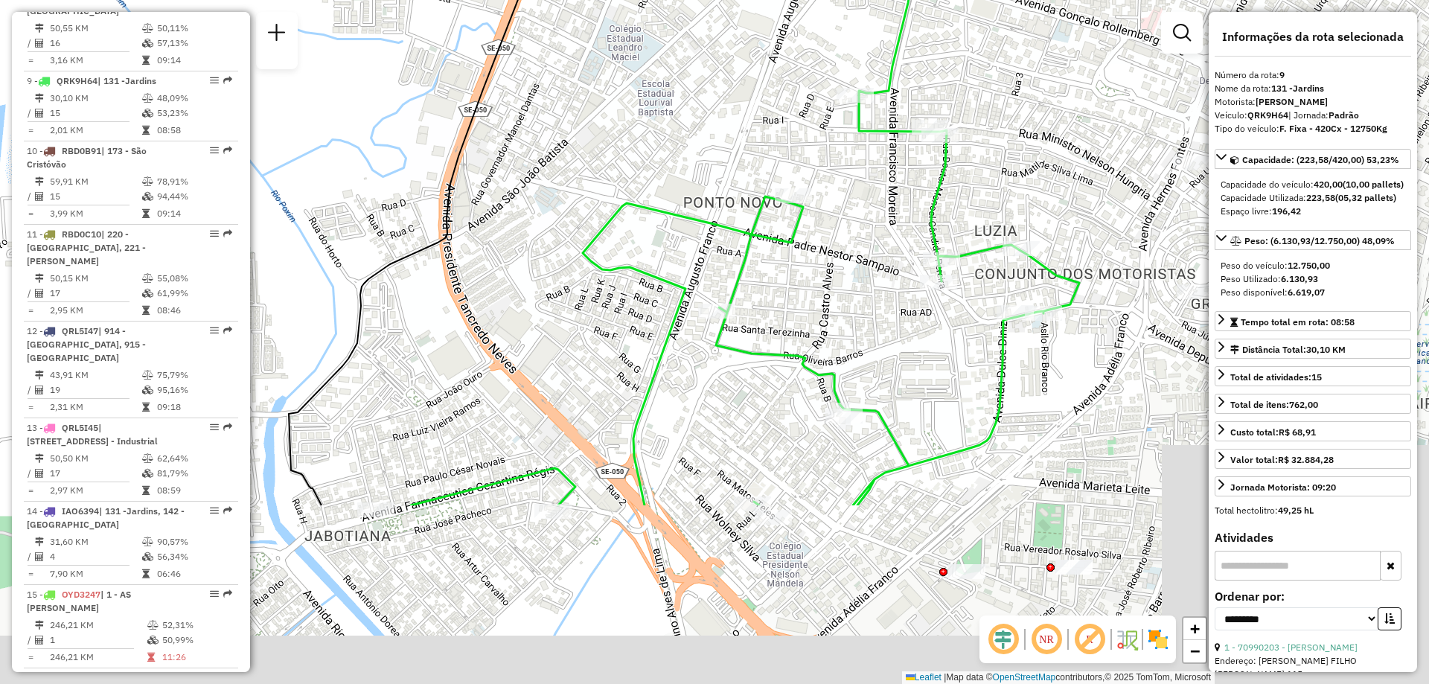
drag, startPoint x: 834, startPoint y: 612, endPoint x: 831, endPoint y: 359, distance: 253.1
click at [831, 359] on icon at bounding box center [745, 300] width 668 height 410
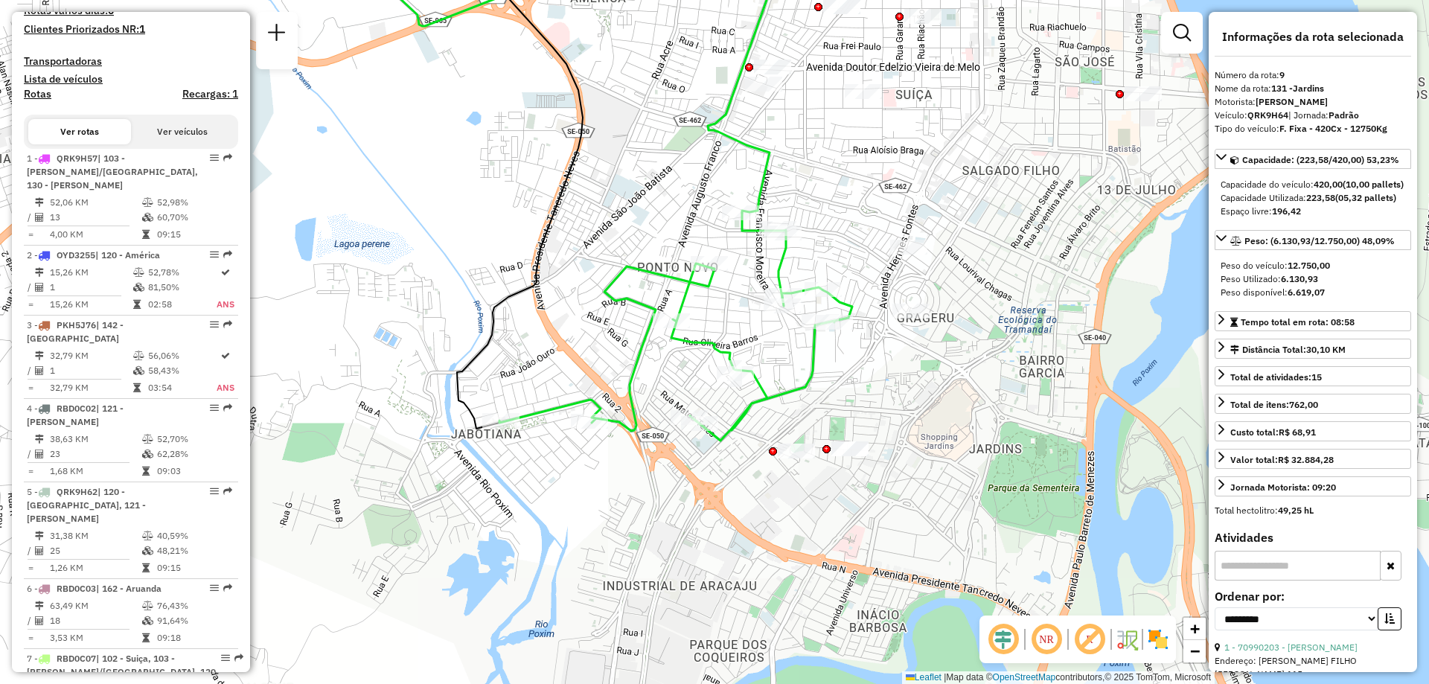
scroll to position [521, 0]
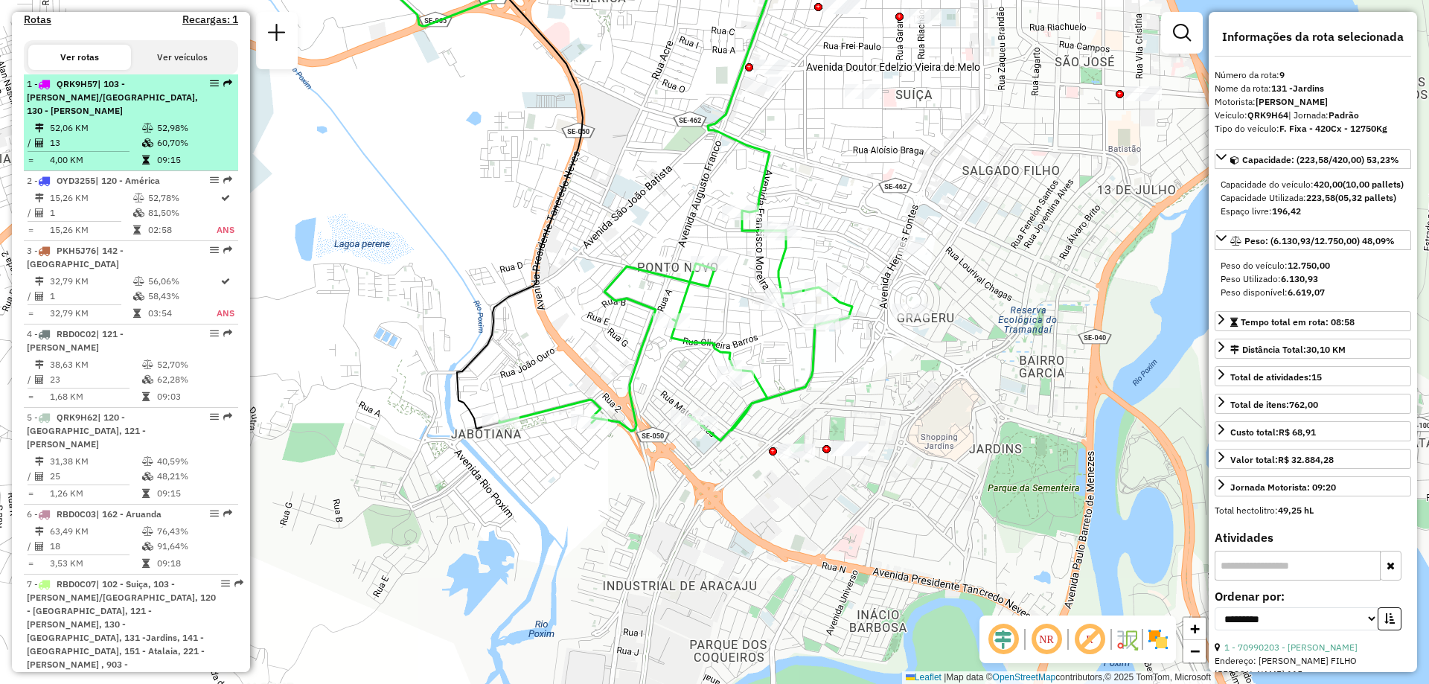
click at [99, 135] on td "52,06 KM" at bounding box center [95, 128] width 92 height 15
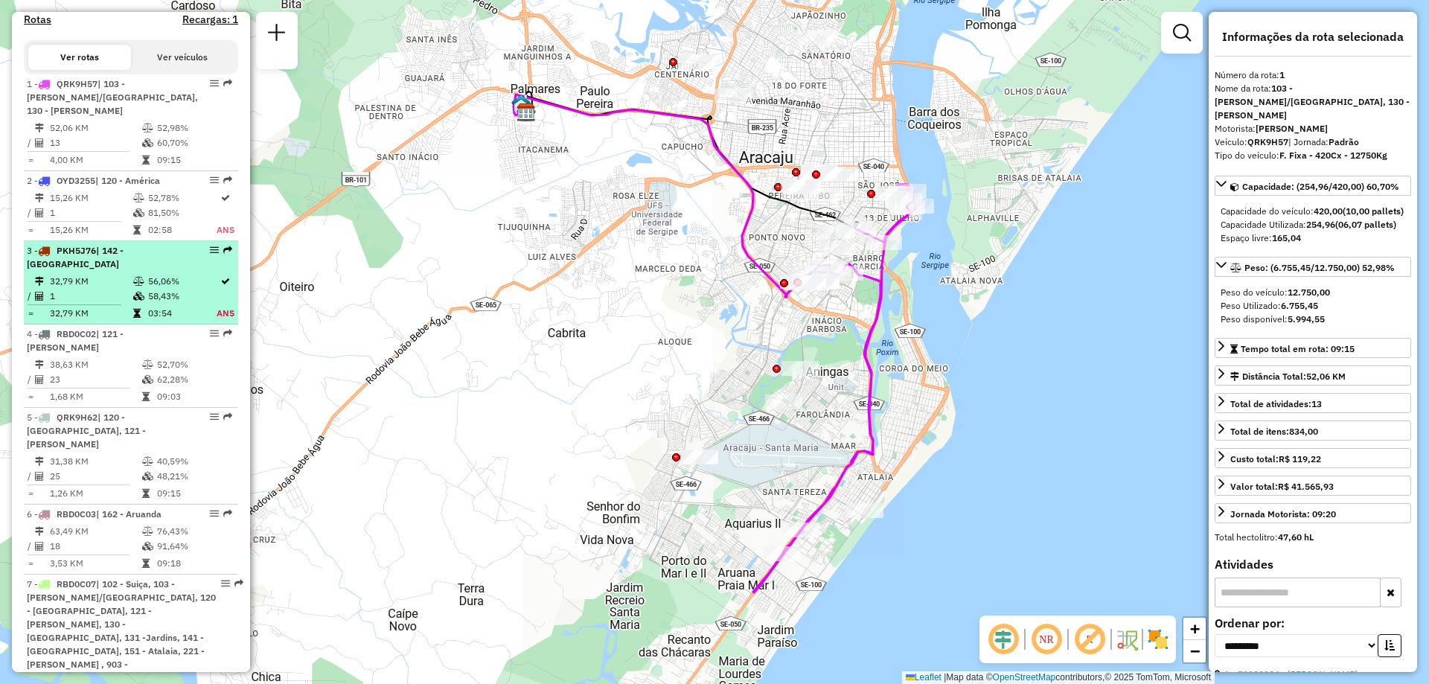
click at [100, 300] on td "1" at bounding box center [90, 296] width 83 height 15
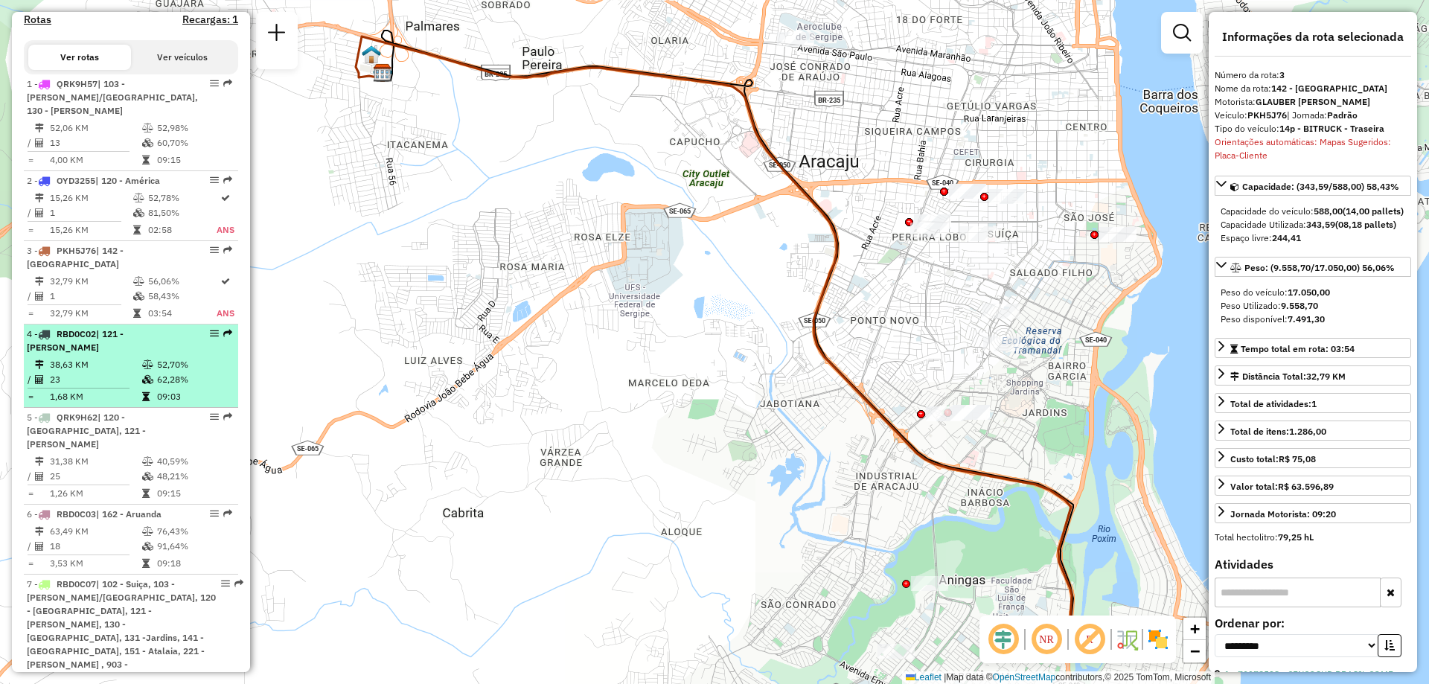
click at [100, 366] on td "38,63 KM" at bounding box center [95, 364] width 92 height 15
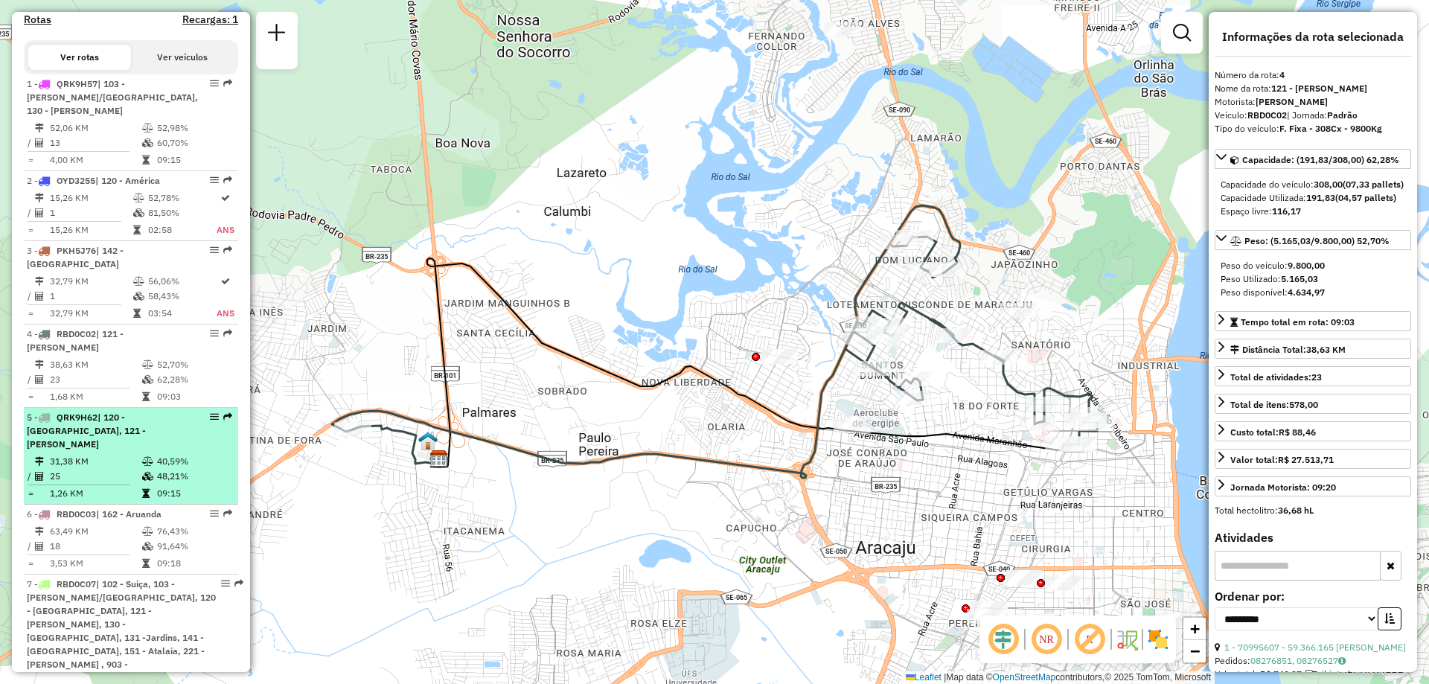
click at [115, 454] on td "31,38 KM" at bounding box center [95, 461] width 92 height 15
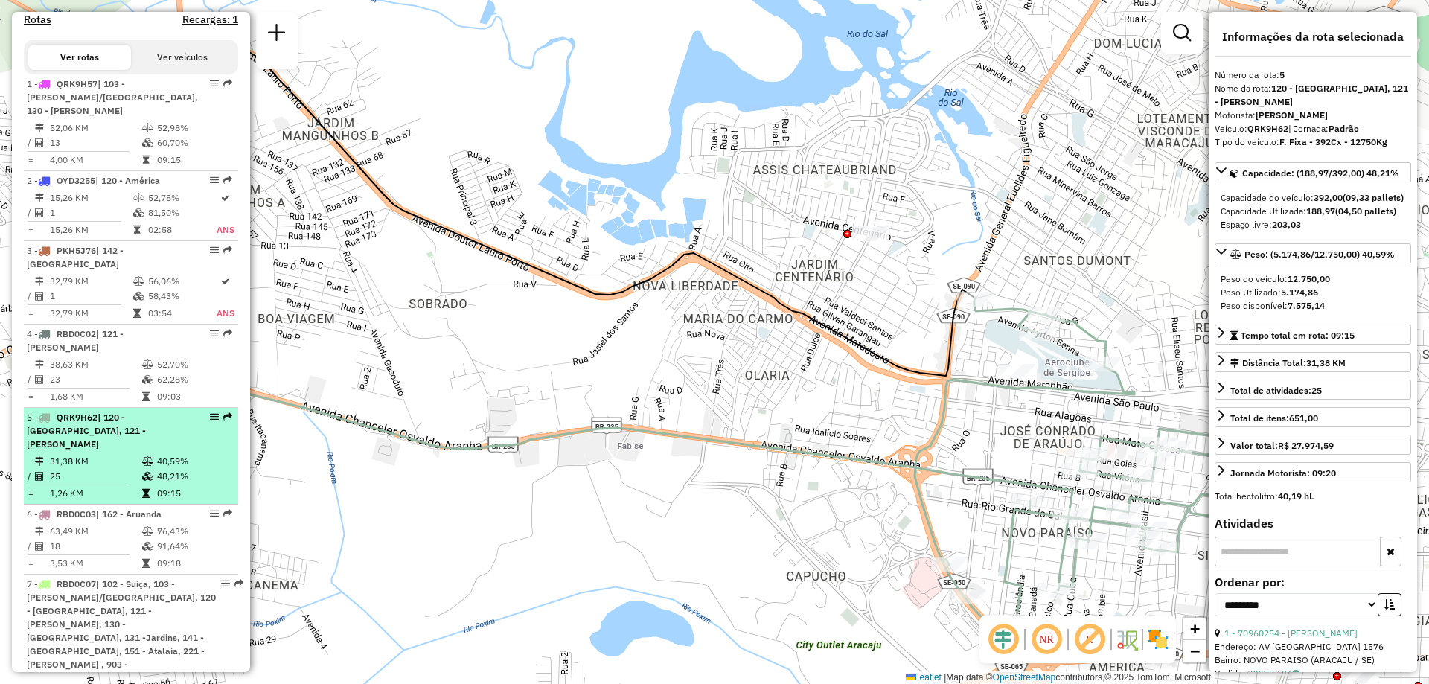
scroll to position [595, 0]
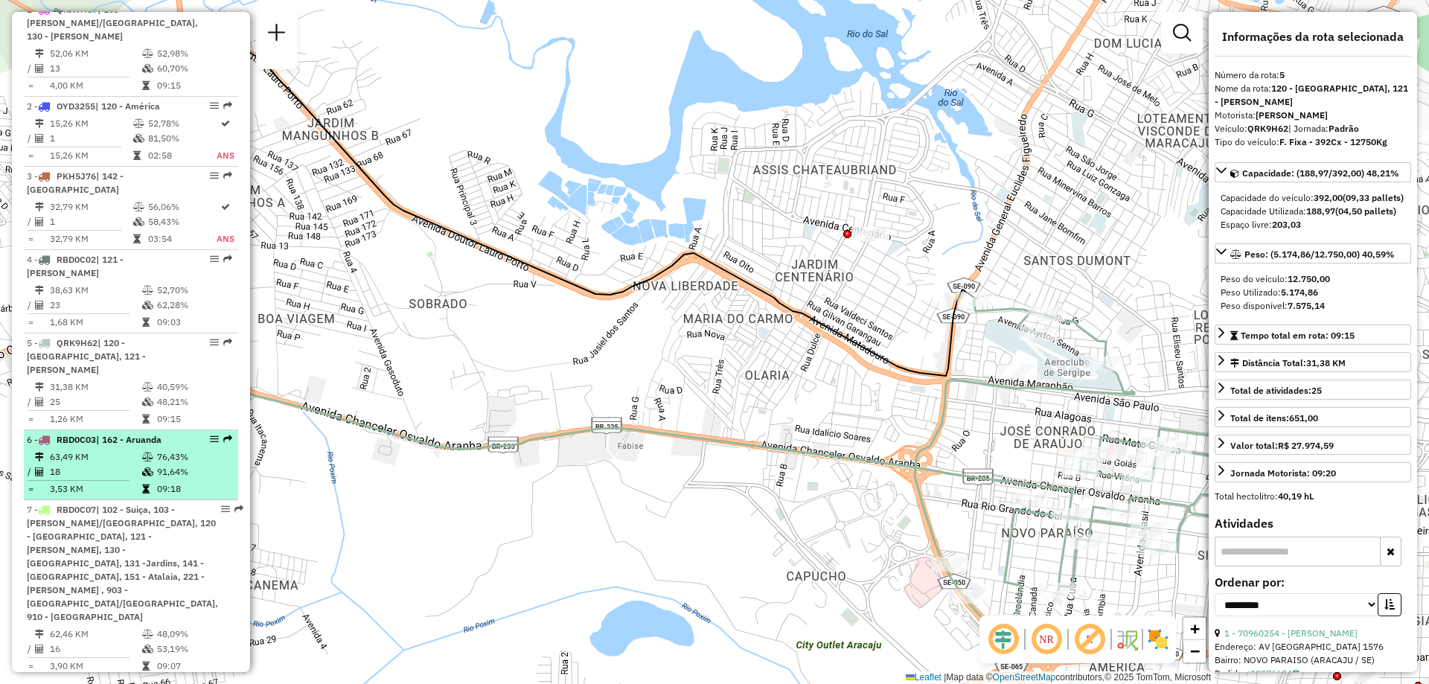
click at [116, 450] on td "63,49 KM" at bounding box center [95, 457] width 92 height 15
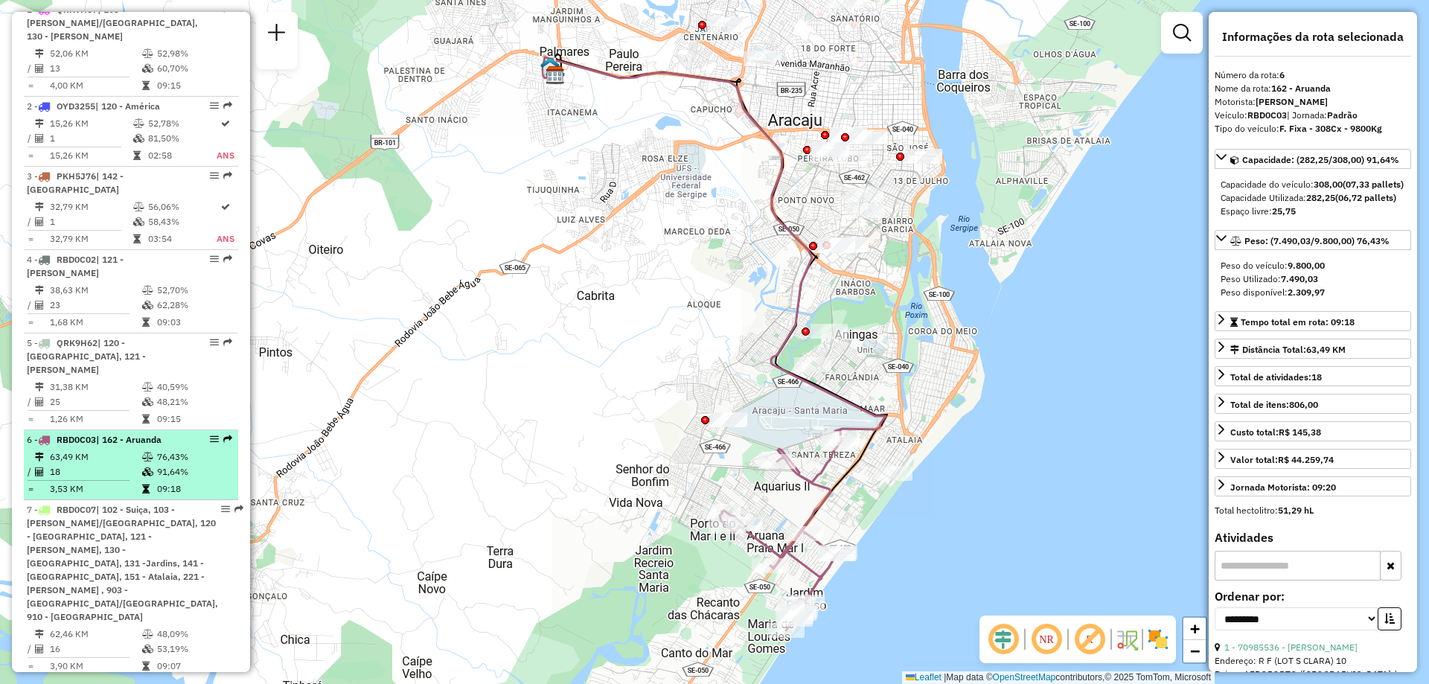
scroll to position [744, 0]
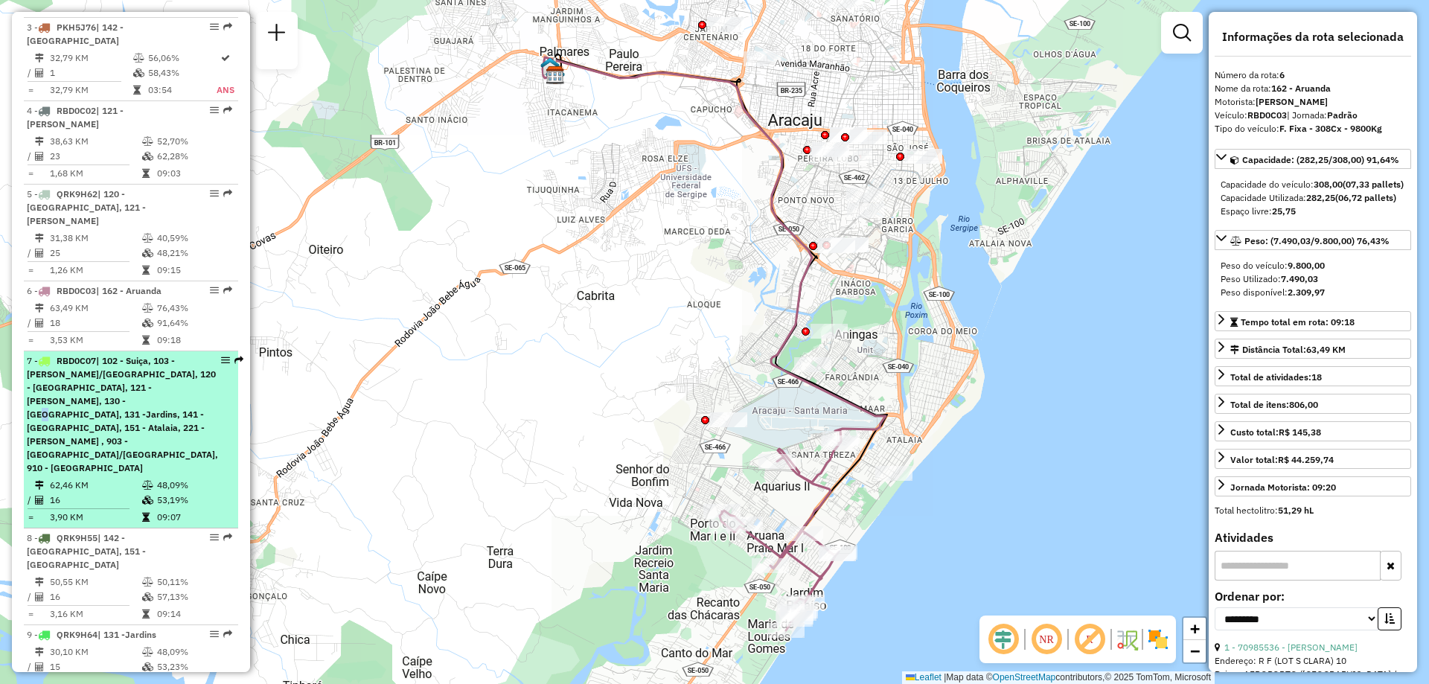
click at [115, 389] on span "| 102 - Suiça, 103 - [PERSON_NAME]/[GEOGRAPHIC_DATA], 120 - [GEOGRAPHIC_DATA], …" at bounding box center [122, 414] width 191 height 118
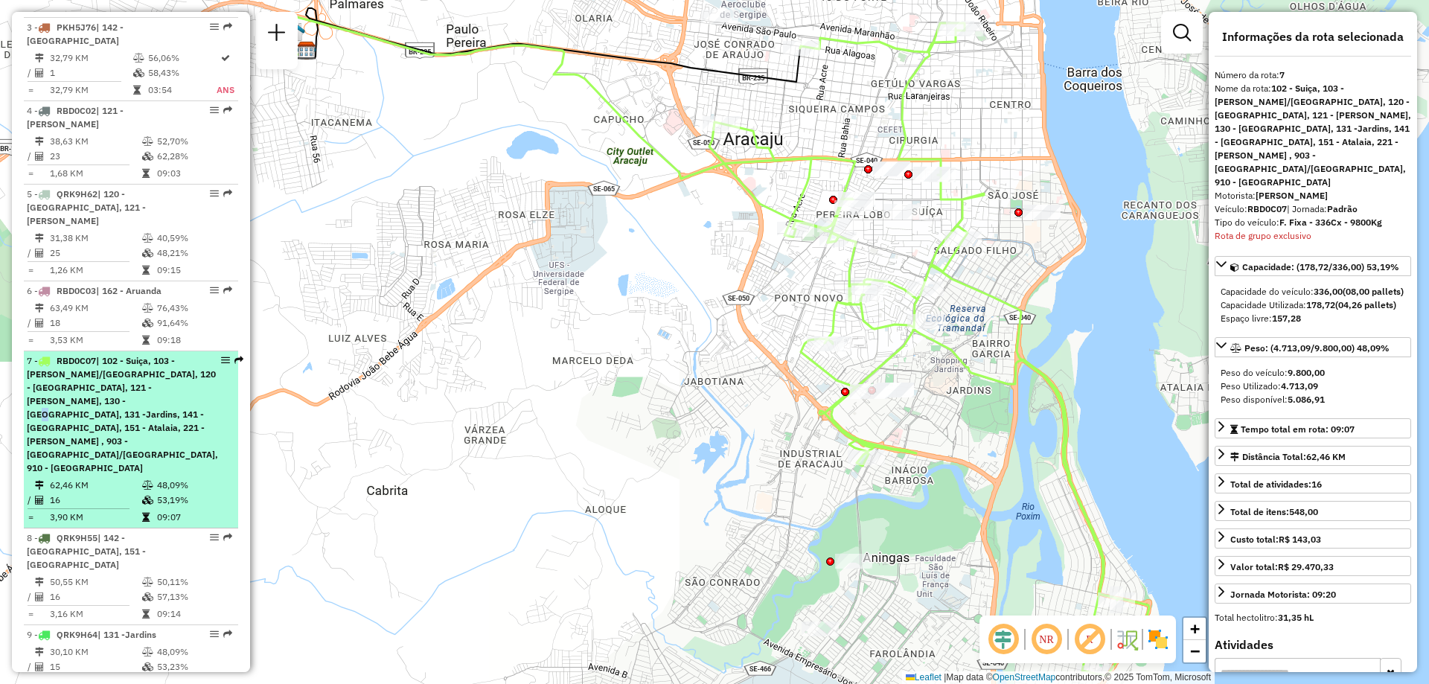
scroll to position [819, 0]
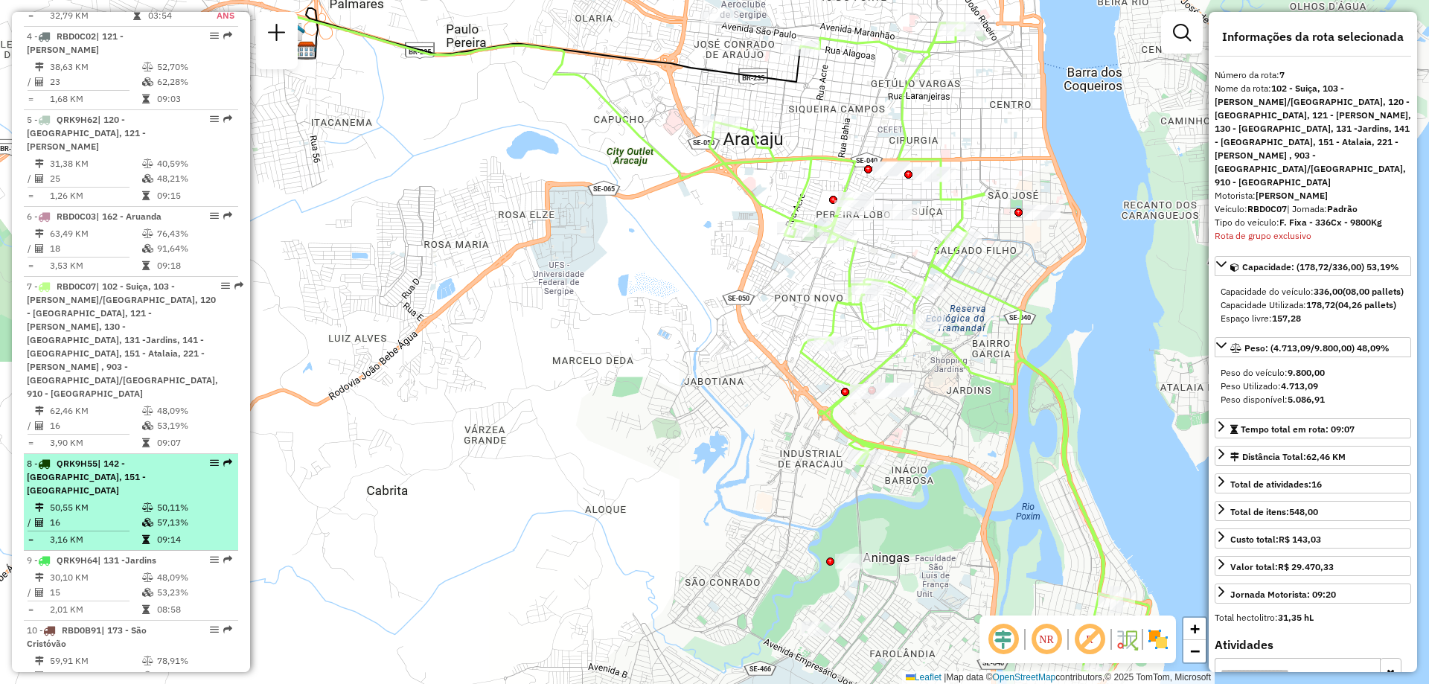
click at [102, 515] on td "16" at bounding box center [95, 522] width 92 height 15
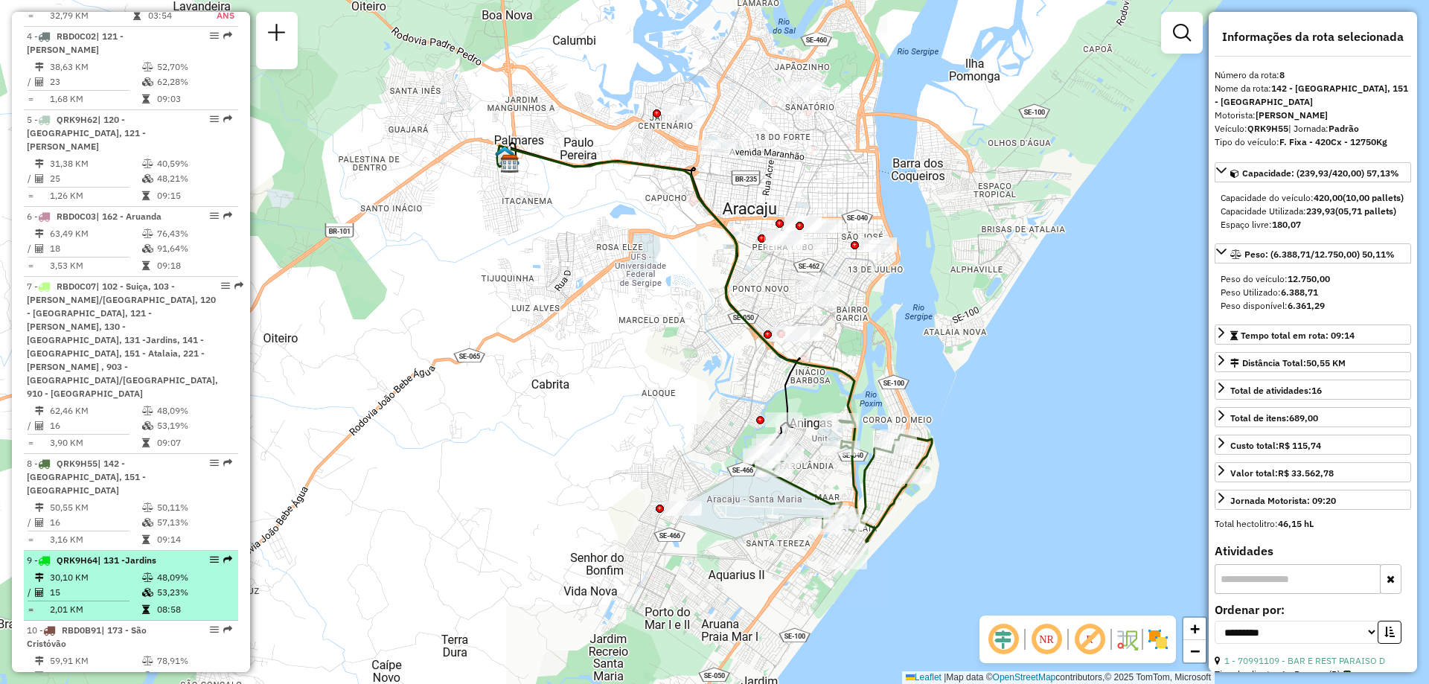
click at [105, 602] on td "2,01 KM" at bounding box center [95, 609] width 92 height 15
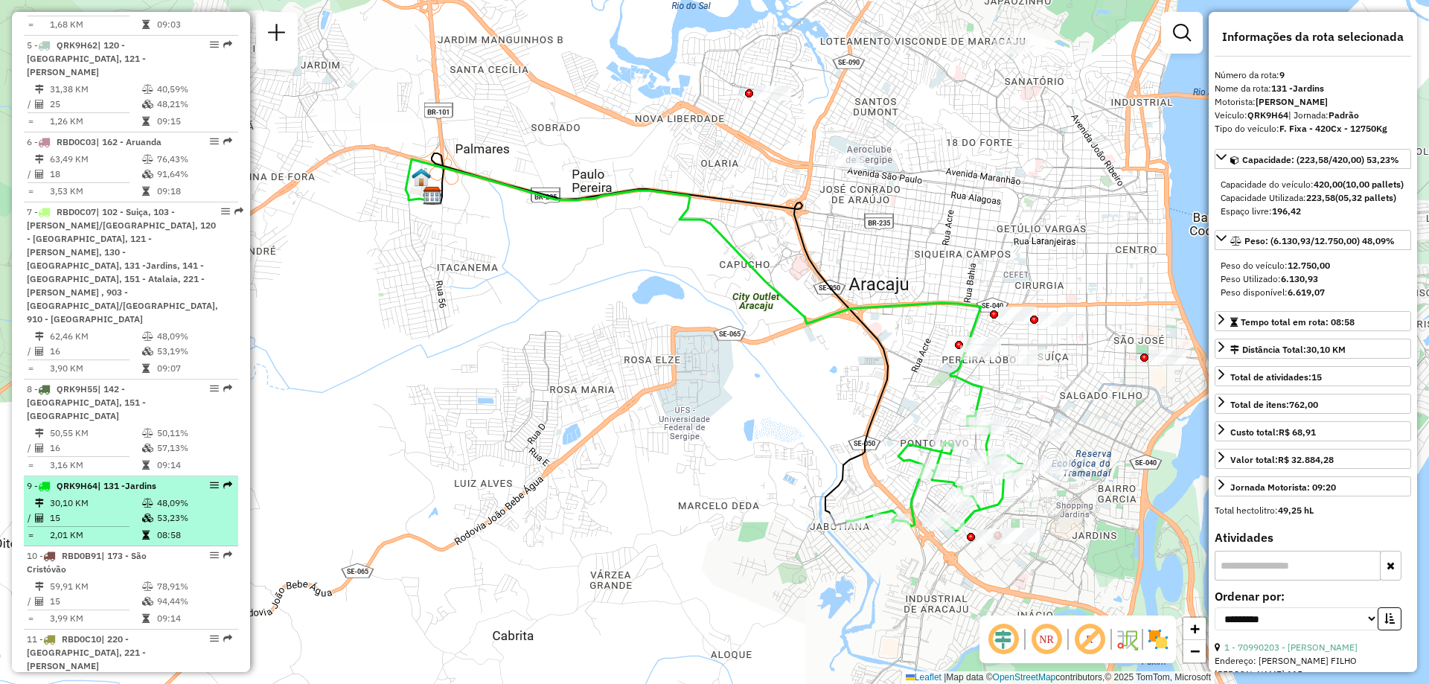
scroll to position [968, 0]
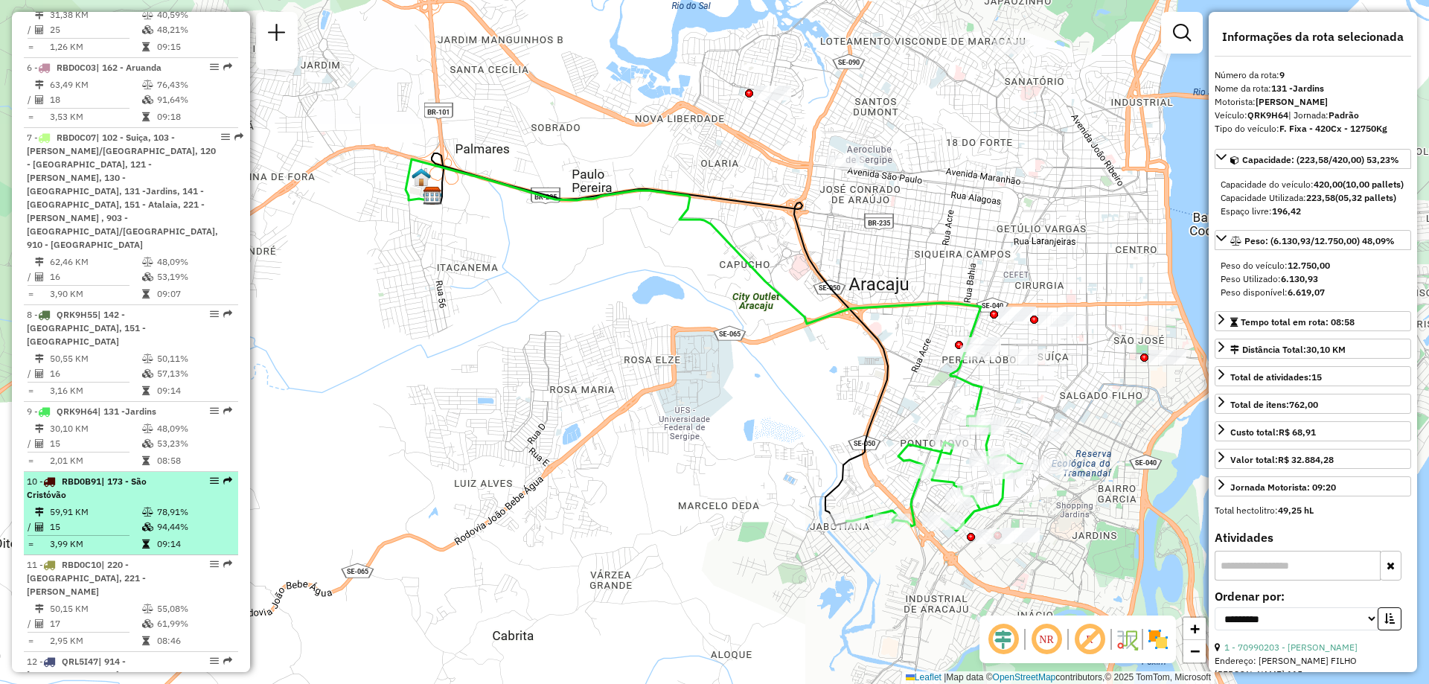
click at [123, 520] on td "15" at bounding box center [95, 527] width 92 height 15
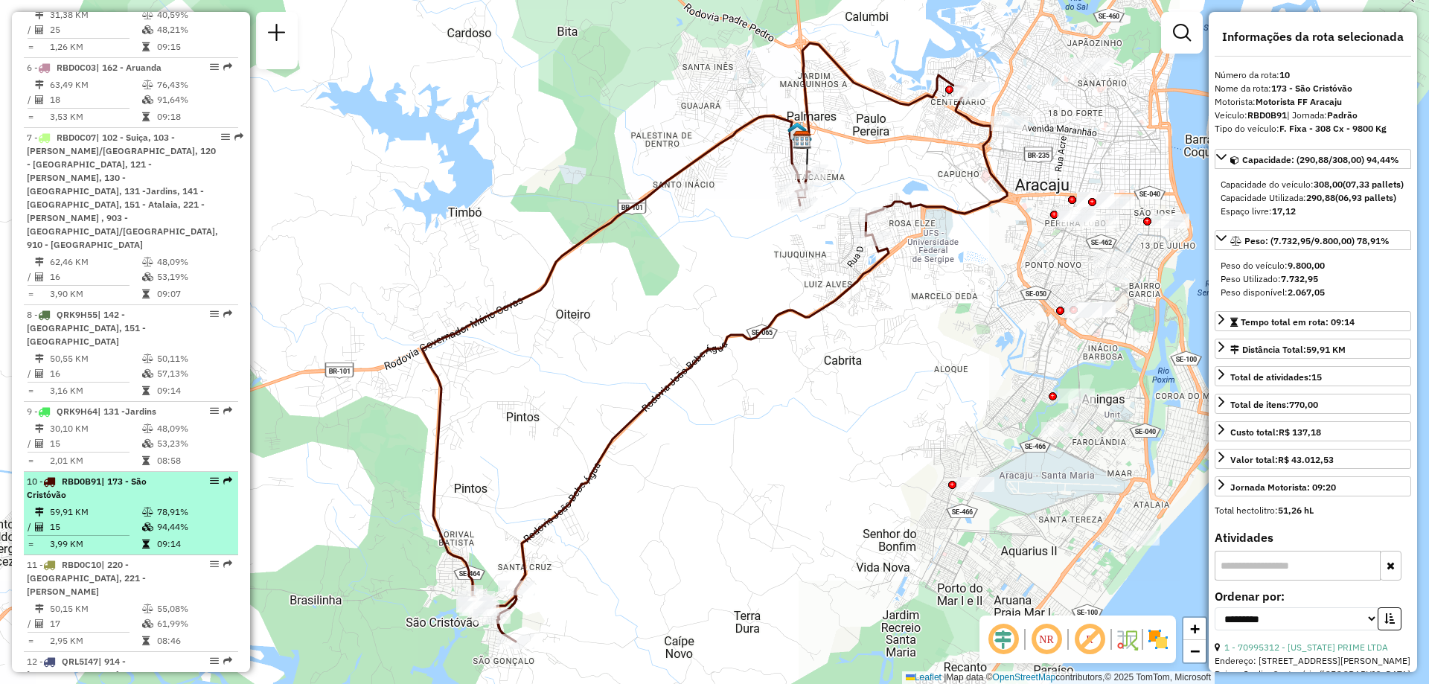
scroll to position [1042, 0]
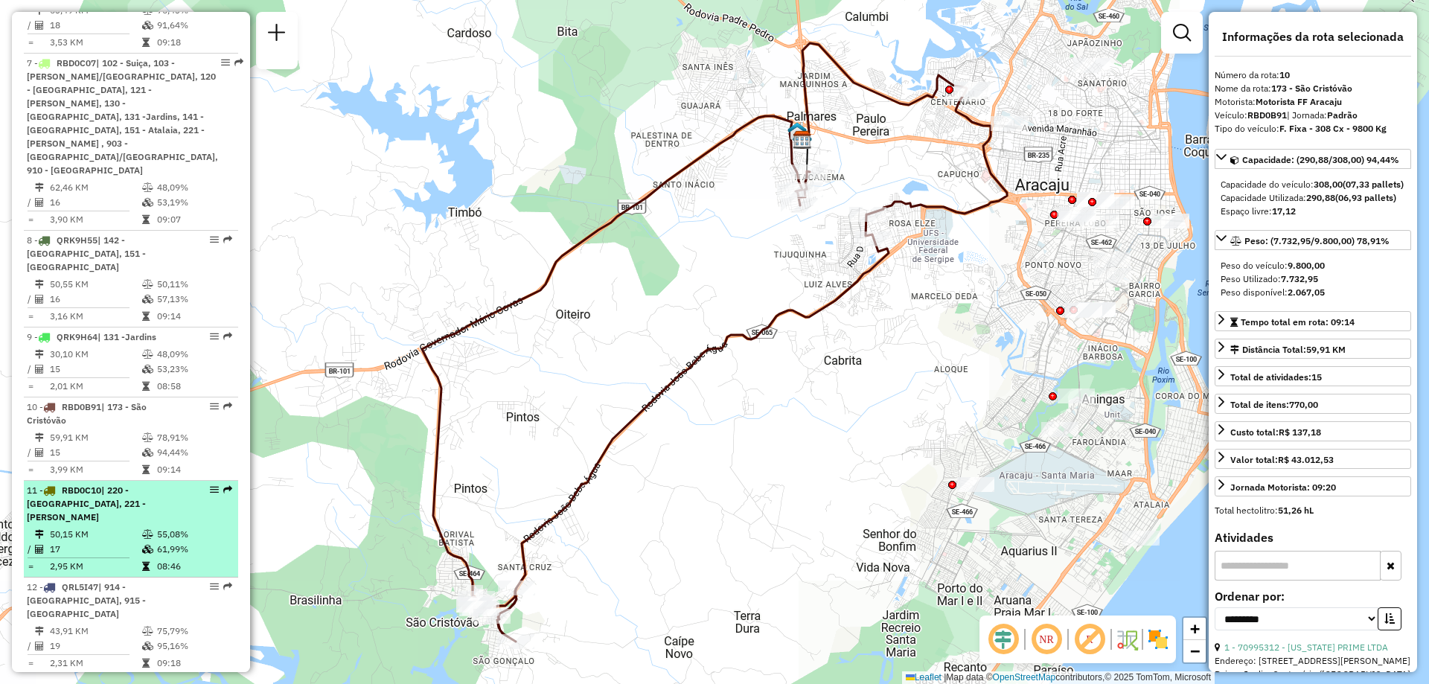
click at [123, 527] on td "50,15 KM" at bounding box center [95, 534] width 92 height 15
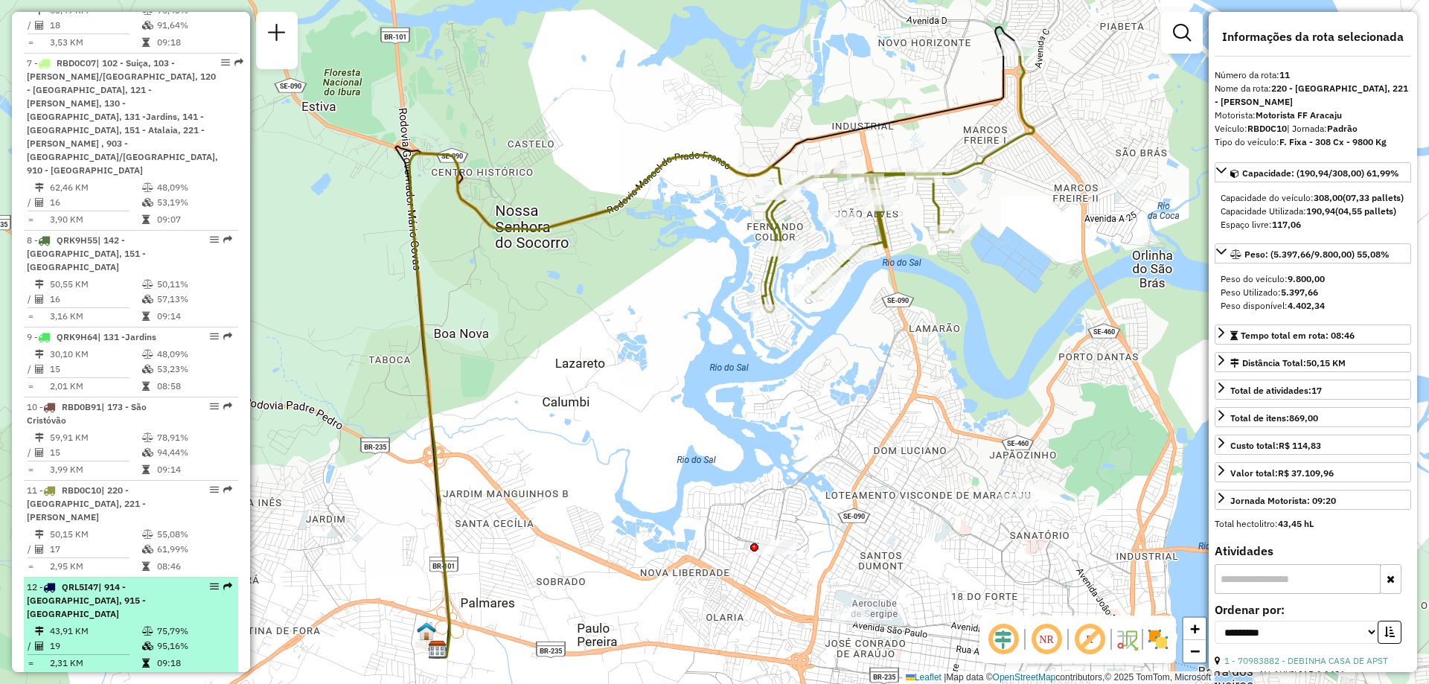
click at [115, 581] on span "| 914 - [GEOGRAPHIC_DATA], 915 - [GEOGRAPHIC_DATA]" at bounding box center [86, 600] width 119 height 38
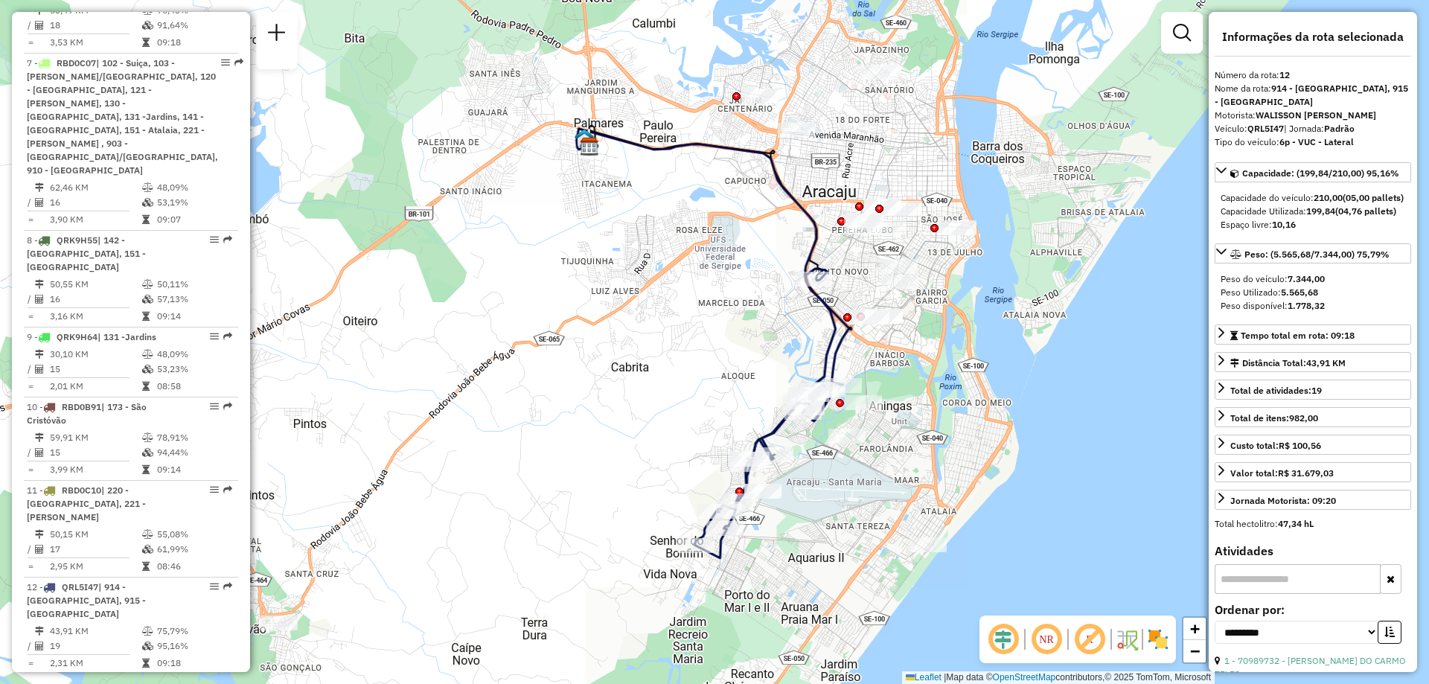
scroll to position [1116, 0]
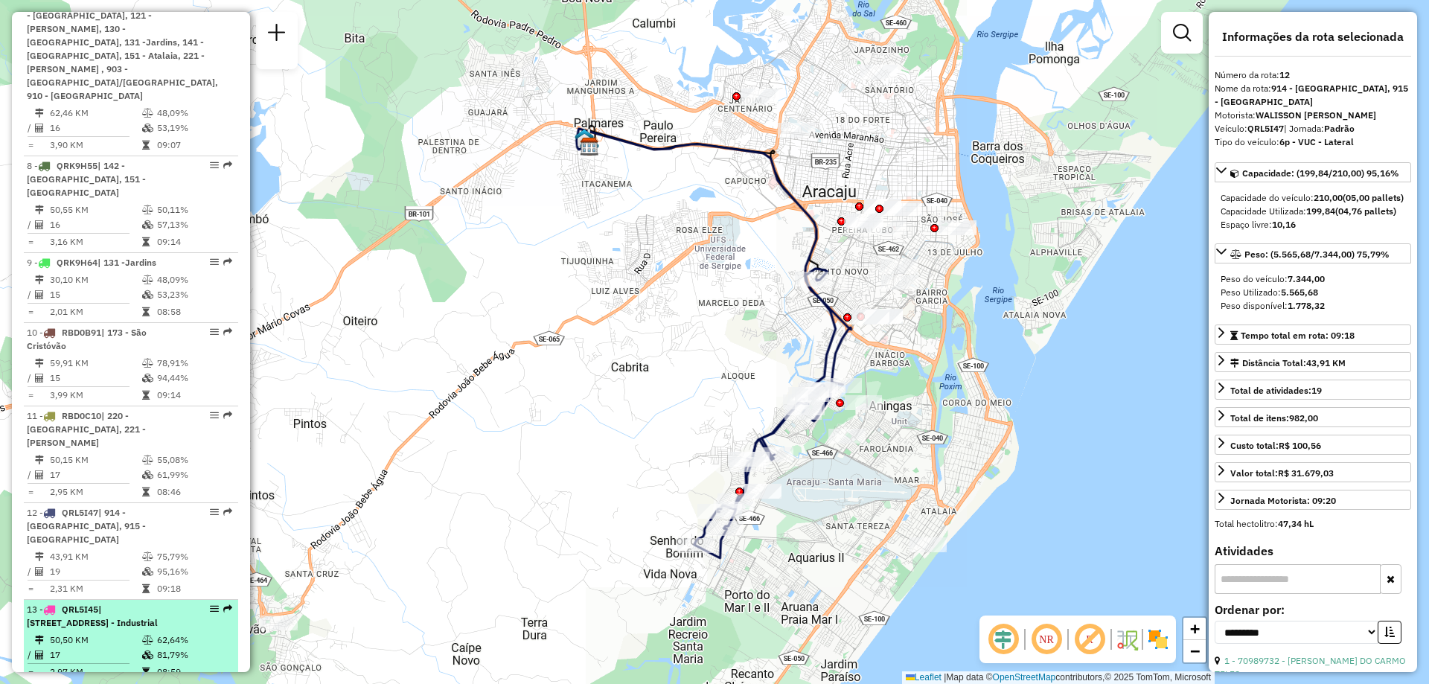
click at [106, 603] on div "13 - QRL5I45 | 900 - Centro, 902 - [GEOGRAPHIC_DATA], 905 - Industrial" at bounding box center [106, 616] width 158 height 27
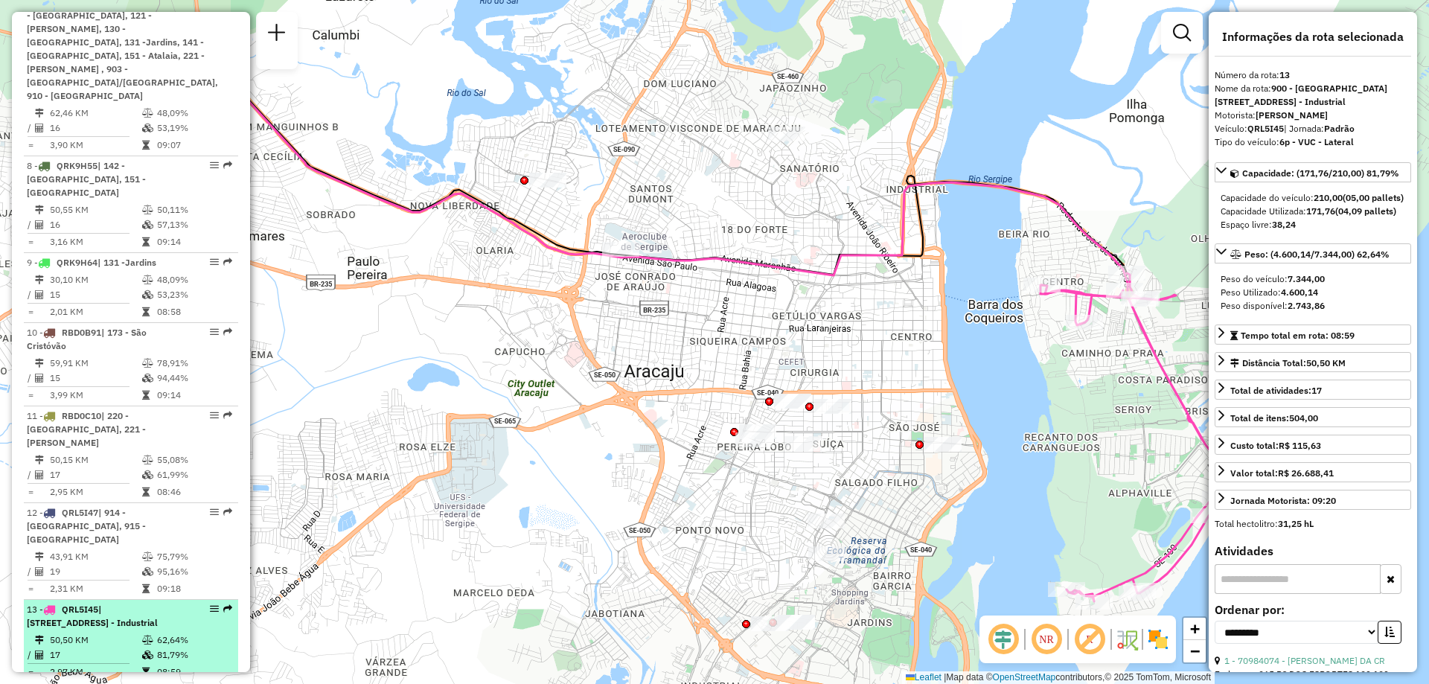
scroll to position [1191, 0]
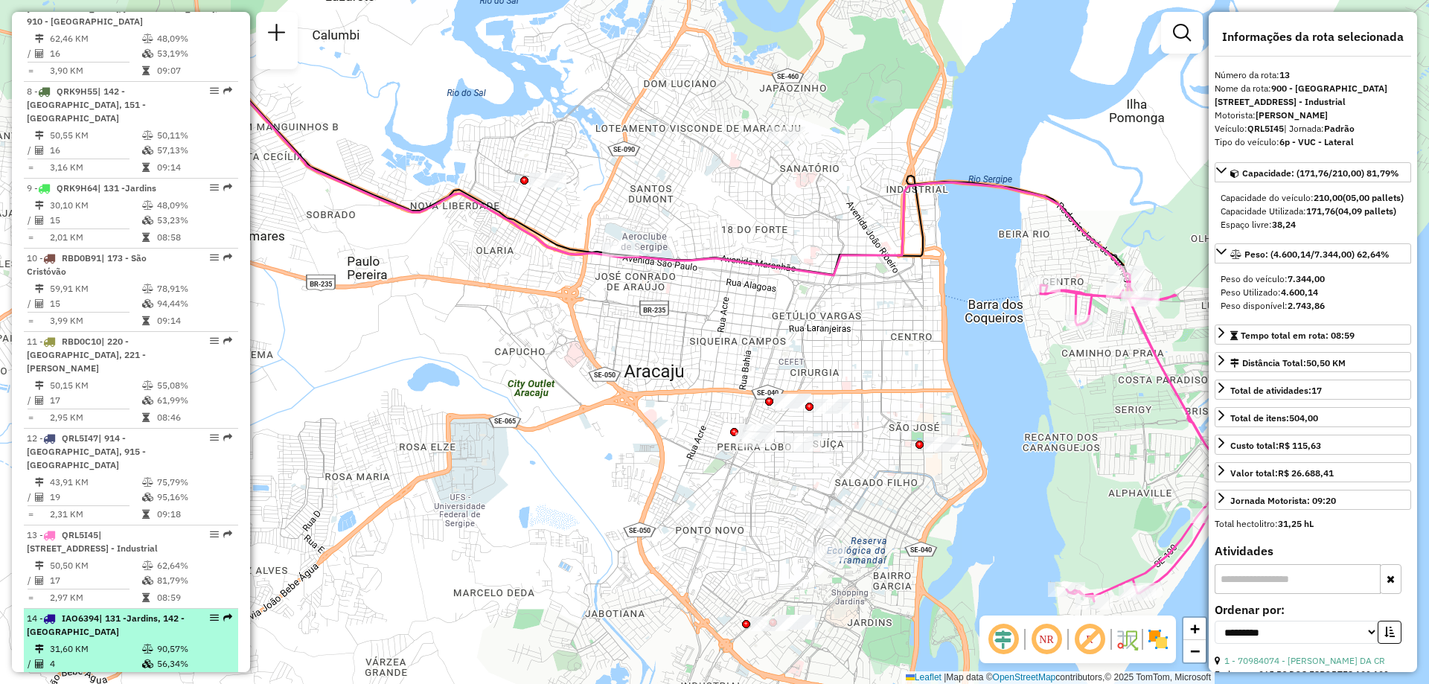
click at [98, 609] on li "14 - IAO6394 | 131 -Jardins, 142 - [GEOGRAPHIC_DATA] 31,60 KM 90,57% / 4 56,34%…" at bounding box center [131, 650] width 214 height 83
